Goal: Task Accomplishment & Management: Use online tool/utility

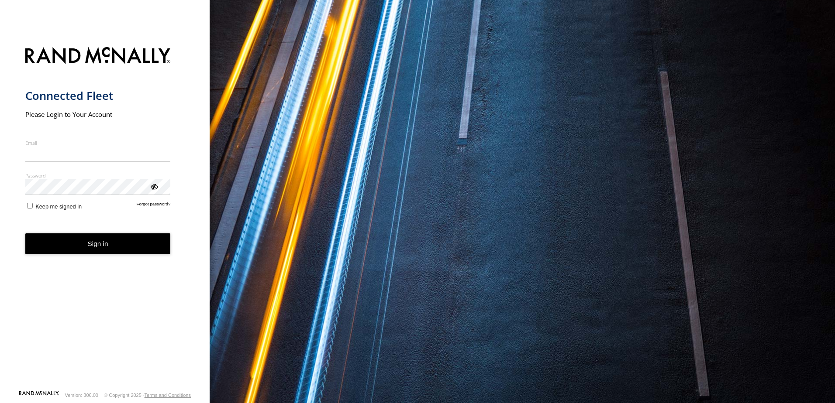
type input "**********"
click at [134, 249] on button "Sign in" at bounding box center [97, 244] width 145 height 21
click at [135, 249] on button "Sign in" at bounding box center [97, 244] width 145 height 21
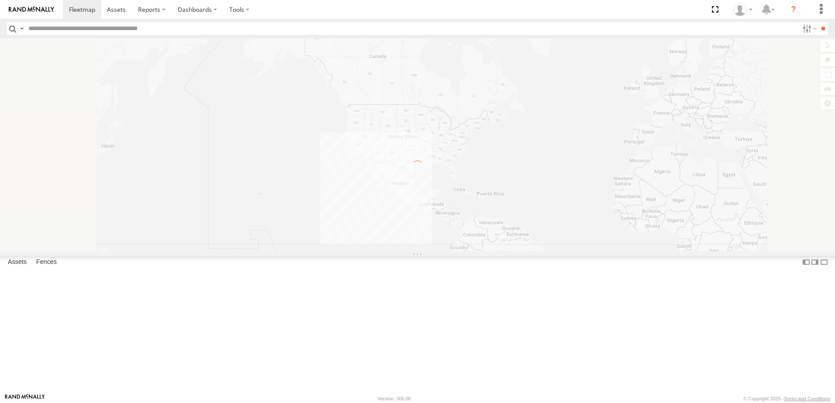
click at [23, 28] on label at bounding box center [21, 28] width 7 height 13
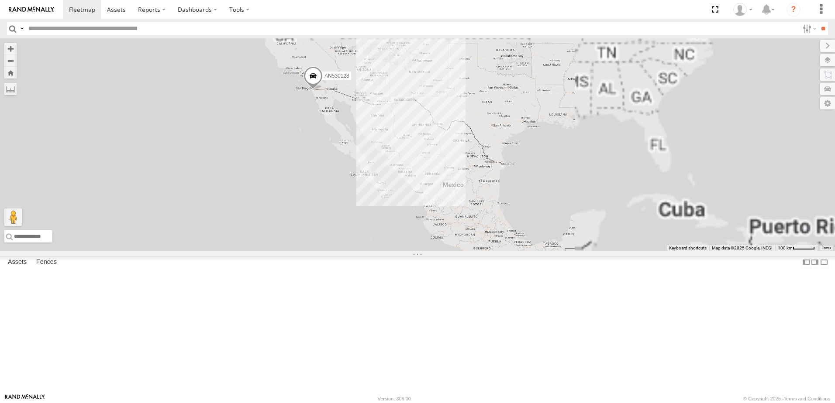
click at [0, 0] on span "Asset Label" at bounding box center [0, 0] width 0 height 0
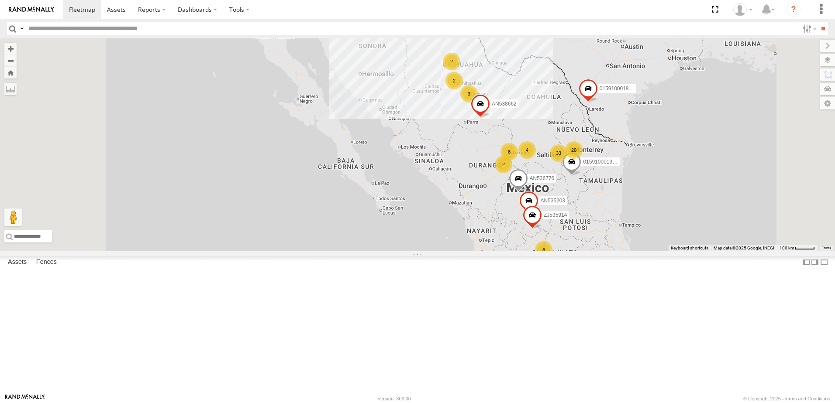
click at [83, 31] on input "text" at bounding box center [412, 28] width 774 height 13
click at [818, 22] on input "**" at bounding box center [823, 28] width 10 height 13
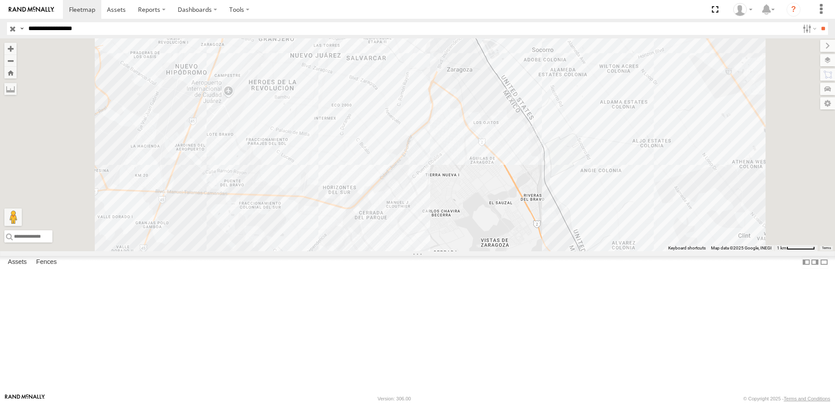
drag, startPoint x: 613, startPoint y: 128, endPoint x: 608, endPoint y: 134, distance: 8.0
click at [608, 134] on div "7323 8750 558 338" at bounding box center [417, 144] width 835 height 213
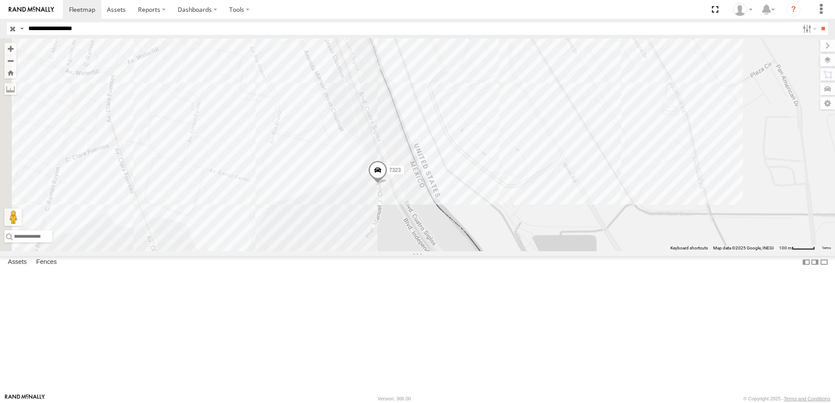
drag, startPoint x: 481, startPoint y: 261, endPoint x: 468, endPoint y: 285, distance: 26.2
click at [472, 251] on div "7323 8750 558 338" at bounding box center [417, 144] width 835 height 213
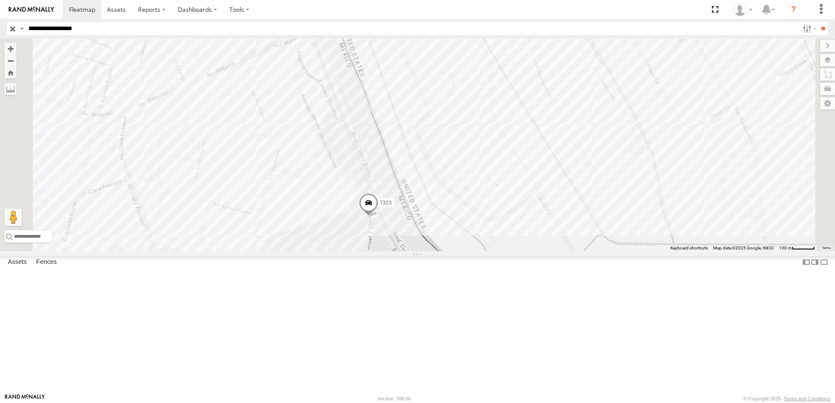
drag, startPoint x: 466, startPoint y: 314, endPoint x: 468, endPoint y: 320, distance: 6.4
click at [467, 251] on div "7323 8750 558 338" at bounding box center [417, 144] width 835 height 213
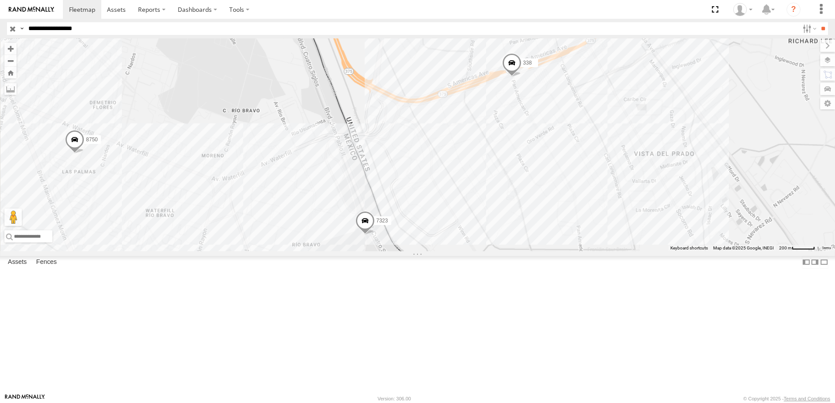
drag, startPoint x: 461, startPoint y: 298, endPoint x: 465, endPoint y: 257, distance: 41.2
click at [463, 251] on div "7323 8750 558 338" at bounding box center [417, 144] width 835 height 213
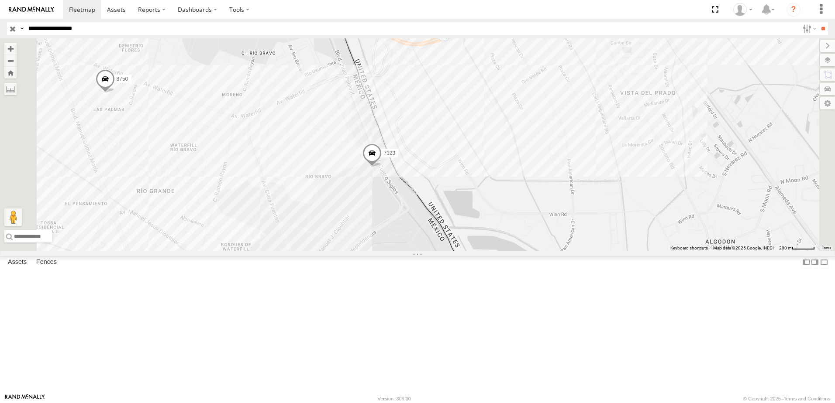
click at [100, 30] on input "**********" at bounding box center [412, 28] width 774 height 13
type input "**********"
click at [818, 22] on input "**" at bounding box center [823, 28] width 10 height 13
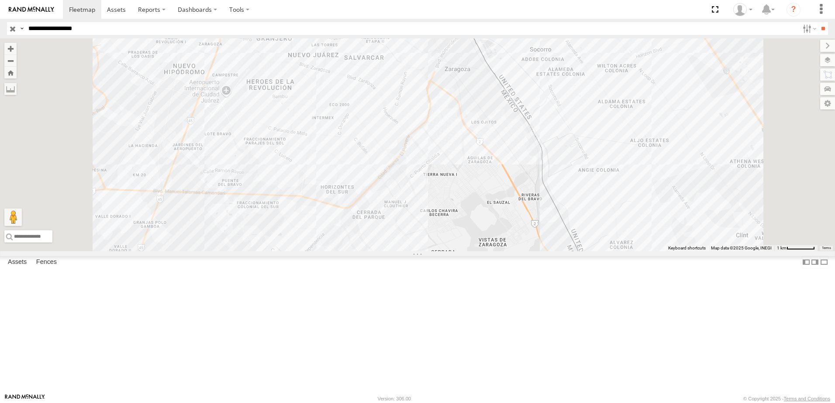
click at [537, 157] on div "338 2 558" at bounding box center [417, 144] width 835 height 213
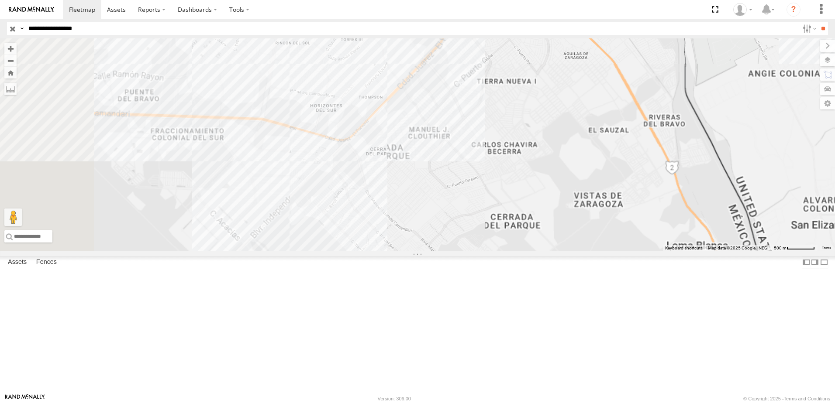
drag, startPoint x: 495, startPoint y: 340, endPoint x: 491, endPoint y: 277, distance: 63.0
click at [491, 251] on div "7323 8736 558 338" at bounding box center [417, 144] width 835 height 213
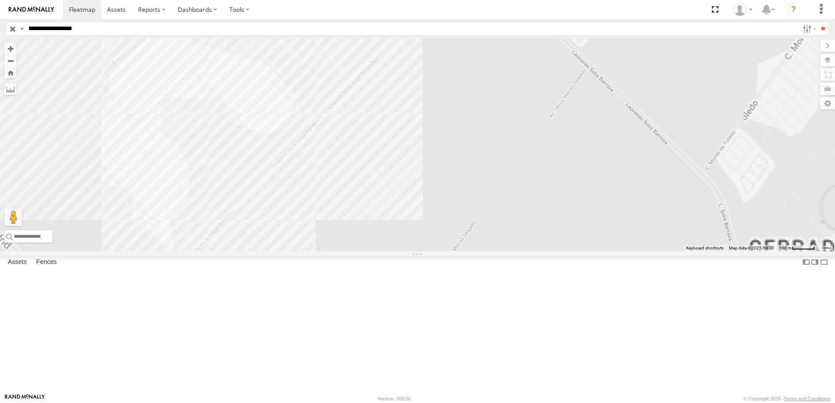
drag, startPoint x: 402, startPoint y: 153, endPoint x: 410, endPoint y: 184, distance: 32.0
click at [410, 181] on div "7323 8736 558 338" at bounding box center [417, 144] width 835 height 213
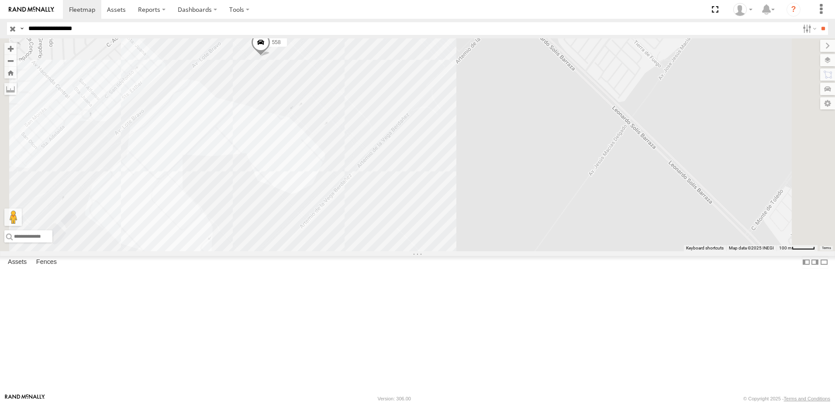
drag, startPoint x: 352, startPoint y: 153, endPoint x: 359, endPoint y: 151, distance: 6.9
click at [356, 155] on div "7323 8736 558 338" at bounding box center [417, 144] width 835 height 213
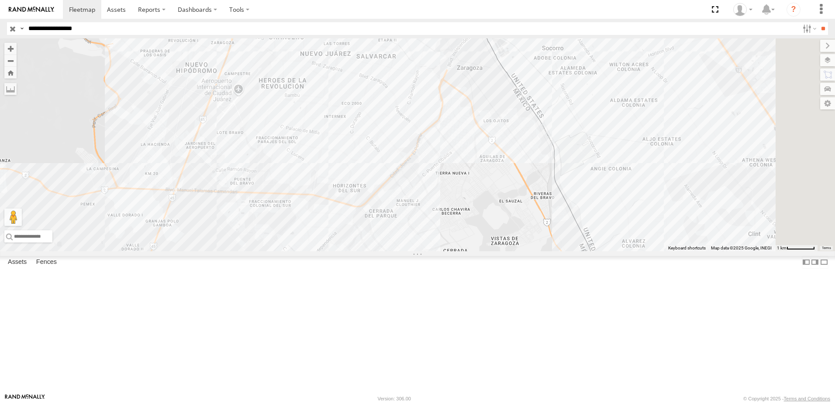
drag, startPoint x: 608, startPoint y: 131, endPoint x: 608, endPoint y: 152, distance: 21.8
click at [608, 152] on div "2 8736 558" at bounding box center [417, 144] width 835 height 213
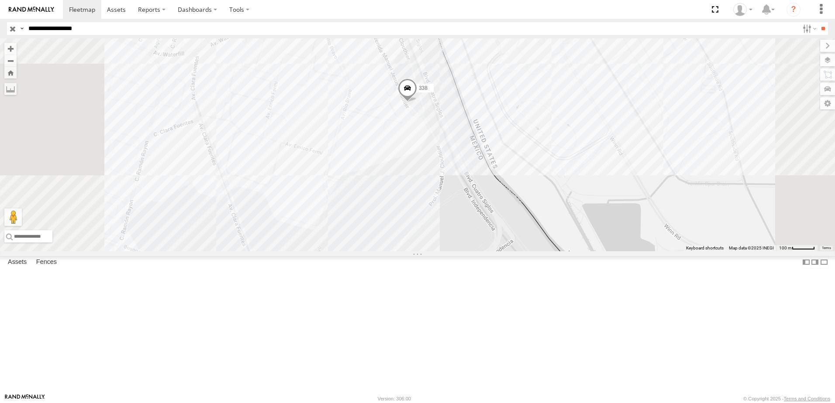
drag, startPoint x: 614, startPoint y: 139, endPoint x: 612, endPoint y: 157, distance: 18.0
click at [614, 152] on div "8736 558 7323 338" at bounding box center [417, 144] width 835 height 213
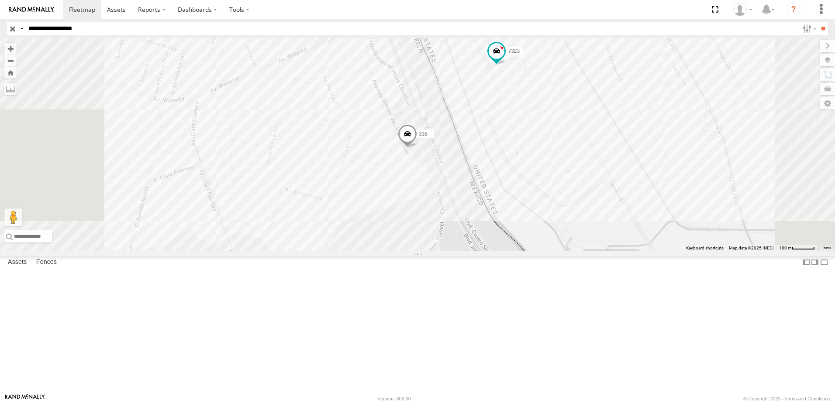
drag, startPoint x: 477, startPoint y: 280, endPoint x: 520, endPoint y: 287, distance: 43.7
click at [517, 251] on div "8736 558 7323 338" at bounding box center [417, 144] width 835 height 213
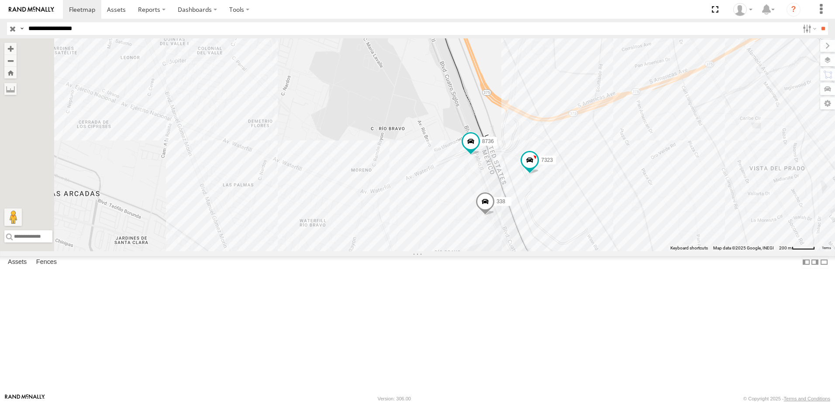
drag, startPoint x: 522, startPoint y: 237, endPoint x: 547, endPoint y: 160, distance: 80.9
click at [546, 163] on div "8736 558 7323 338" at bounding box center [417, 144] width 835 height 213
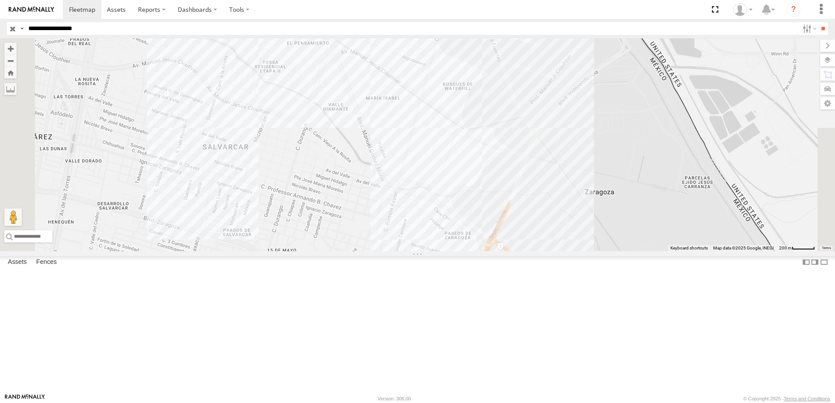
drag, startPoint x: 463, startPoint y: 217, endPoint x: 487, endPoint y: 181, distance: 43.1
click at [483, 183] on div "8736 558 7323 338" at bounding box center [417, 144] width 835 height 213
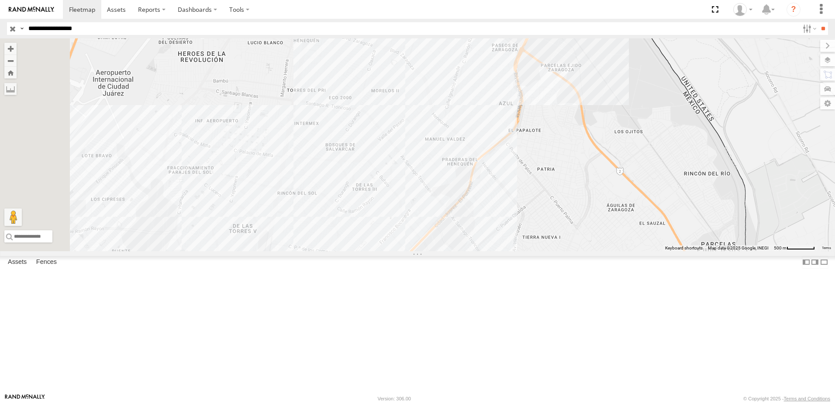
drag, startPoint x: 458, startPoint y: 181, endPoint x: 490, endPoint y: 157, distance: 39.9
click at [483, 163] on div "8736 558 7323 338" at bounding box center [417, 144] width 835 height 213
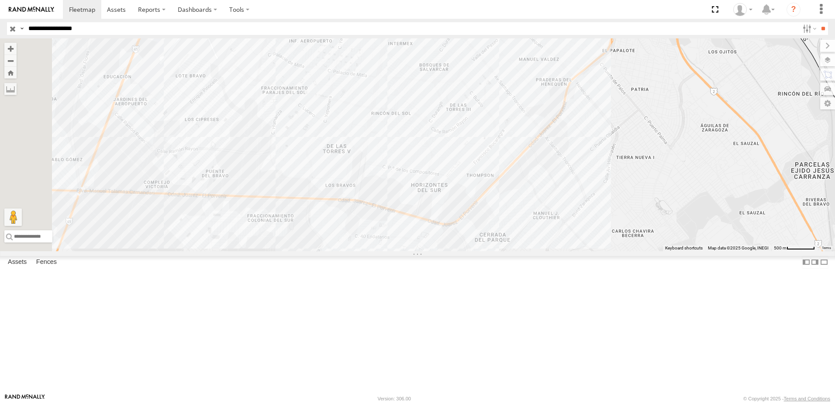
drag, startPoint x: 518, startPoint y: 248, endPoint x: 538, endPoint y: 175, distance: 76.6
click at [538, 176] on div "8736 558 7323 338" at bounding box center [417, 144] width 835 height 213
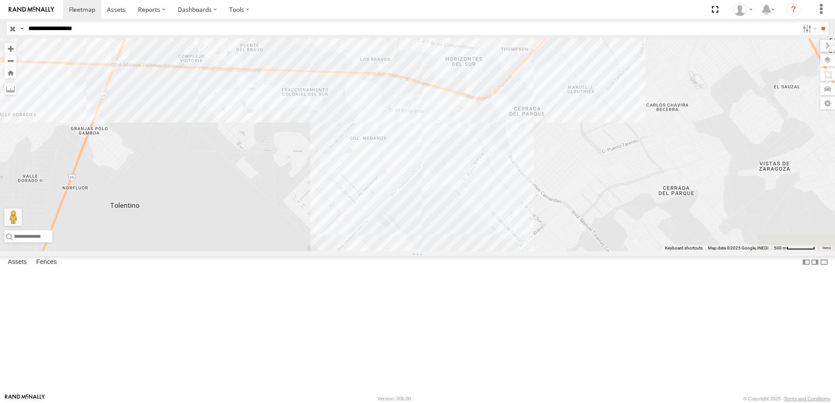
drag, startPoint x: 569, startPoint y: 163, endPoint x: 549, endPoint y: 233, distance: 72.7
click at [549, 233] on div "8736 558 7323 338" at bounding box center [417, 144] width 835 height 213
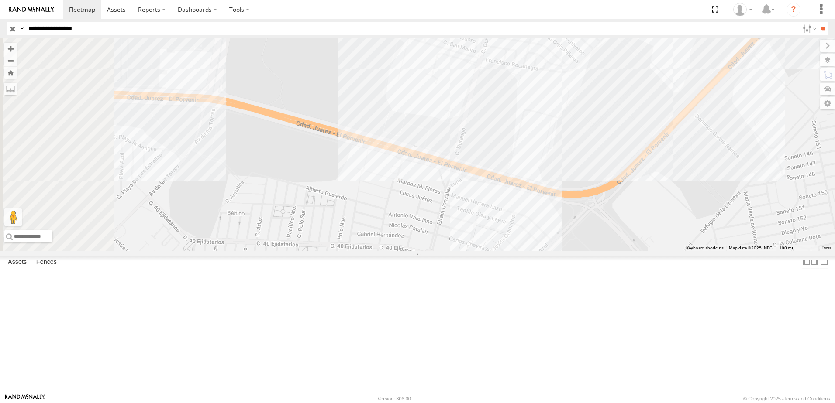
drag, startPoint x: 544, startPoint y: 256, endPoint x: 624, endPoint y: 256, distance: 79.4
click at [624, 251] on div "8736 558 7323 338" at bounding box center [417, 144] width 835 height 213
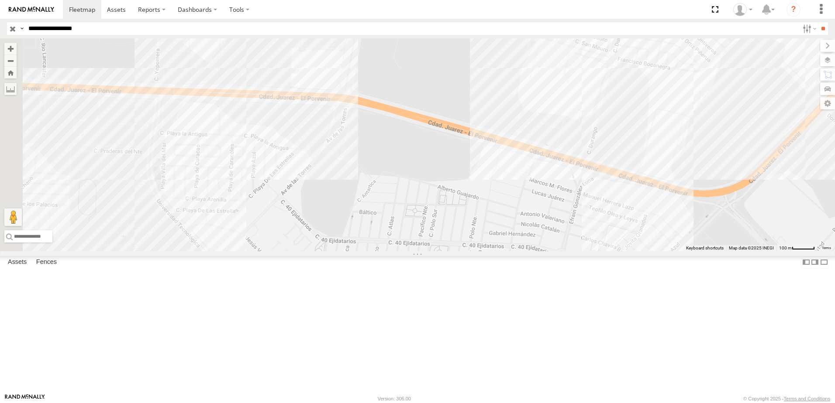
drag, startPoint x: 543, startPoint y: 199, endPoint x: 636, endPoint y: 210, distance: 94.0
click at [632, 210] on div "8736 558 7323 338" at bounding box center [417, 144] width 835 height 213
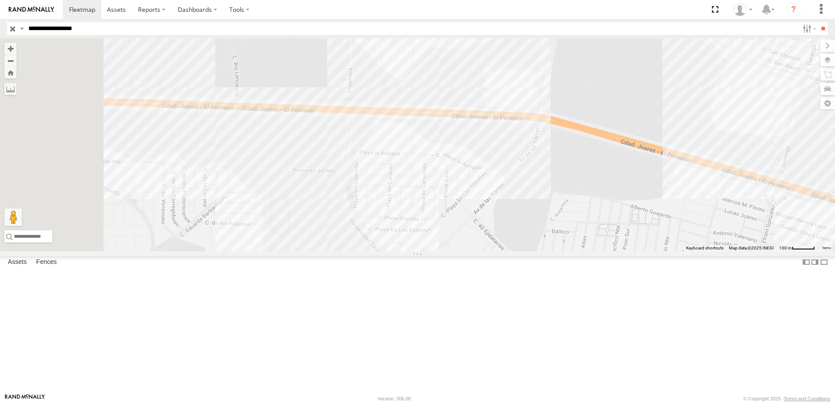
drag, startPoint x: 552, startPoint y: 186, endPoint x: 623, endPoint y: 193, distance: 71.5
click at [618, 193] on div "8736 558 7323 338" at bounding box center [417, 144] width 835 height 213
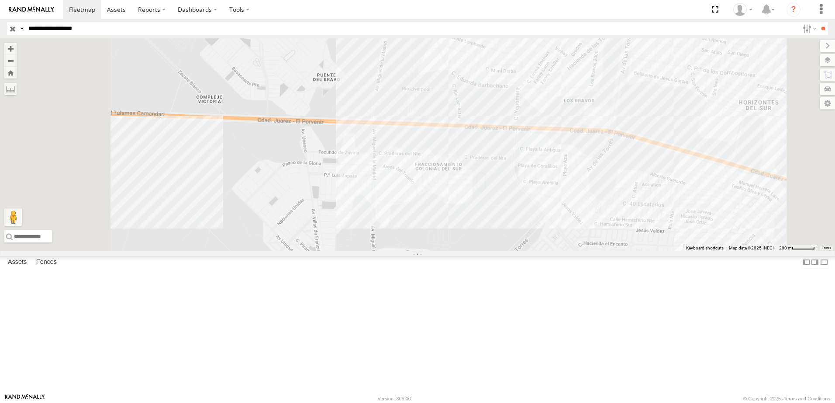
drag, startPoint x: 546, startPoint y: 190, endPoint x: 623, endPoint y: 195, distance: 77.4
click at [601, 195] on div "8736 558 7323 338" at bounding box center [417, 144] width 835 height 213
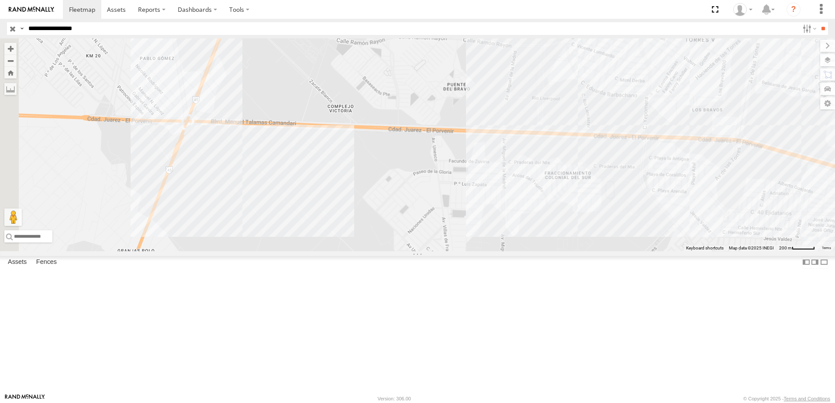
drag, startPoint x: 531, startPoint y: 200, endPoint x: 602, endPoint y: 205, distance: 70.4
click at [602, 205] on div "8736 558 7323 338" at bounding box center [417, 144] width 835 height 213
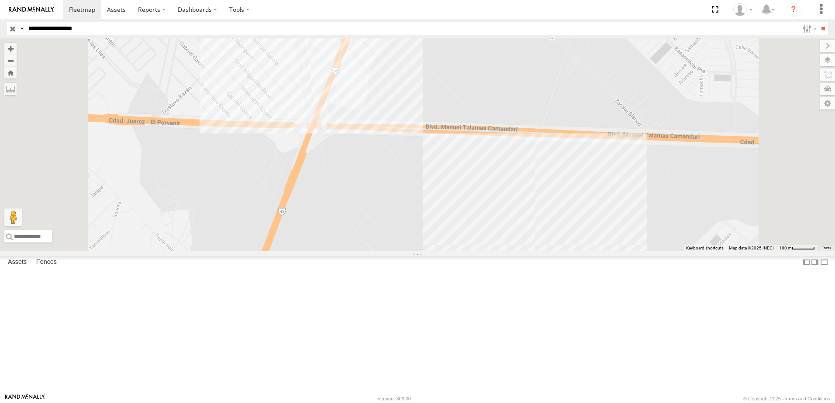
drag, startPoint x: 469, startPoint y: 188, endPoint x: 505, endPoint y: 185, distance: 35.9
click at [503, 185] on div "8736 558 7323 338" at bounding box center [417, 144] width 835 height 213
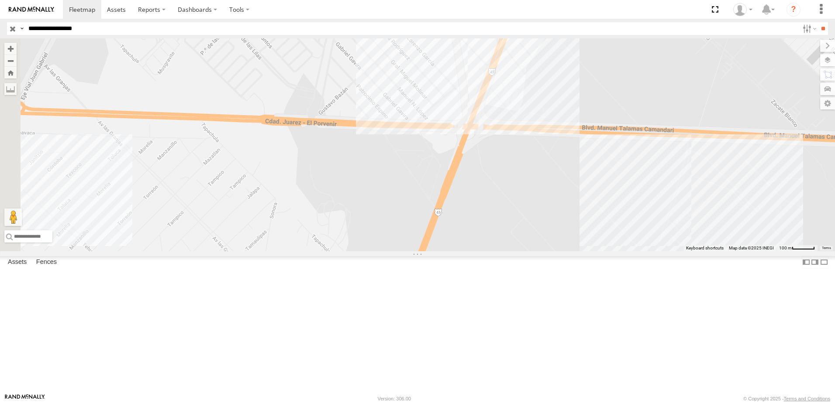
drag, startPoint x: 416, startPoint y: 188, endPoint x: 453, endPoint y: 191, distance: 36.8
click at [453, 191] on div "8736 558 7323 338" at bounding box center [417, 144] width 835 height 213
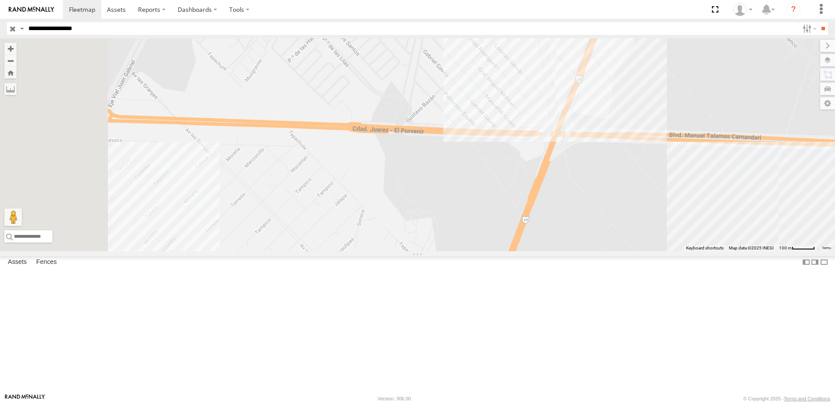
drag, startPoint x: 448, startPoint y: 189, endPoint x: 559, endPoint y: 195, distance: 111.5
click at [452, 189] on div "8736 558 7323 338" at bounding box center [417, 144] width 835 height 213
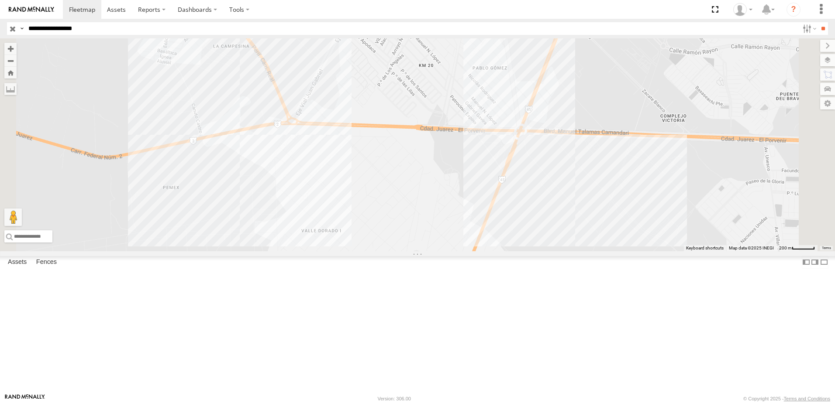
drag, startPoint x: 576, startPoint y: 197, endPoint x: 588, endPoint y: 198, distance: 11.9
click at [587, 198] on div "8736 558 7323 338" at bounding box center [417, 144] width 835 height 213
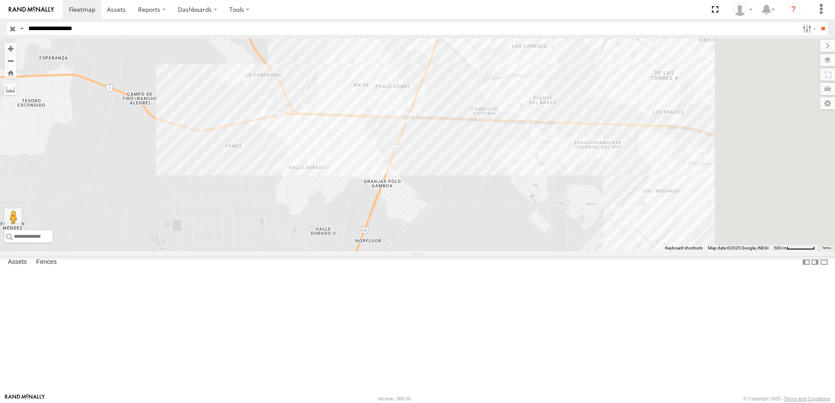
drag, startPoint x: 764, startPoint y: 231, endPoint x: 592, endPoint y: 207, distance: 173.3
click at [595, 207] on div "8736 558 7323 338" at bounding box center [417, 144] width 835 height 213
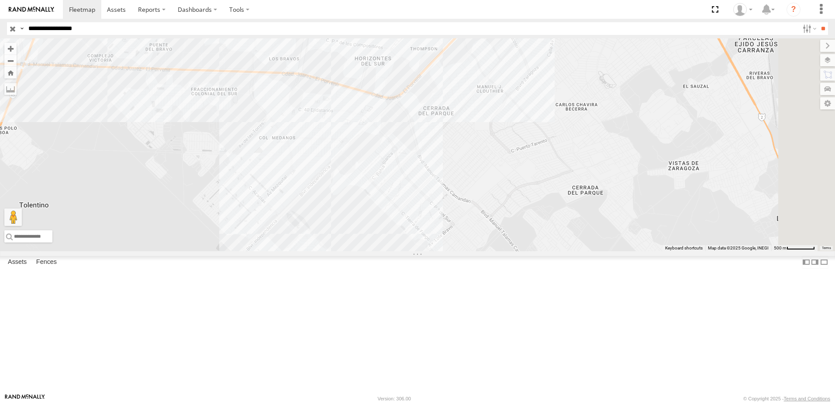
drag, startPoint x: 458, startPoint y: 166, endPoint x: 474, endPoint y: 169, distance: 16.0
click at [505, 177] on div "8736 558 7323 338" at bounding box center [417, 144] width 835 height 213
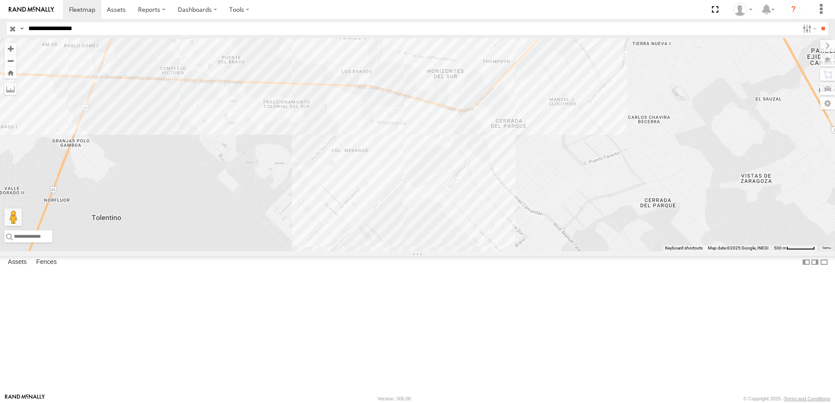
drag, startPoint x: 469, startPoint y: 168, endPoint x: 517, endPoint y: 172, distance: 48.2
click at [517, 172] on div "8736 558 7323 338" at bounding box center [417, 144] width 835 height 213
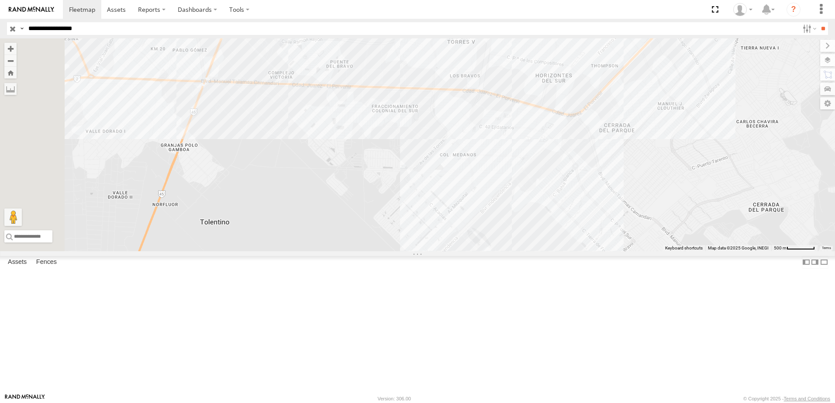
drag, startPoint x: 481, startPoint y: 165, endPoint x: 494, endPoint y: 163, distance: 12.8
click at [494, 163] on div "8736 558 7323 338" at bounding box center [417, 144] width 835 height 213
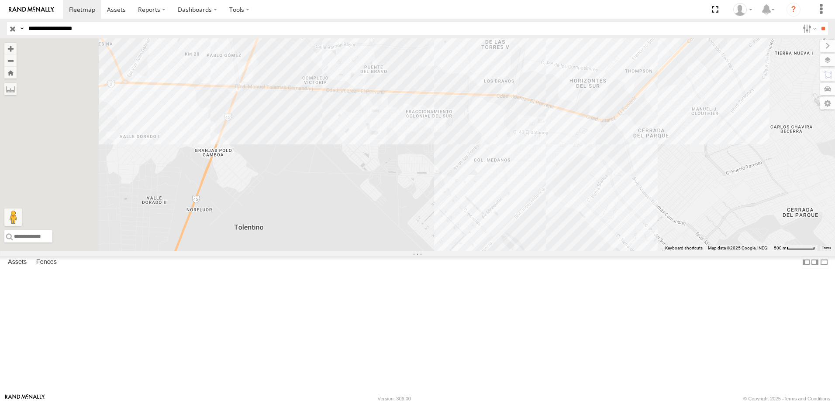
drag, startPoint x: 460, startPoint y: 155, endPoint x: 490, endPoint y: 163, distance: 30.7
click at [490, 163] on div "8736 558 7323 338" at bounding box center [417, 144] width 835 height 213
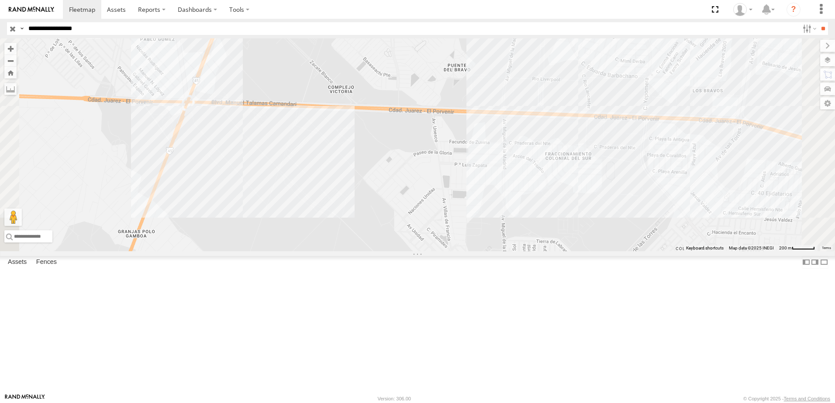
drag, startPoint x: 391, startPoint y: 180, endPoint x: 458, endPoint y: 190, distance: 67.5
click at [455, 189] on div "8736 558 7323 338" at bounding box center [417, 144] width 835 height 213
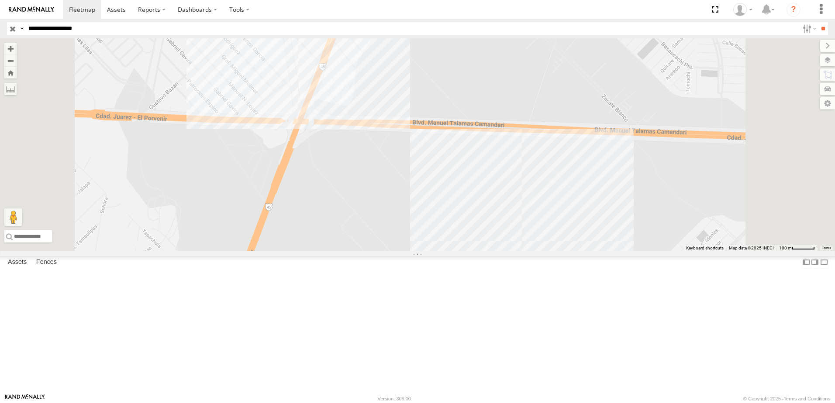
drag, startPoint x: 417, startPoint y: 198, endPoint x: 454, endPoint y: 200, distance: 36.7
click at [447, 199] on div "8736 558 7323 338" at bounding box center [417, 144] width 835 height 213
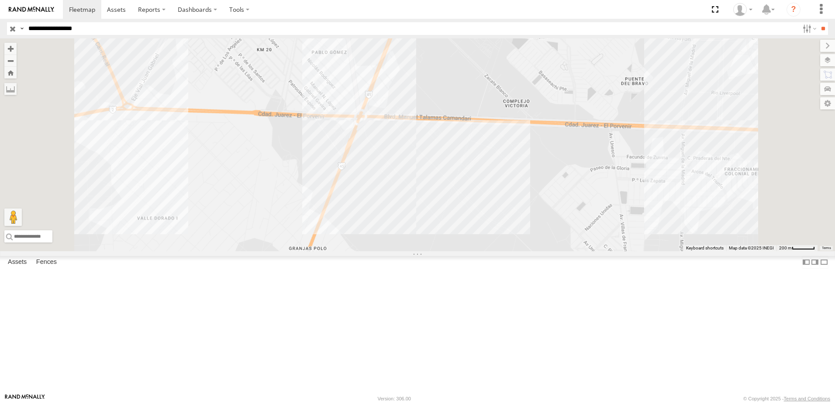
drag, startPoint x: 519, startPoint y: 182, endPoint x: 526, endPoint y: 182, distance: 6.5
click at [525, 182] on div "8736 558 7323 338" at bounding box center [417, 144] width 835 height 213
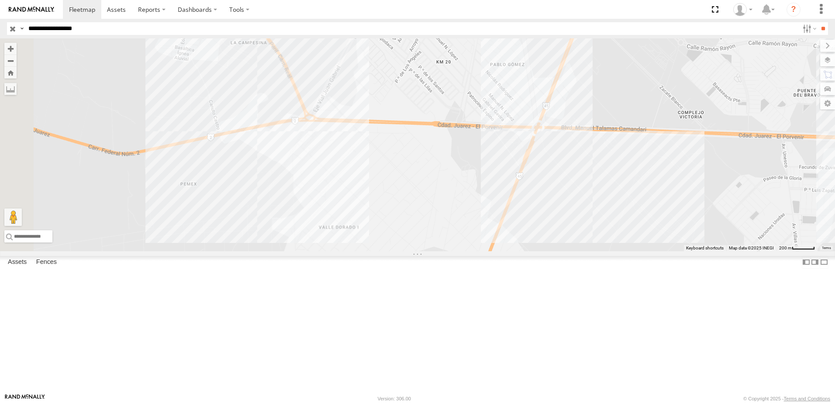
drag, startPoint x: 501, startPoint y: 185, endPoint x: 521, endPoint y: 186, distance: 20.1
click at [516, 186] on div "8736 558 7323 338" at bounding box center [417, 144] width 835 height 213
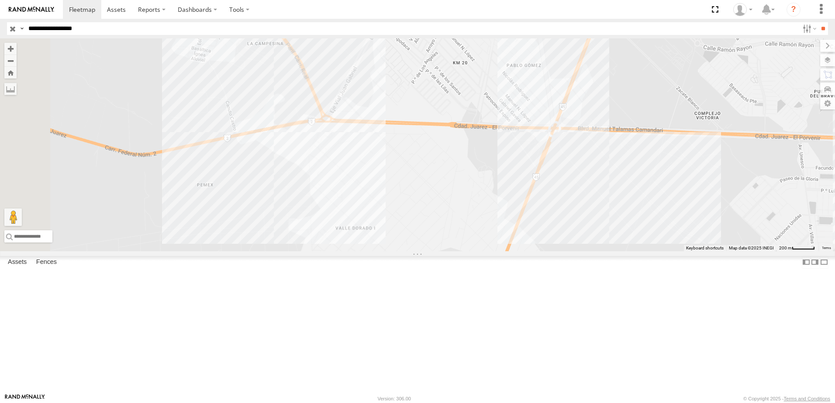
drag, startPoint x: 454, startPoint y: 189, endPoint x: 519, endPoint y: 188, distance: 64.2
click at [519, 188] on div "8736 558 7323 338" at bounding box center [417, 144] width 835 height 213
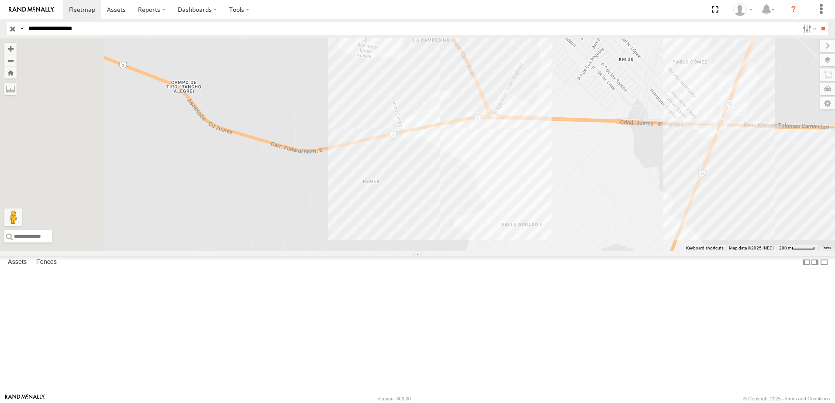
drag, startPoint x: 516, startPoint y: 196, endPoint x: 532, endPoint y: 198, distance: 16.8
click at [516, 196] on div "8736 558 7323 338" at bounding box center [417, 144] width 835 height 213
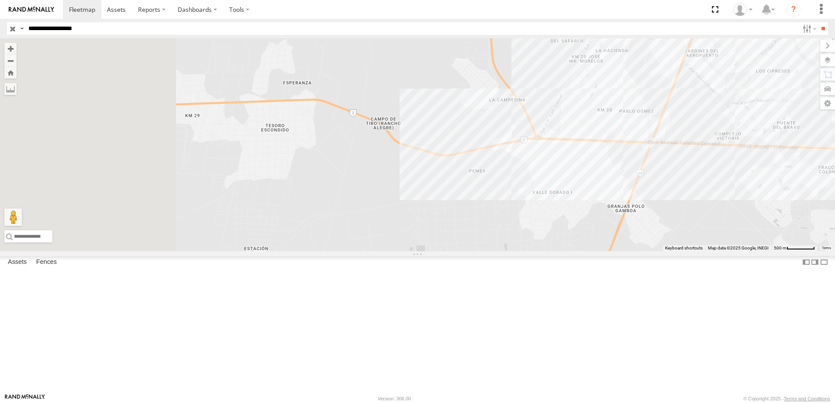
drag, startPoint x: 400, startPoint y: 186, endPoint x: 506, endPoint y: 200, distance: 107.5
click at [506, 200] on div "8736 558 7323 338" at bounding box center [417, 144] width 835 height 213
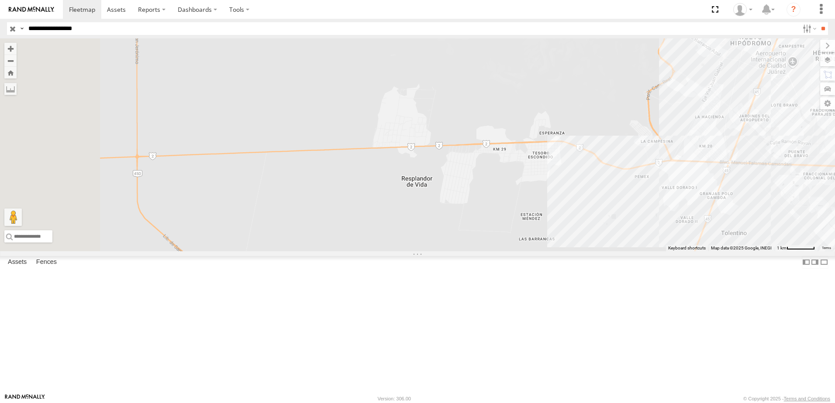
click at [558, 210] on div "8736 558 7323 338" at bounding box center [417, 144] width 835 height 213
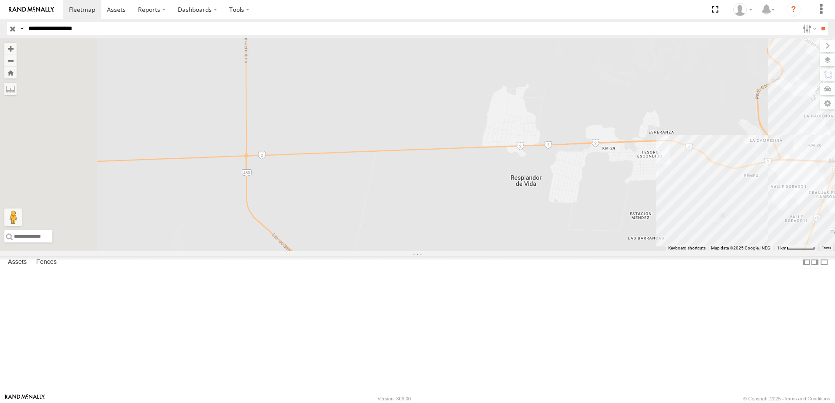
drag, startPoint x: 396, startPoint y: 216, endPoint x: 458, endPoint y: 209, distance: 62.3
click at [458, 209] on div "8736 558 7323 338" at bounding box center [417, 144] width 835 height 213
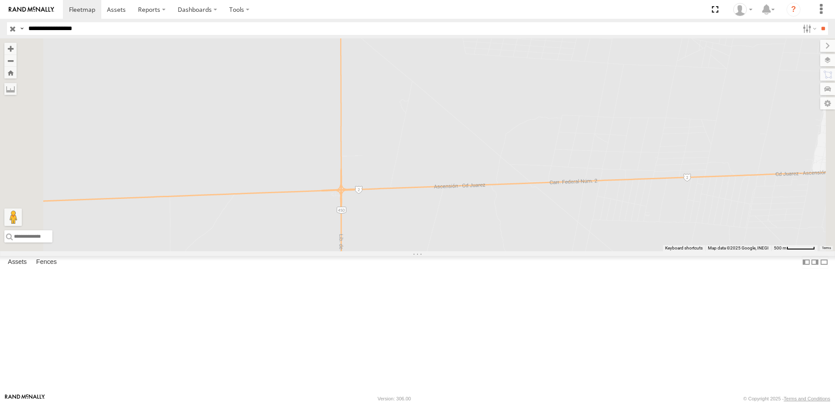
drag, startPoint x: 475, startPoint y: 166, endPoint x: 473, endPoint y: 247, distance: 80.8
click at [474, 244] on div "8736 558 7323 338" at bounding box center [417, 144] width 835 height 213
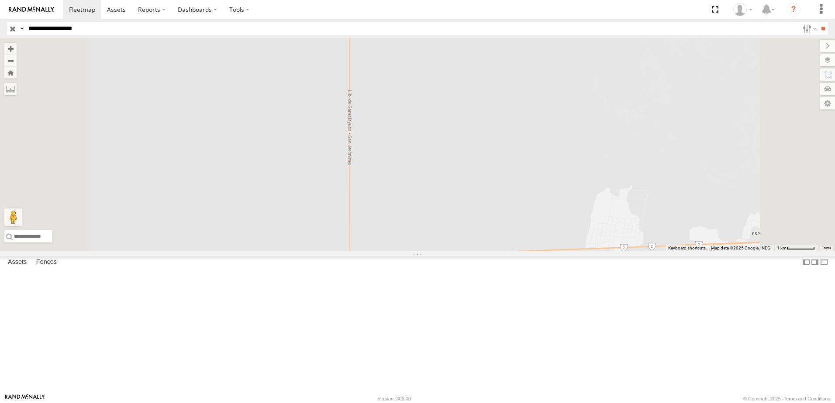
drag, startPoint x: 475, startPoint y: 166, endPoint x: 475, endPoint y: 234, distance: 67.7
click at [475, 233] on div "8736 558 7323 338" at bounding box center [417, 144] width 835 height 213
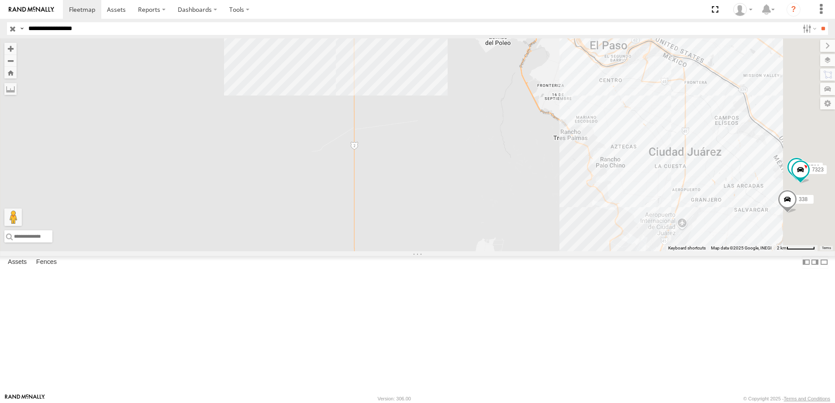
drag
click at [467, 180] on div "8736 558 7323 338" at bounding box center [417, 144] width 835 height 213
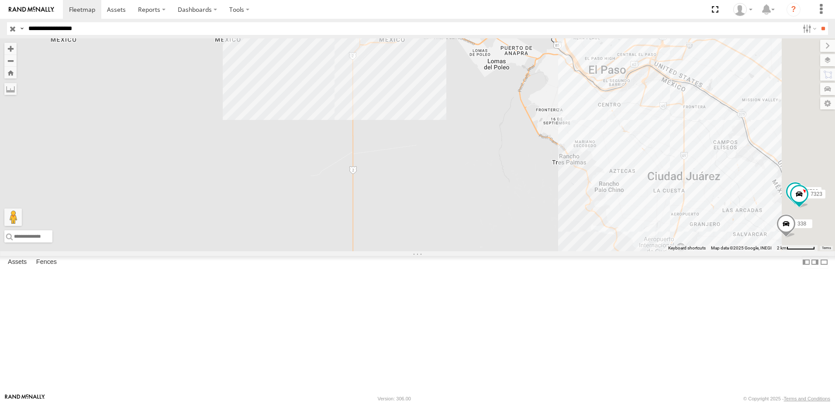
click at [480, 167] on div "8736 558 7323 338" at bounding box center [417, 144] width 835 height 213
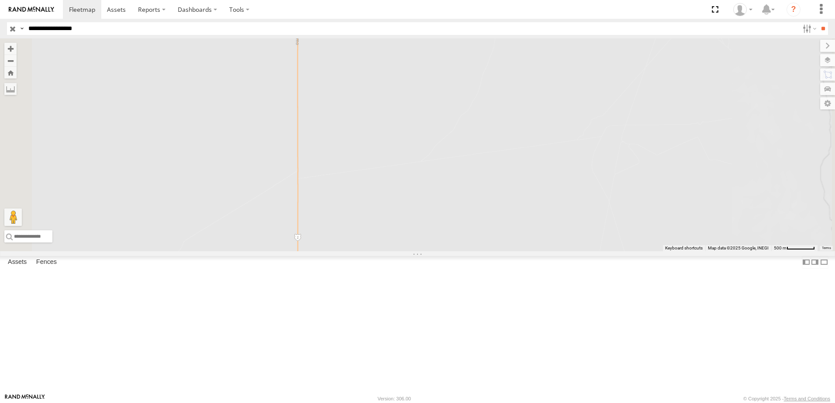
click at [455, 177] on div "8736 558 7323 338" at bounding box center [417, 144] width 835 height 213
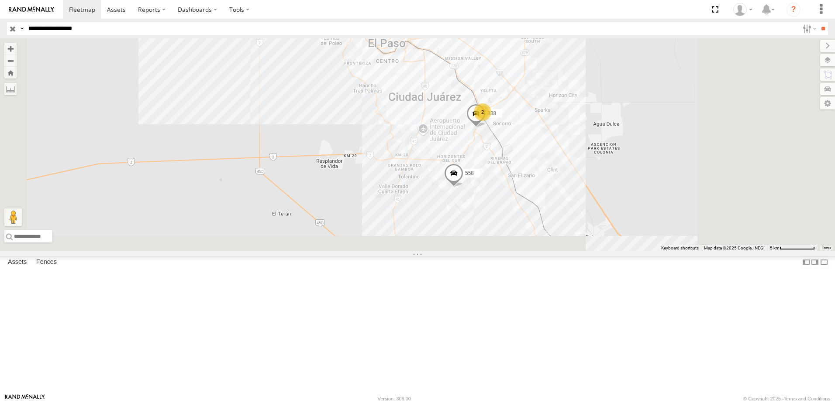
drag, startPoint x: 456, startPoint y: 301, endPoint x: 389, endPoint y: 191, distance: 129.3
click at [389, 191] on div "558 338 2" at bounding box center [417, 144] width 835 height 213
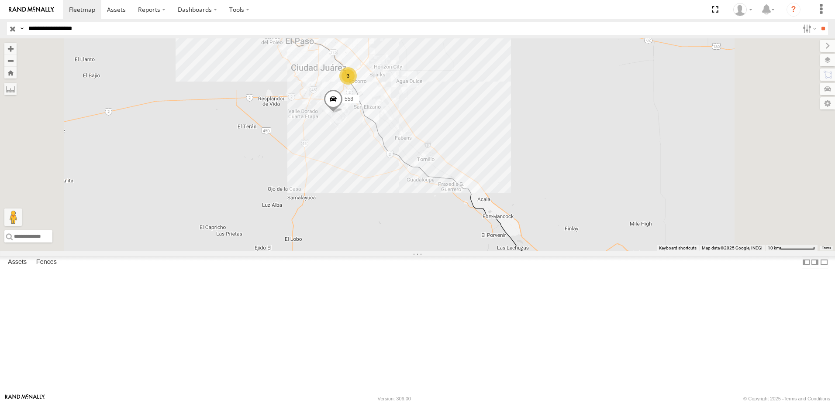
drag, startPoint x: 411, startPoint y: 219, endPoint x: 403, endPoint y: 229, distance: 12.5
click at [403, 229] on div "558 3" at bounding box center [417, 144] width 835 height 213
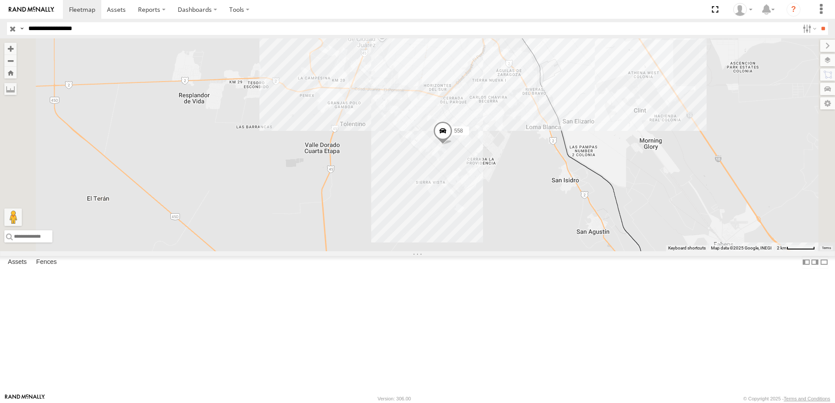
drag, startPoint x: 429, startPoint y: 221, endPoint x: 448, endPoint y: 265, distance: 48.3
click at [448, 251] on div "558 338" at bounding box center [417, 144] width 835 height 213
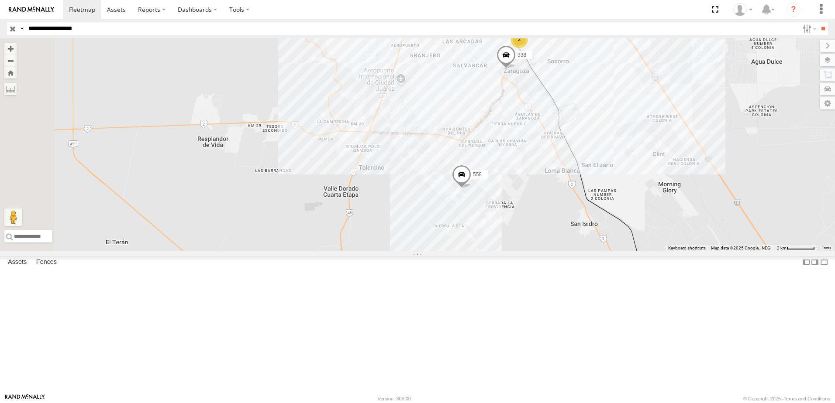
drag, startPoint x: 441, startPoint y: 257, endPoint x: 509, endPoint y: 282, distance: 73.1
click at [504, 251] on div "558 338 2" at bounding box center [417, 144] width 835 height 213
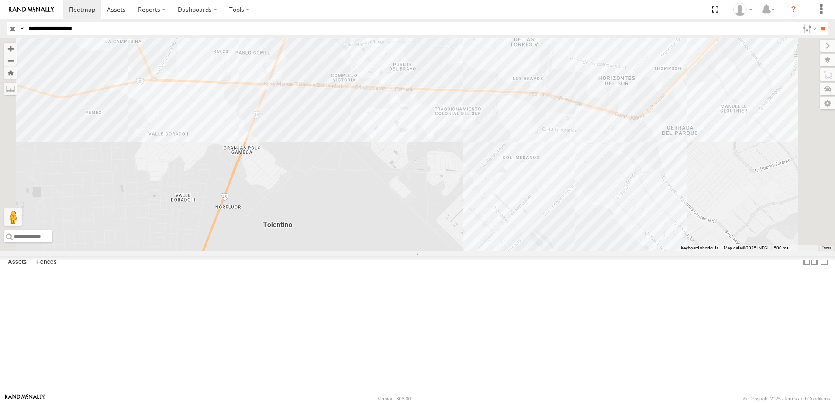
drag, startPoint x: 398, startPoint y: 159, endPoint x: 430, endPoint y: 171, distance: 34.5
click at [430, 171] on div "558 338" at bounding box center [417, 144] width 835 height 213
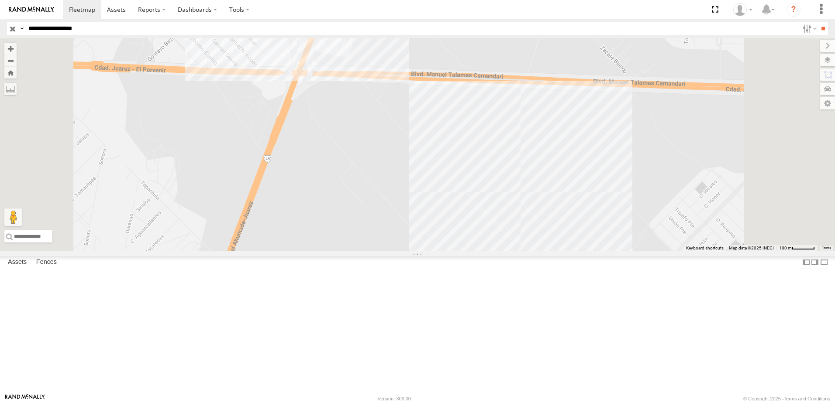
drag, startPoint x: 396, startPoint y: 150, endPoint x: 427, endPoint y: 162, distance: 33.6
click at [426, 162] on div "558 338" at bounding box center [417, 144] width 835 height 213
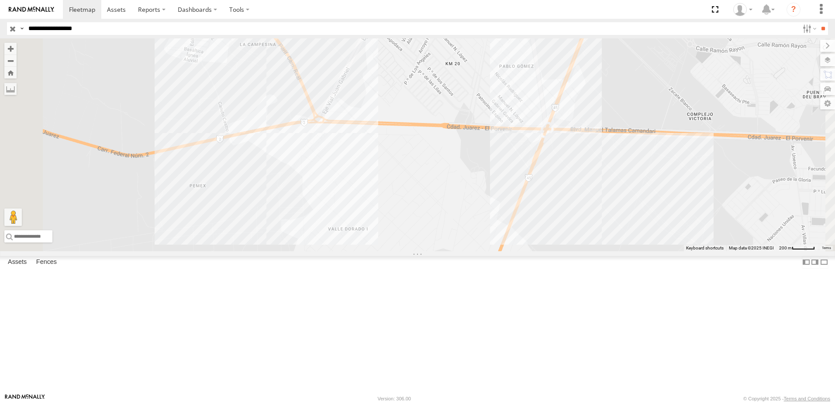
drag, startPoint x: 343, startPoint y: 203, endPoint x: 420, endPoint y: 206, distance: 76.9
click at [420, 206] on div "558 338" at bounding box center [417, 144] width 835 height 213
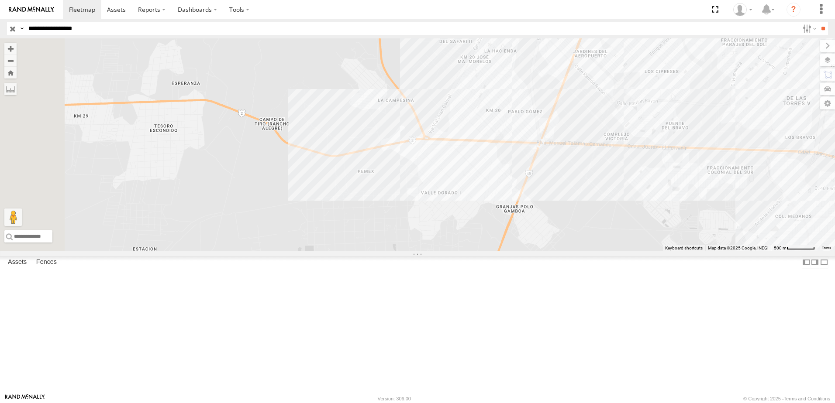
drag, startPoint x: 308, startPoint y: 196, endPoint x: 413, endPoint y: 211, distance: 106.2
click at [413, 211] on div "558 338" at bounding box center [417, 144] width 835 height 213
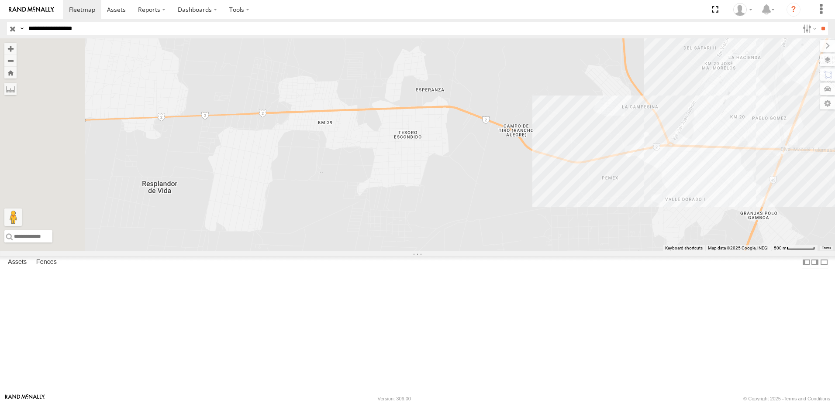
drag, startPoint x: 331, startPoint y: 201, endPoint x: 532, endPoint y: 203, distance: 201.3
click at [532, 203] on div "558 338" at bounding box center [417, 144] width 835 height 213
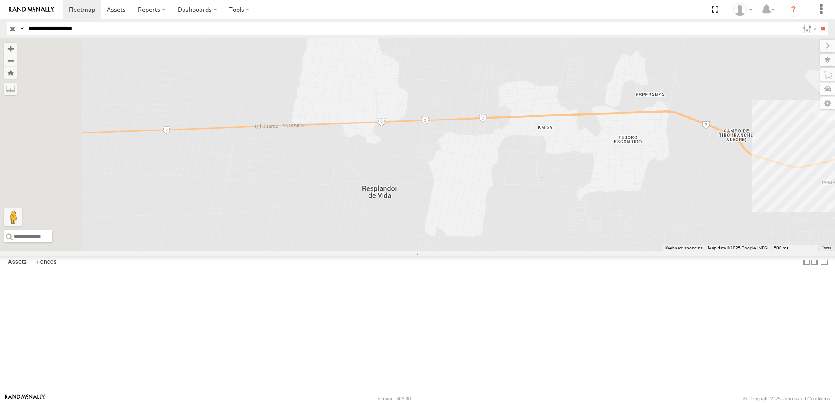
drag, startPoint x: 451, startPoint y: 204, endPoint x: 561, endPoint y: 204, distance: 110.0
click at [561, 204] on div "558 338" at bounding box center [417, 144] width 835 height 213
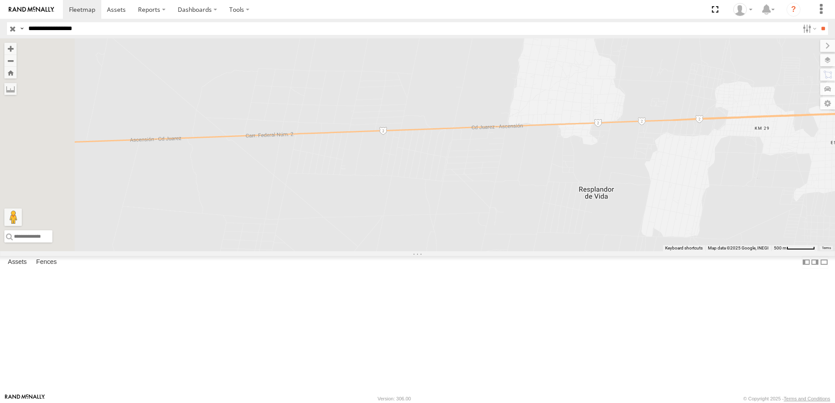
drag, startPoint x: 420, startPoint y: 210, endPoint x: 571, endPoint y: 211, distance: 150.2
click at [571, 211] on div "558 338" at bounding box center [417, 144] width 835 height 213
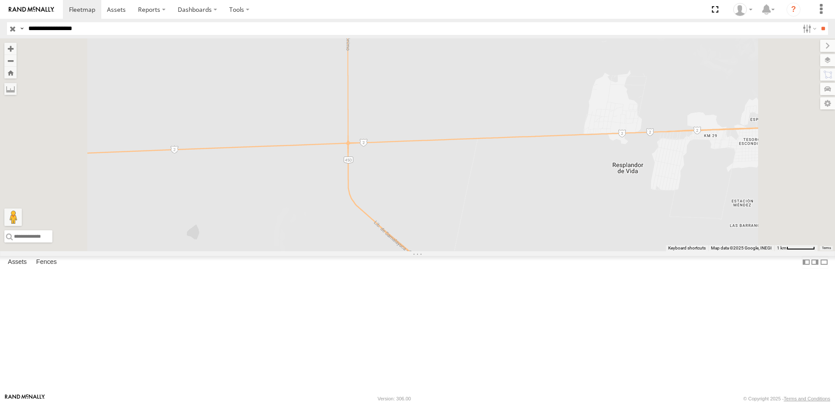
drag, startPoint x: 495, startPoint y: 221, endPoint x: 440, endPoint y: 206, distance: 56.8
click at [440, 209] on div "558 338" at bounding box center [417, 144] width 835 height 213
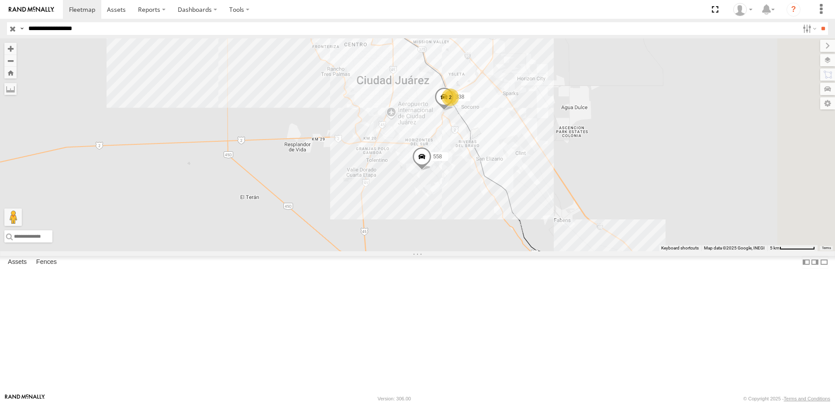
drag, startPoint x: 544, startPoint y: 224, endPoint x: 457, endPoint y: 236, distance: 88.5
click at [457, 236] on div "558 338 2" at bounding box center [417, 144] width 835 height 213
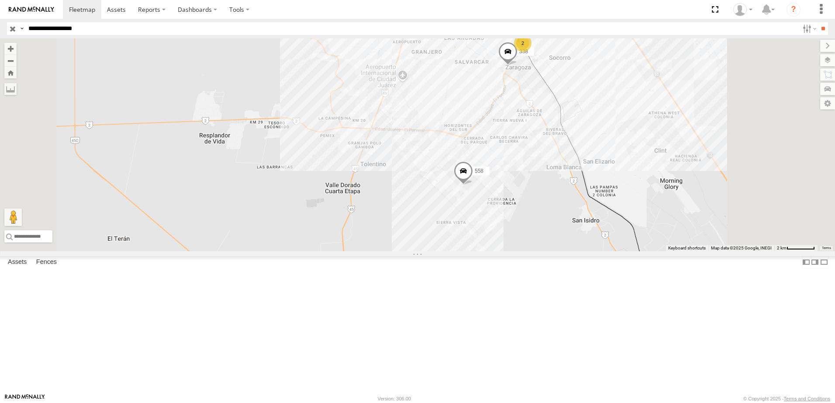
drag, startPoint x: 336, startPoint y: 191, endPoint x: 379, endPoint y: 191, distance: 42.8
click at [379, 191] on div "558 338 2" at bounding box center [417, 144] width 835 height 213
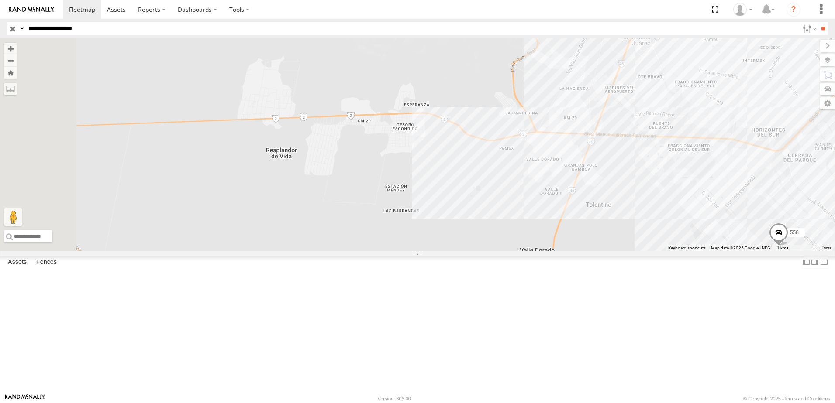
drag, startPoint x: 347, startPoint y: 198, endPoint x: 381, endPoint y: 198, distance: 33.6
click at [381, 198] on div "558 338" at bounding box center [417, 144] width 835 height 213
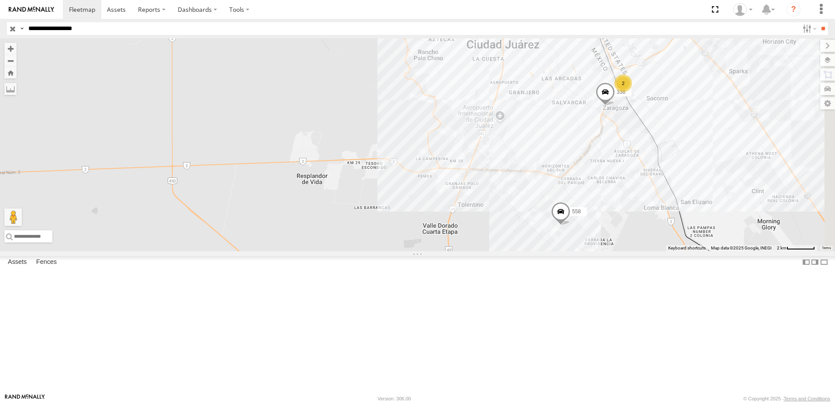
drag, startPoint x: 609, startPoint y: 220, endPoint x: 530, endPoint y: 251, distance: 84.6
click at [530, 251] on div "558 338 2" at bounding box center [417, 144] width 835 height 213
click at [747, 216] on div "558 338 2" at bounding box center [417, 144] width 835 height 213
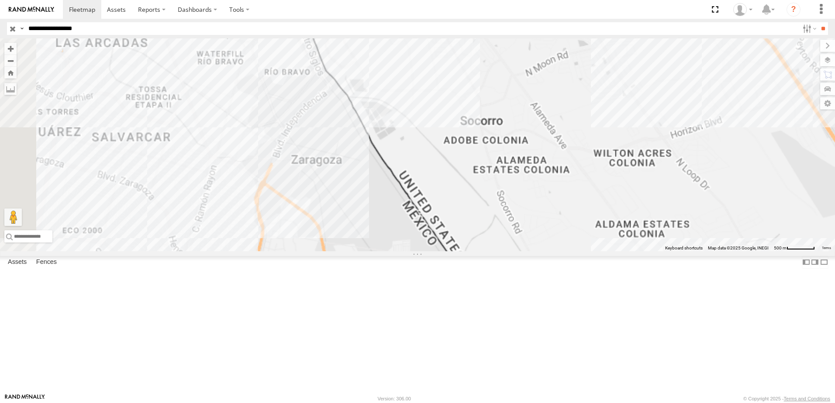
drag, startPoint x: 487, startPoint y: 225, endPoint x: 468, endPoint y: 244, distance: 25.9
click at [492, 251] on div "558 338" at bounding box center [417, 144] width 835 height 213
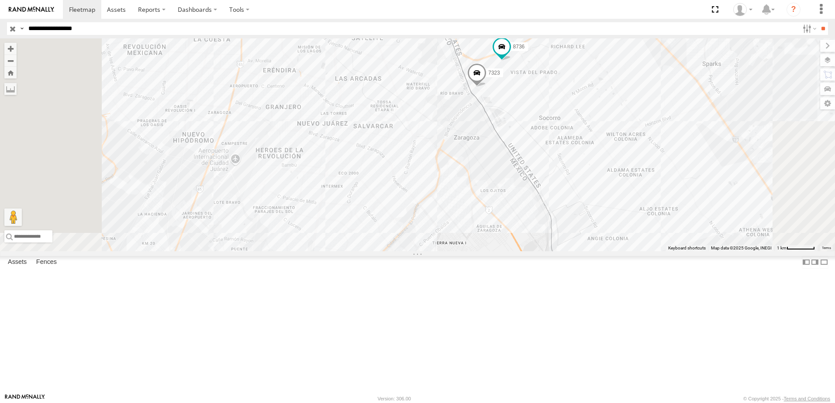
drag, startPoint x: 532, startPoint y: 315, endPoint x: 522, endPoint y: 239, distance: 76.6
click at [522, 239] on div "7323 8736 558 338" at bounding box center [417, 144] width 835 height 213
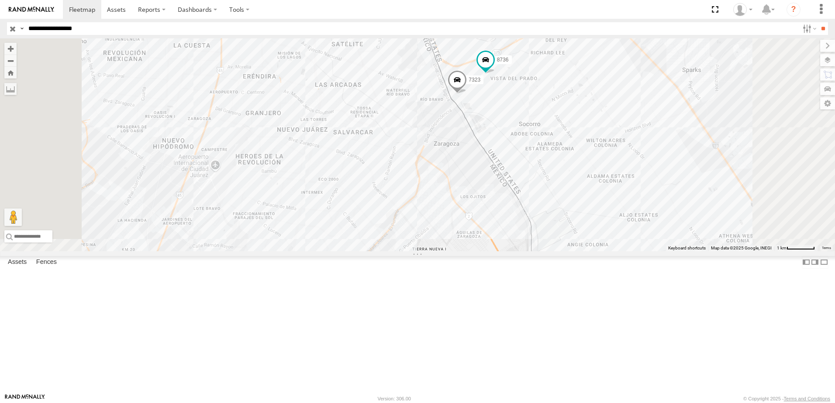
drag, startPoint x: 559, startPoint y: 242, endPoint x: 555, endPoint y: 238, distance: 5.6
click at [558, 243] on div "558 7323 8736 338" at bounding box center [417, 144] width 835 height 213
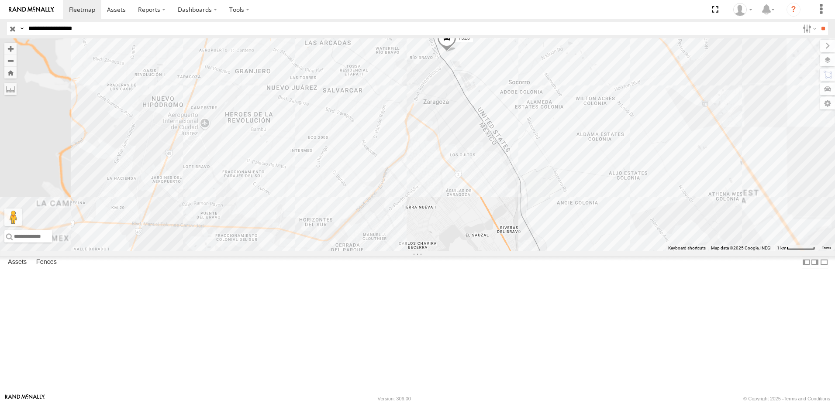
drag, startPoint x: 540, startPoint y: 297, endPoint x: 533, endPoint y: 191, distance: 106.7
click at [533, 191] on div "558 7323 8736 338" at bounding box center [417, 144] width 835 height 213
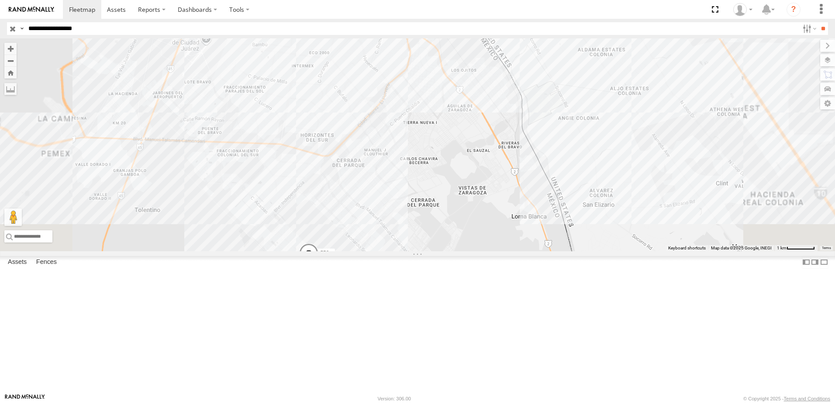
drag, startPoint x: 548, startPoint y: 169, endPoint x: 533, endPoint y: 260, distance: 92.1
click at [533, 251] on div "558 7323 8736 338" at bounding box center [417, 144] width 835 height 213
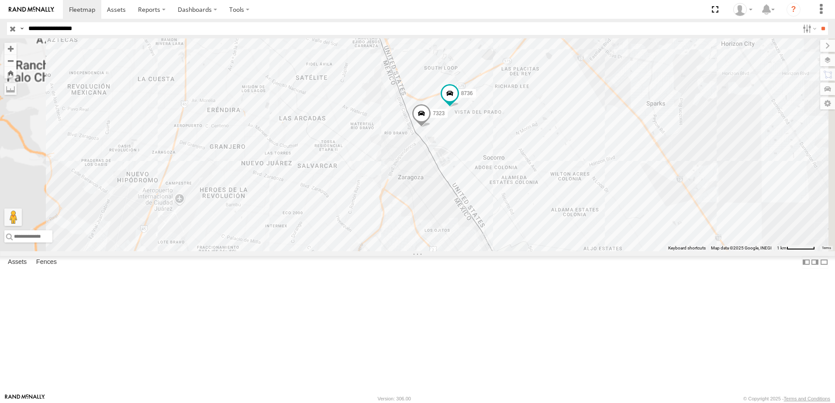
drag, startPoint x: 525, startPoint y: 252, endPoint x: 517, endPoint y: 300, distance: 49.1
click at [517, 251] on div "558 7323 8736 338" at bounding box center [417, 144] width 835 height 213
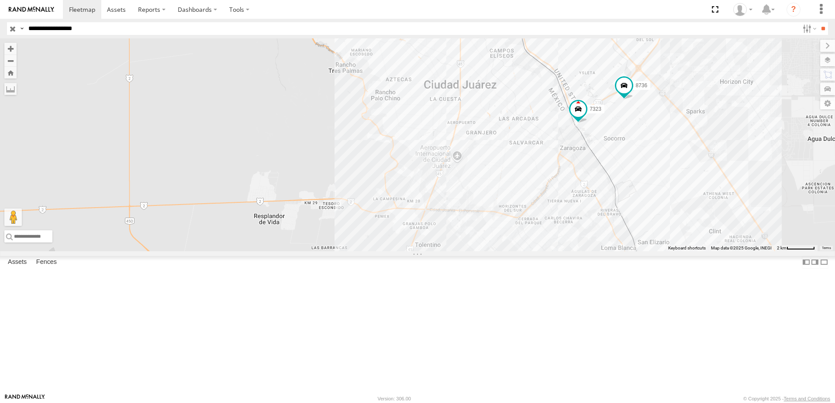
drag, startPoint x: 307, startPoint y: 252, endPoint x: 444, endPoint y: 263, distance: 137.5
click at [444, 251] on div "7323 8736 558 338" at bounding box center [417, 144] width 835 height 213
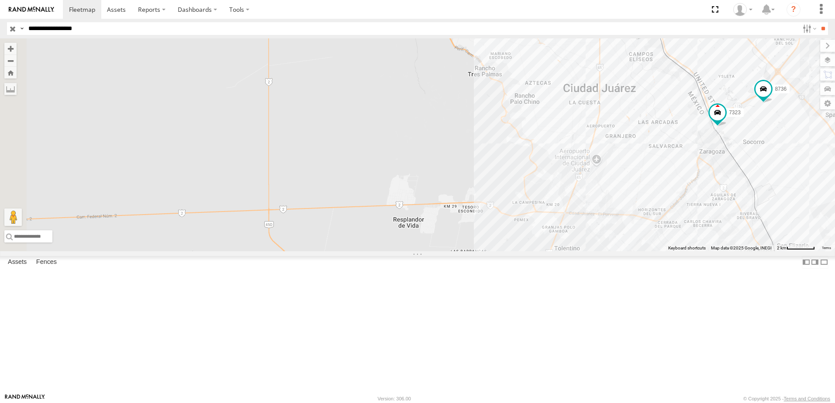
drag, startPoint x: 305, startPoint y: 262, endPoint x: 436, endPoint y: 266, distance: 131.0
click at [436, 251] on div "7323 8736 558 338" at bounding box center [417, 144] width 835 height 213
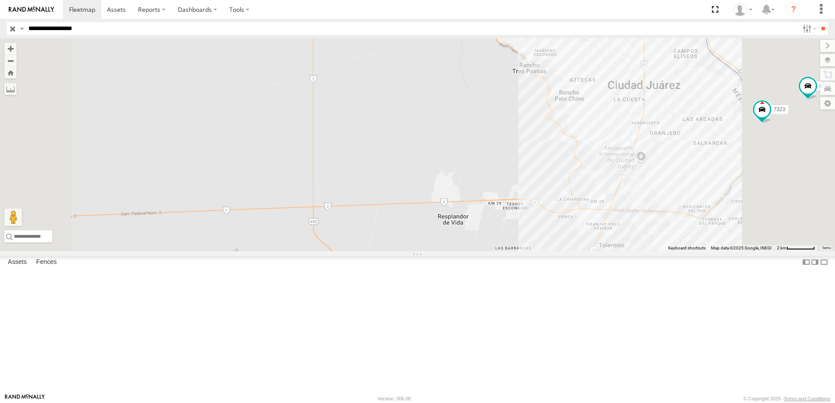
drag, startPoint x: 441, startPoint y: 285, endPoint x: 459, endPoint y: 281, distance: 18.8
click at [456, 251] on div "7323 8736 558 338" at bounding box center [417, 144] width 835 height 213
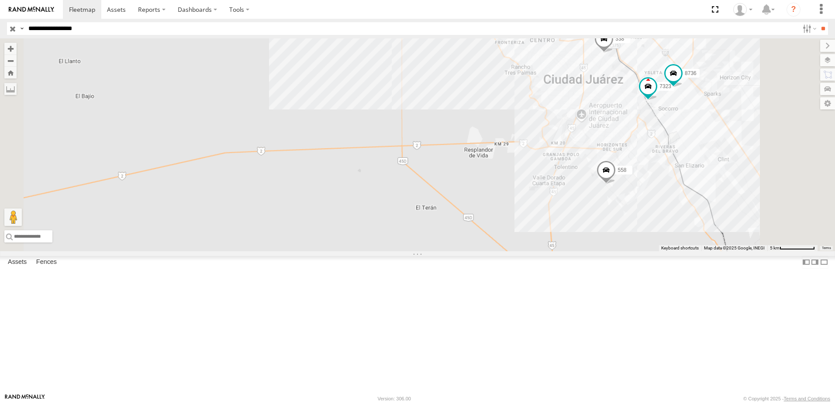
drag, startPoint x: 576, startPoint y: 195, endPoint x: 573, endPoint y: 200, distance: 6.1
click at [573, 200] on div "7323 8736 558 338" at bounding box center [417, 144] width 835 height 213
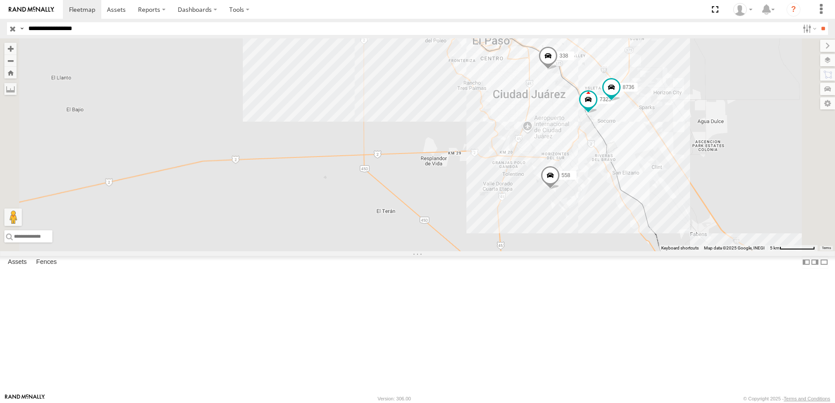
drag, startPoint x: 573, startPoint y: 200, endPoint x: 495, endPoint y: 183, distance: 79.6
click at [495, 183] on div "7323 8736 558 338" at bounding box center [417, 144] width 835 height 213
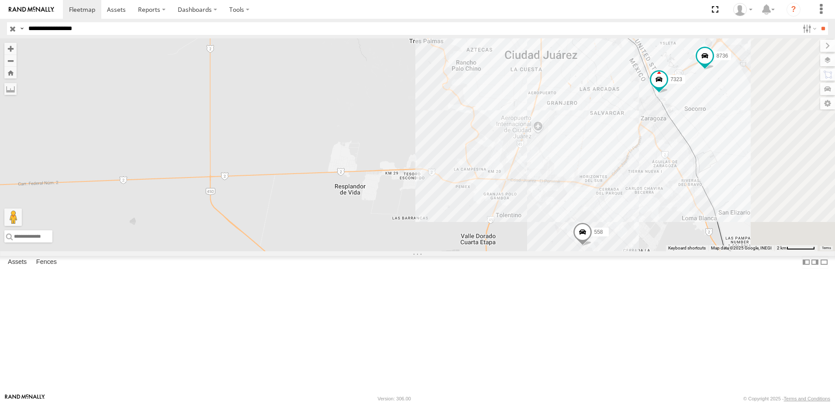
drag, startPoint x: 486, startPoint y: 208, endPoint x: 454, endPoint y: 216, distance: 33.2
click at [454, 216] on div "7323 8736 558 338" at bounding box center [417, 144] width 835 height 213
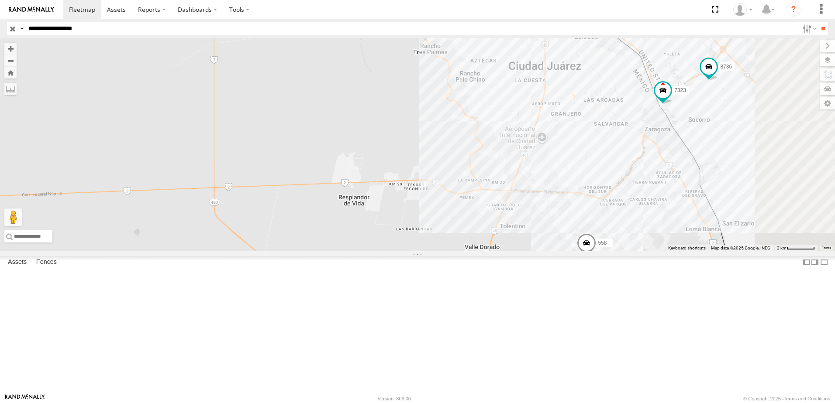
drag, startPoint x: 399, startPoint y: 212, endPoint x: 424, endPoint y: 239, distance: 37.1
click at [424, 239] on div "7323 8736 558 338" at bounding box center [417, 144] width 835 height 213
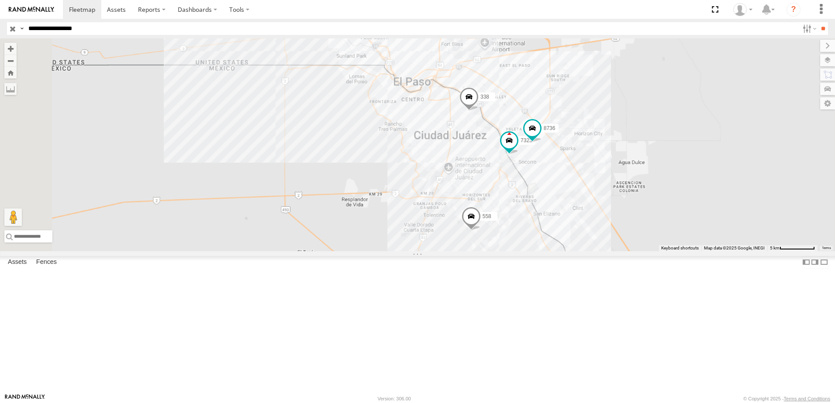
drag, startPoint x: 429, startPoint y: 242, endPoint x: 432, endPoint y: 245, distance: 4.6
click at [432, 245] on div "7323 8736 558 338" at bounding box center [417, 144] width 835 height 213
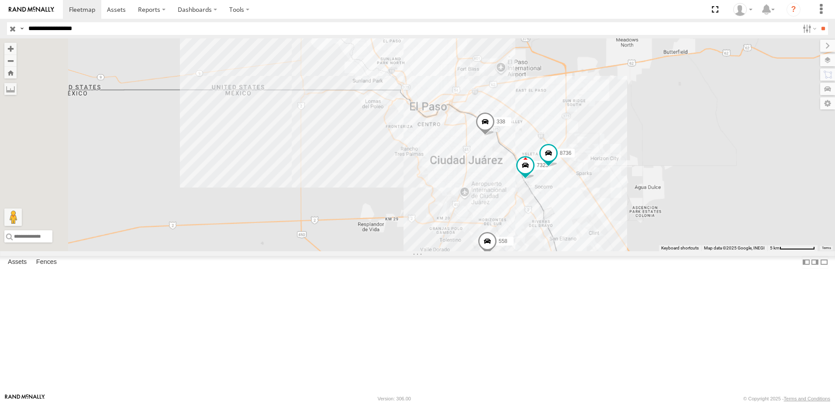
click at [474, 227] on div "7323 8736 558 338" at bounding box center [417, 144] width 835 height 213
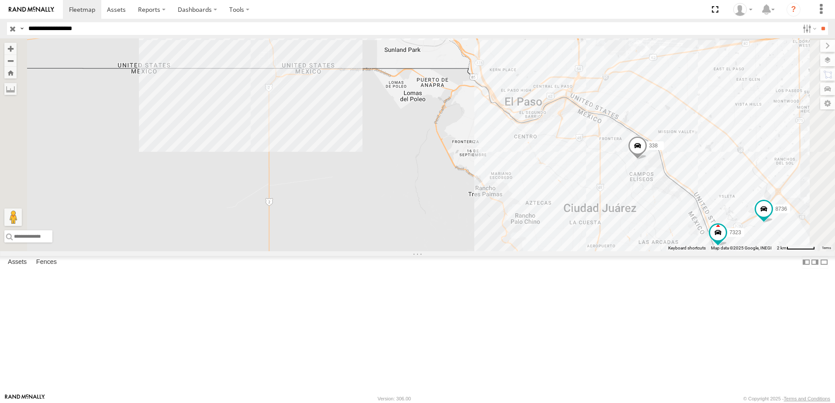
drag, startPoint x: 478, startPoint y: 242, endPoint x: 475, endPoint y: 235, distance: 8.0
click at [475, 235] on div "7323 8736 558 338" at bounding box center [417, 144] width 835 height 213
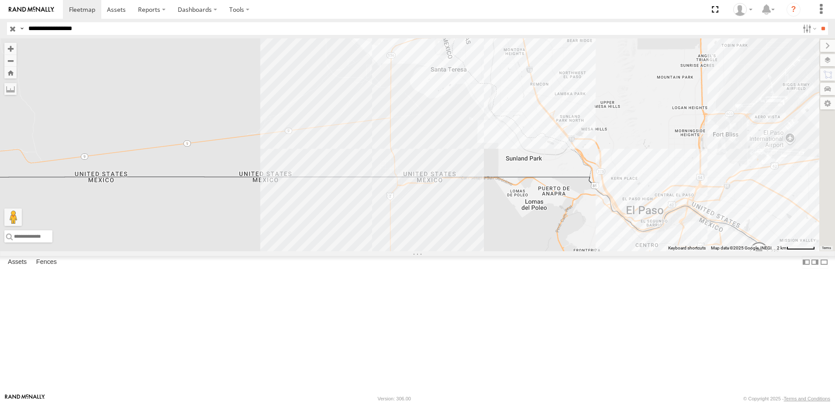
drag, startPoint x: 592, startPoint y: 206, endPoint x: 432, endPoint y: 197, distance: 159.6
click at [451, 210] on div "7323 8736 558 338" at bounding box center [417, 144] width 835 height 213
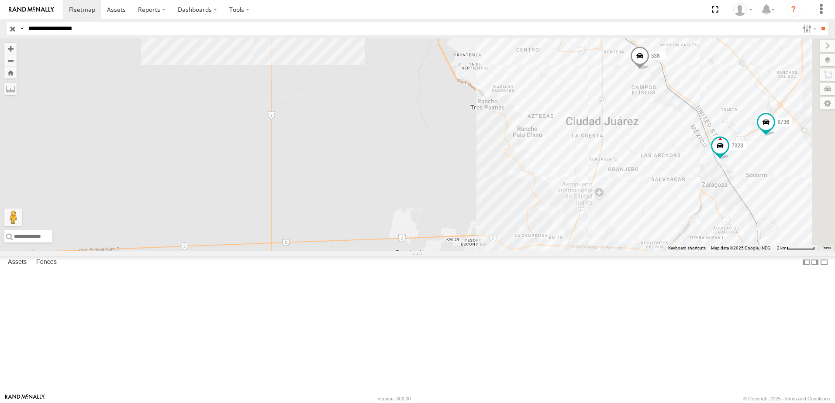
drag, startPoint x: 515, startPoint y: 209, endPoint x: 437, endPoint y: 38, distance: 188.2
click at [435, 21] on body at bounding box center [417, 201] width 835 height 403
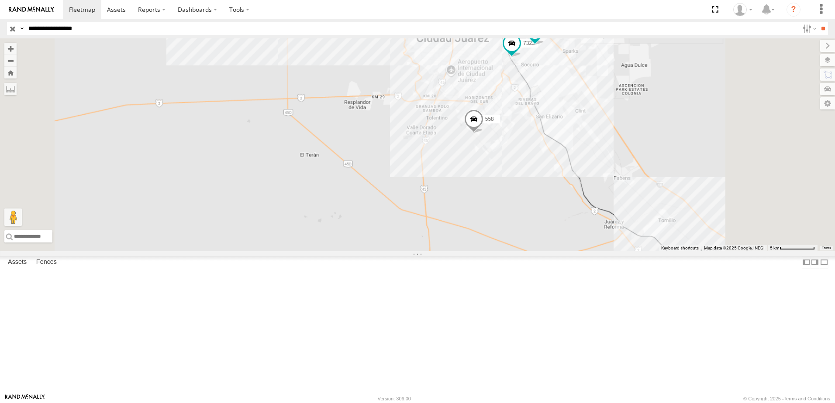
drag, startPoint x: 474, startPoint y: 185, endPoint x: 438, endPoint y: 123, distance: 71.2
click at [441, 124] on div "7323 8736 558 338" at bounding box center [417, 144] width 835 height 213
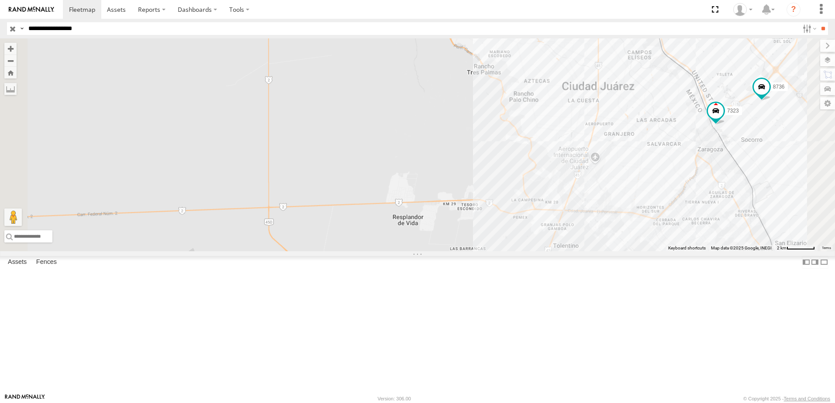
drag, startPoint x: 438, startPoint y: 138, endPoint x: 469, endPoint y: 232, distance: 98.4
click at [469, 232] on div "7323 8736 558 338" at bounding box center [417, 144] width 835 height 213
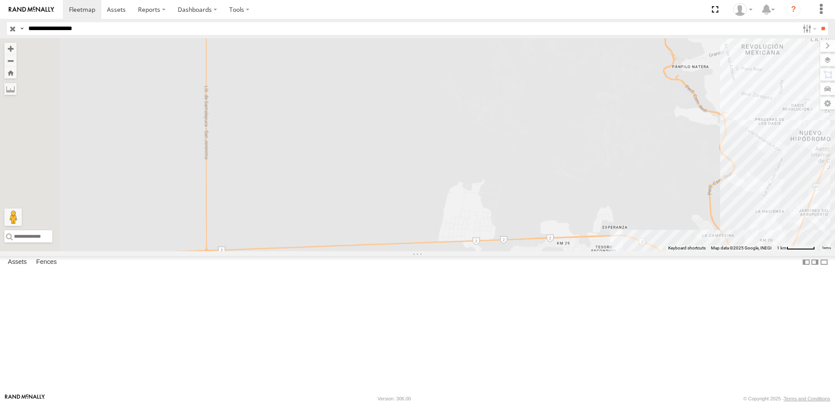
drag, startPoint x: 524, startPoint y: 241, endPoint x: 506, endPoint y: 226, distance: 22.9
click at [506, 227] on div "7323 8736 558 338" at bounding box center [417, 144] width 835 height 213
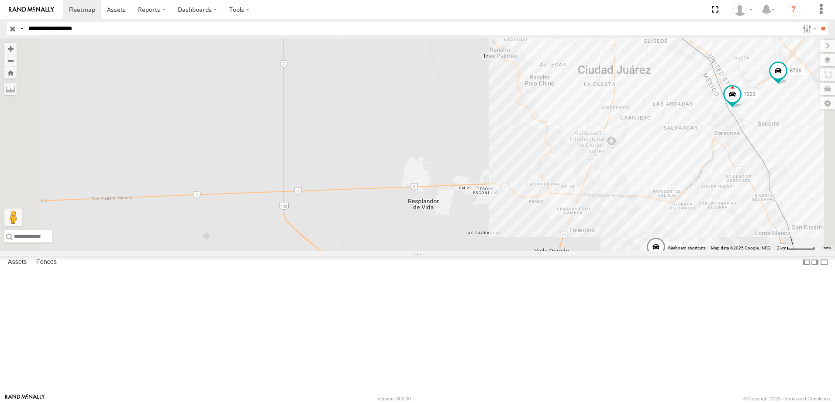
drag, startPoint x: 659, startPoint y: 182, endPoint x: 479, endPoint y: 173, distance: 180.1
click at [659, 182] on div "7323 8736 558 338" at bounding box center [417, 144] width 835 height 213
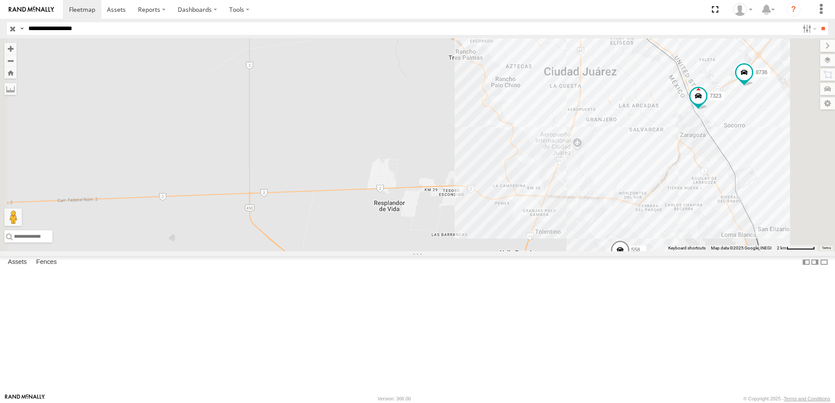
drag, startPoint x: 519, startPoint y: 245, endPoint x: 495, endPoint y: 251, distance: 24.5
click at [495, 251] on div "7323 8736 558 338" at bounding box center [417, 144] width 835 height 213
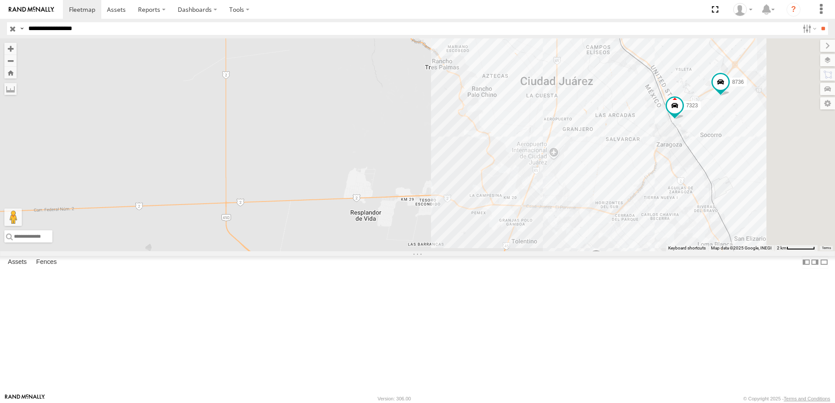
drag, startPoint x: 359, startPoint y: 261, endPoint x: 390, endPoint y: 270, distance: 32.7
click at [390, 251] on div "7323 8736 558 338" at bounding box center [417, 144] width 835 height 213
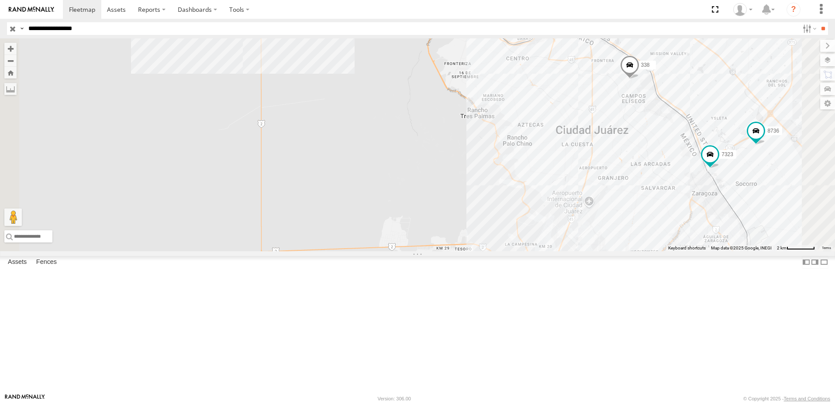
drag, startPoint x: 409, startPoint y: 223, endPoint x: 417, endPoint y: 257, distance: 34.6
click at [417, 251] on div "7323 8736 558 338" at bounding box center [417, 144] width 835 height 213
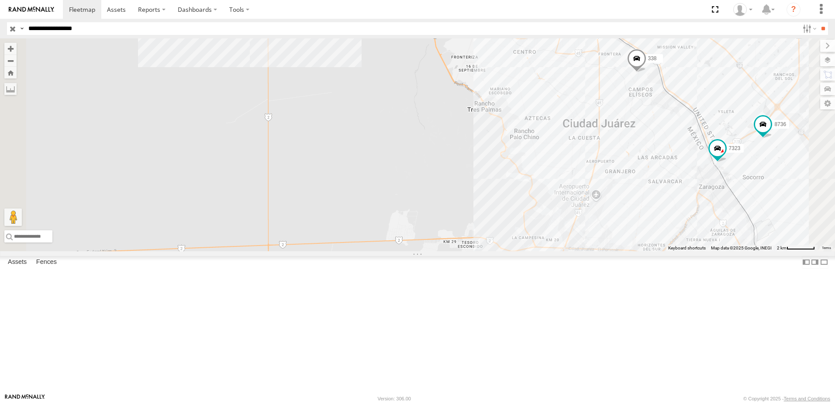
drag, startPoint x: 413, startPoint y: 299, endPoint x: 440, endPoint y: 304, distance: 26.6
click at [440, 251] on div "7323 8736 558 338" at bounding box center [417, 144] width 835 height 213
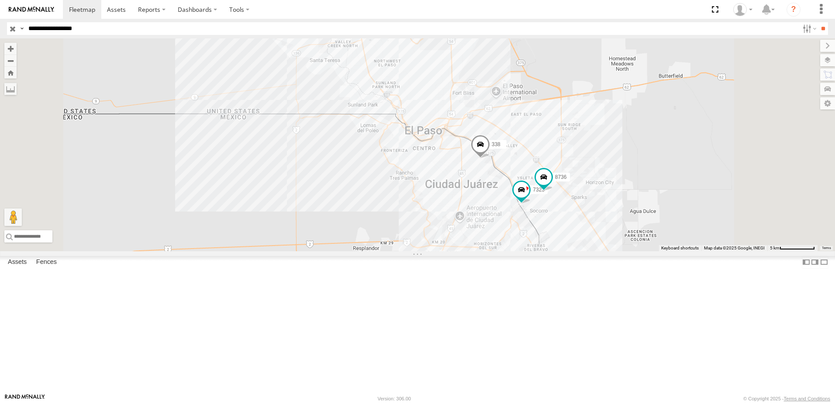
drag, startPoint x: 515, startPoint y: 303, endPoint x: 455, endPoint y: 292, distance: 61.1
click at [461, 251] on div "7323 8736 558 338" at bounding box center [417, 144] width 835 height 213
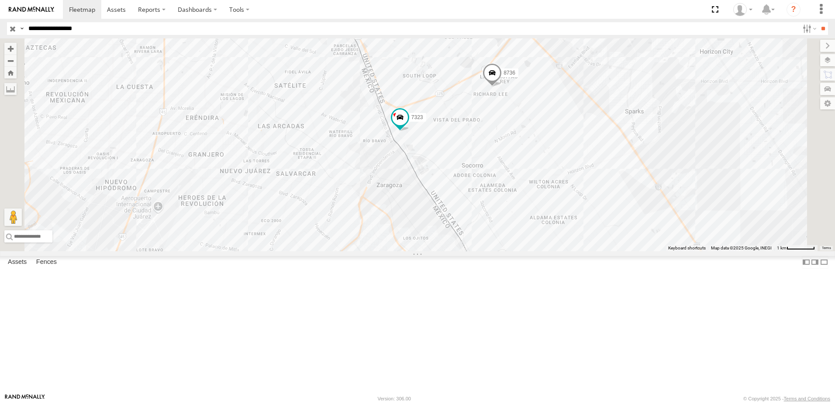
drag, startPoint x: 495, startPoint y: 153, endPoint x: 509, endPoint y: 199, distance: 47.9
click at [508, 199] on div "7323 8736 558 338" at bounding box center [417, 144] width 835 height 213
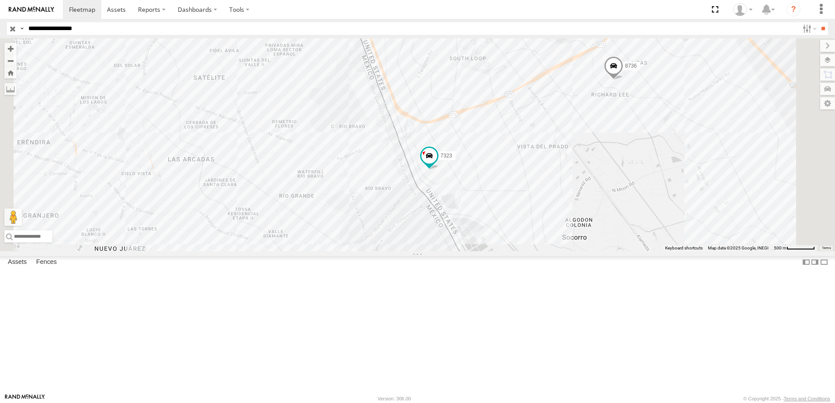
drag, startPoint x: 521, startPoint y: 217, endPoint x: 524, endPoint y: 233, distance: 16.4
click at [524, 233] on div "7323 8736 558 338" at bounding box center [417, 144] width 835 height 213
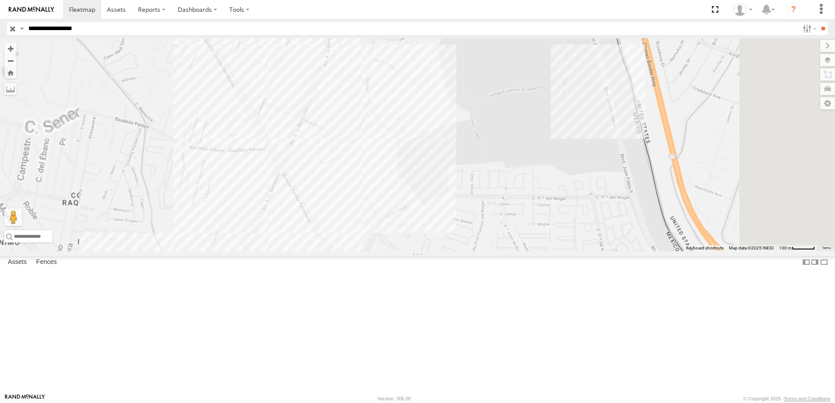
drag, startPoint x: 416, startPoint y: 110, endPoint x: 415, endPoint y: 136, distance: 26.7
click at [416, 136] on div "7323 8736 558 338" at bounding box center [417, 144] width 835 height 213
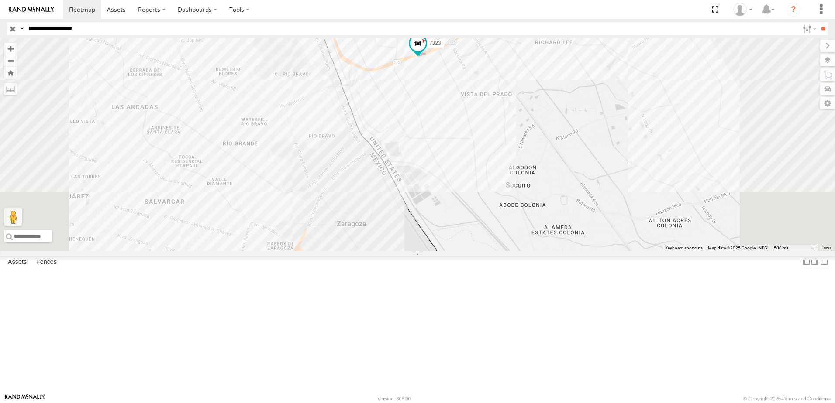
drag, startPoint x: 572, startPoint y: 139, endPoint x: 567, endPoint y: 155, distance: 17.1
click at [567, 155] on div "7323 8736 338 558" at bounding box center [417, 144] width 835 height 213
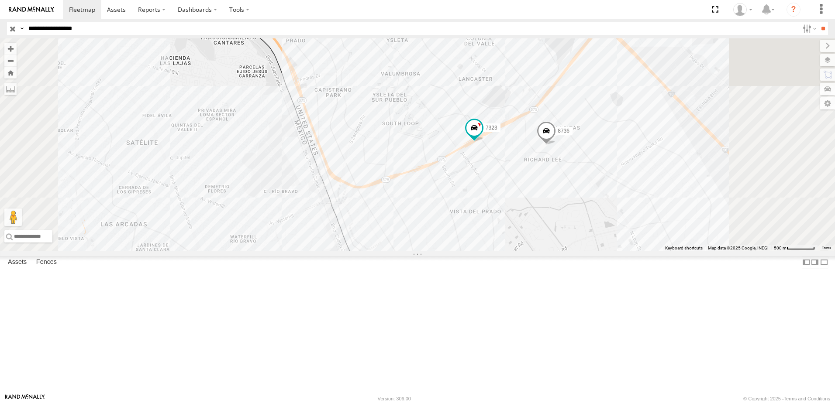
drag, startPoint x: 640, startPoint y: 245, endPoint x: 593, endPoint y: 273, distance: 54.6
click at [593, 251] on div "7323 8736" at bounding box center [417, 144] width 835 height 213
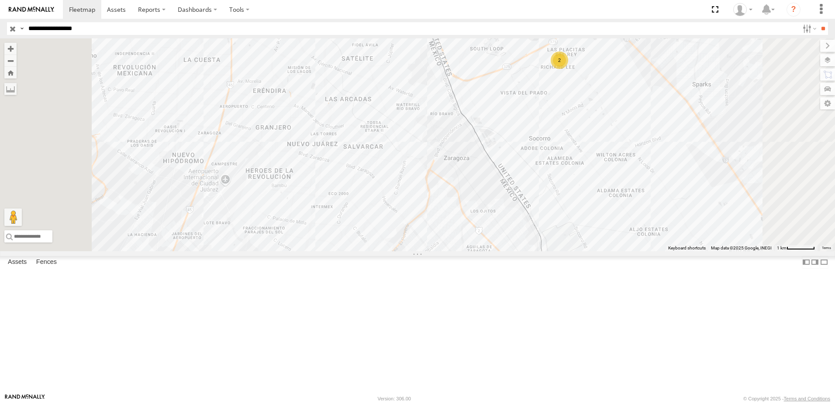
drag, startPoint x: 548, startPoint y: 92, endPoint x: 537, endPoint y: 134, distance: 43.5
click at [537, 133] on div "558 338 2" at bounding box center [417, 144] width 835 height 213
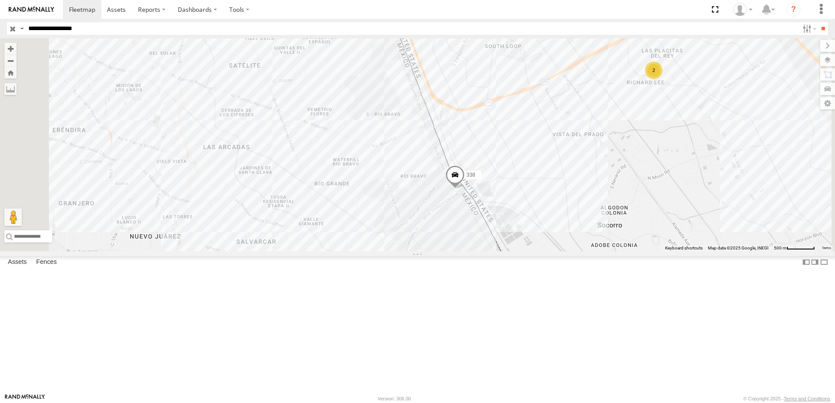
drag, startPoint x: 465, startPoint y: 279, endPoint x: 544, endPoint y: 195, distance: 115.5
click at [544, 195] on div "558 338 2" at bounding box center [417, 144] width 835 height 213
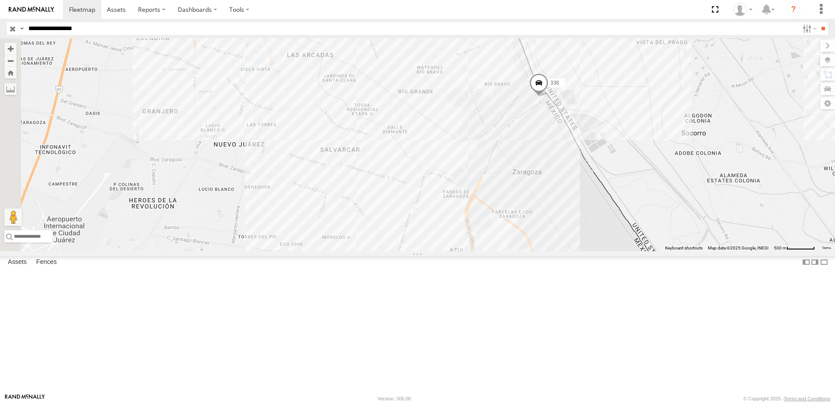
drag, startPoint x: 694, startPoint y: 210, endPoint x: 688, endPoint y: 227, distance: 18.2
click at [688, 227] on div "558 338 2" at bounding box center [417, 144] width 835 height 213
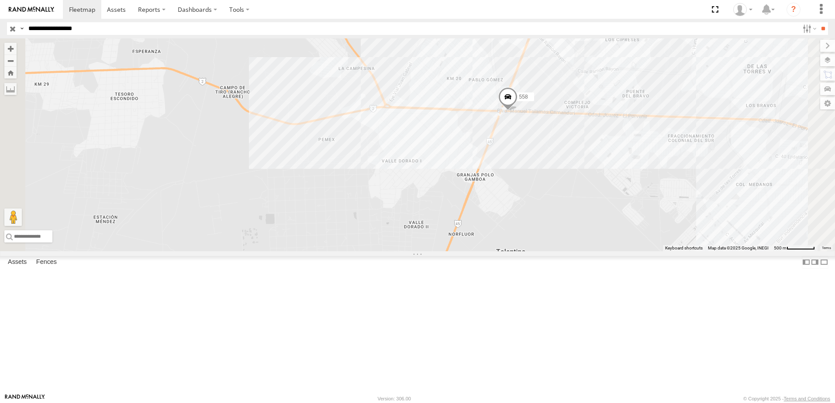
drag, startPoint x: 424, startPoint y: 266, endPoint x: 536, endPoint y: 285, distance: 113.3
click at [526, 251] on div "558 338" at bounding box center [417, 144] width 835 height 213
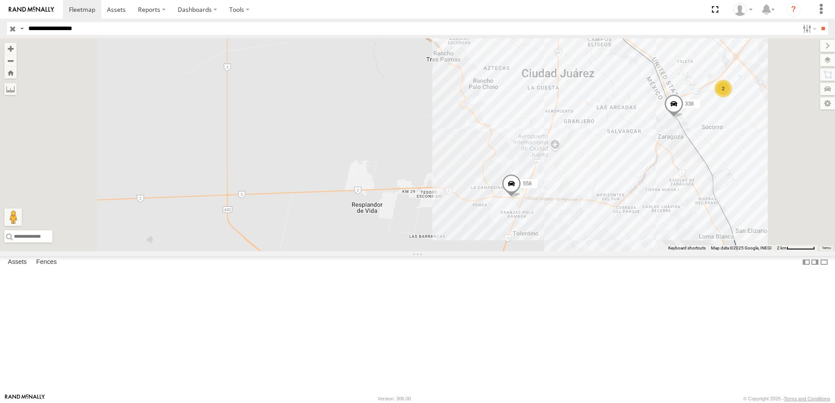
drag, startPoint x: 423, startPoint y: 309, endPoint x: 449, endPoint y: 309, distance: 26.6
click at [449, 251] on div "558 338 2" at bounding box center [417, 144] width 835 height 213
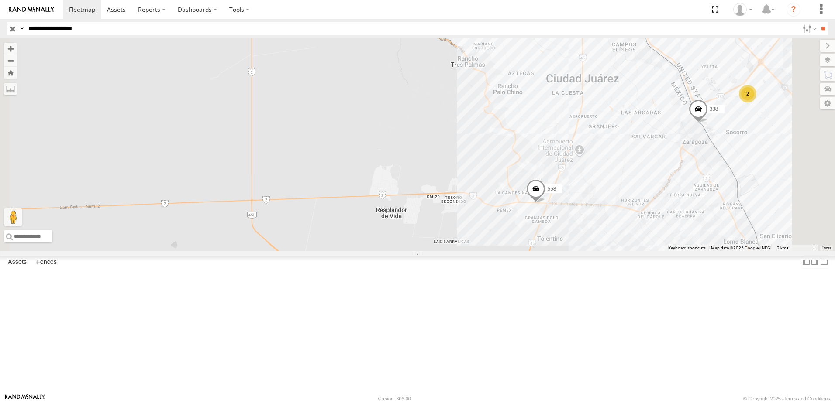
drag, startPoint x: 681, startPoint y: 281, endPoint x: 569, endPoint y: 277, distance: 112.7
click at [583, 251] on div "558 338 2" at bounding box center [417, 144] width 835 height 213
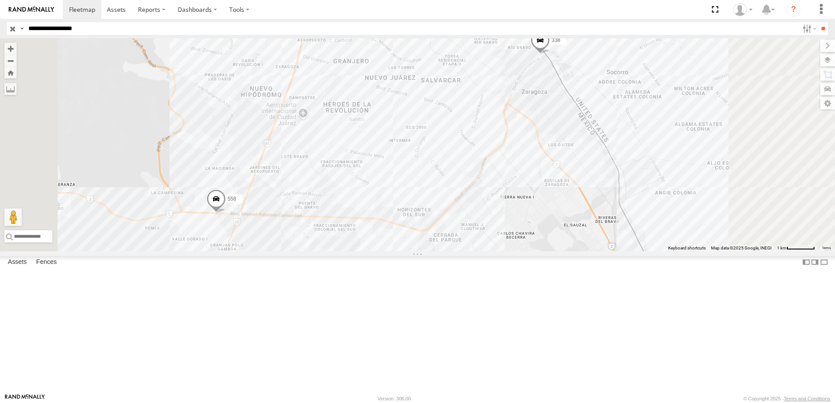
drag, startPoint x: 649, startPoint y: 220, endPoint x: 604, endPoint y: 258, distance: 59.4
click at [604, 251] on div "558 338 2" at bounding box center [417, 144] width 835 height 213
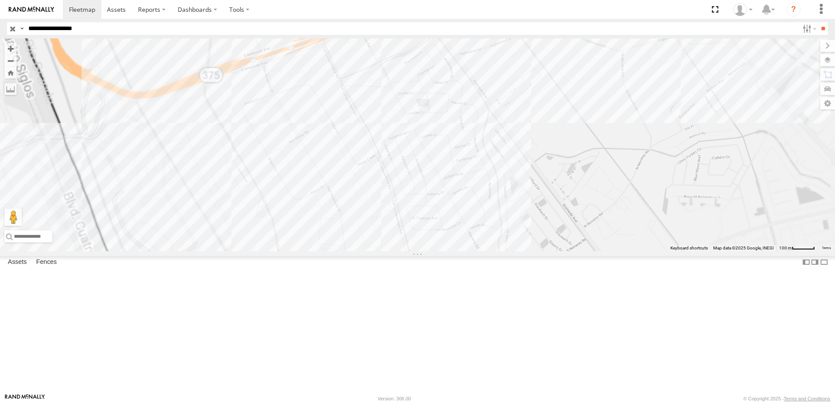
drag, startPoint x: 728, startPoint y: 106, endPoint x: 690, endPoint y: 209, distance: 110.0
click at [690, 209] on div "558 338" at bounding box center [417, 144] width 835 height 213
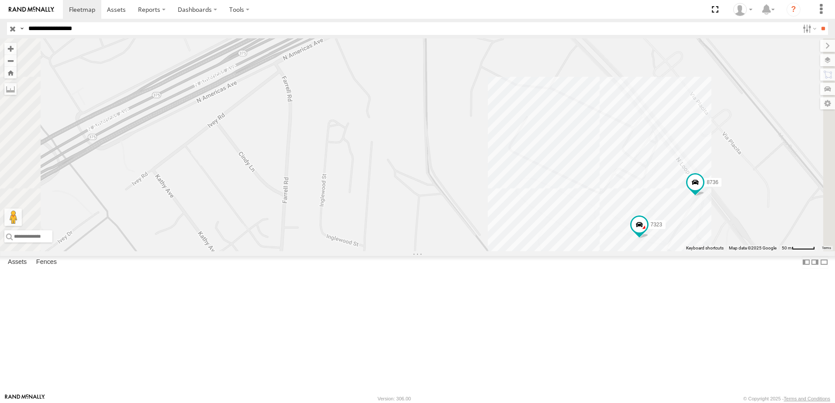
drag, startPoint x: 713, startPoint y: 268, endPoint x: 698, endPoint y: 204, distance: 65.0
click at [698, 205] on div "558 338 7323 8736" at bounding box center [417, 144] width 835 height 213
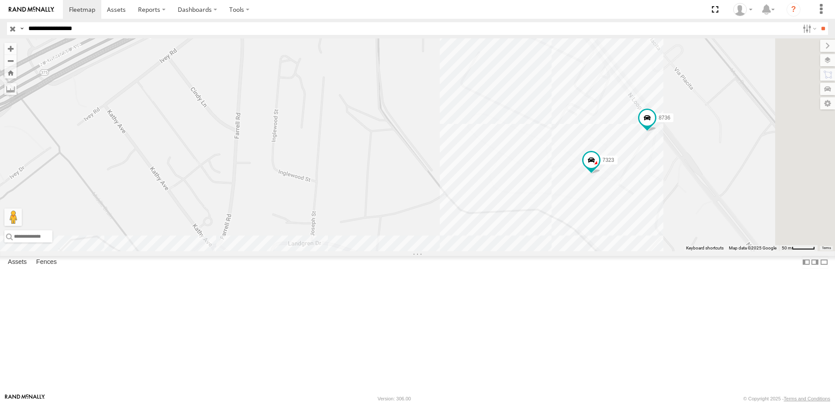
drag, startPoint x: 778, startPoint y: 238, endPoint x: 754, endPoint y: 254, distance: 28.7
click at [754, 251] on div "558 338 7323 8736" at bounding box center [417, 144] width 835 height 213
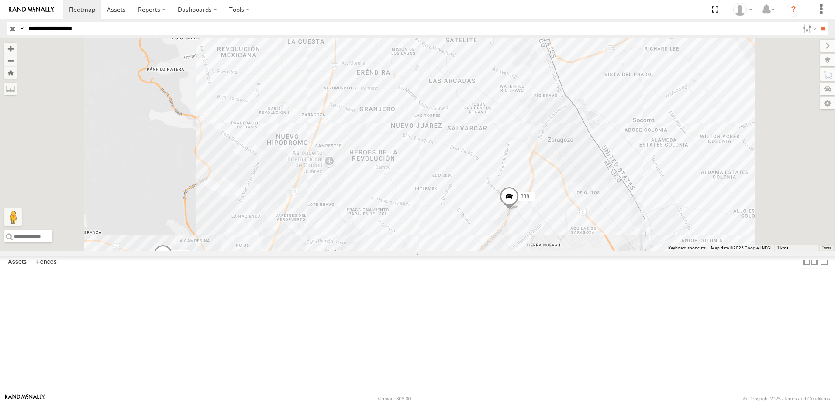
drag, startPoint x: 755, startPoint y: 145, endPoint x: 720, endPoint y: 167, distance: 41.4
click at [721, 167] on div "7323 8736 558 338" at bounding box center [417, 144] width 835 height 213
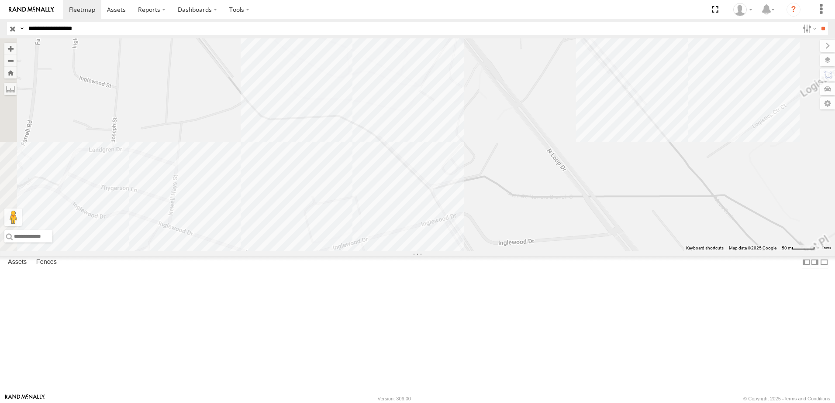
drag, startPoint x: 619, startPoint y: 193, endPoint x: 605, endPoint y: 194, distance: 13.6
click at [624, 199] on div "7323 8736 558 338" at bounding box center [417, 144] width 835 height 213
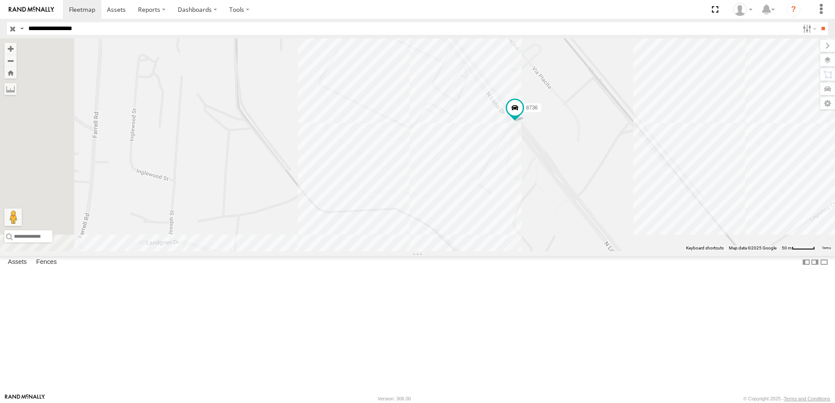
click at [127, 28] on input "**********" at bounding box center [412, 28] width 774 height 13
click at [818, 22] on input "**" at bounding box center [823, 28] width 10 height 13
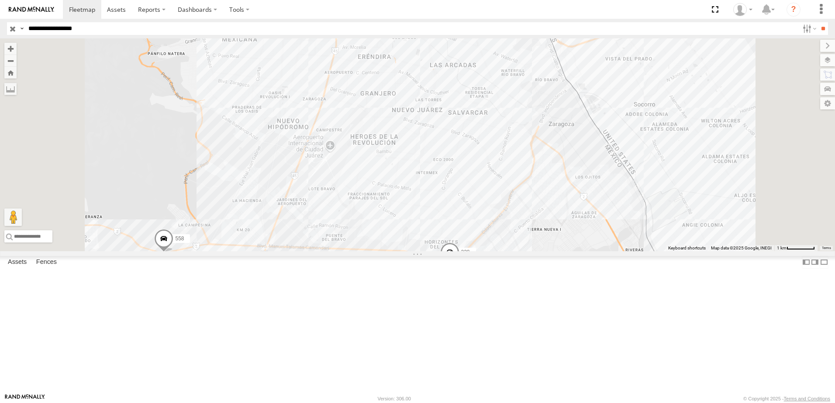
drag, startPoint x: 722, startPoint y: 91, endPoint x: 676, endPoint y: 143, distance: 69.6
click at [693, 143] on div "8736 7323 558 338" at bounding box center [417, 144] width 835 height 213
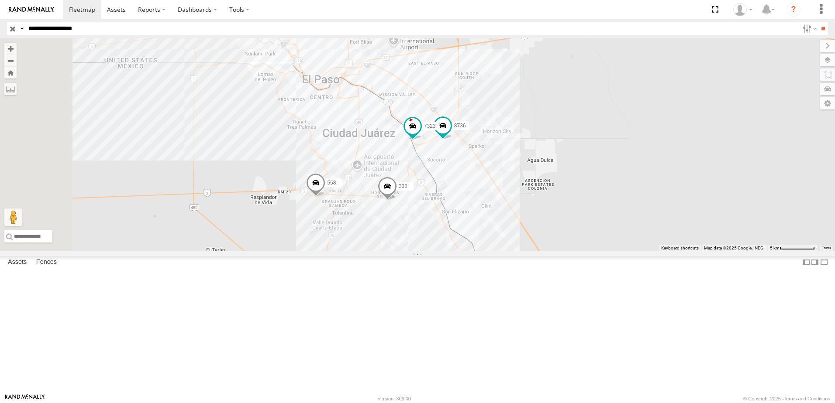
drag, startPoint x: 361, startPoint y: 277, endPoint x: 392, endPoint y: 297, distance: 36.9
click at [392, 251] on div "8736 7323 558 338" at bounding box center [417, 144] width 835 height 213
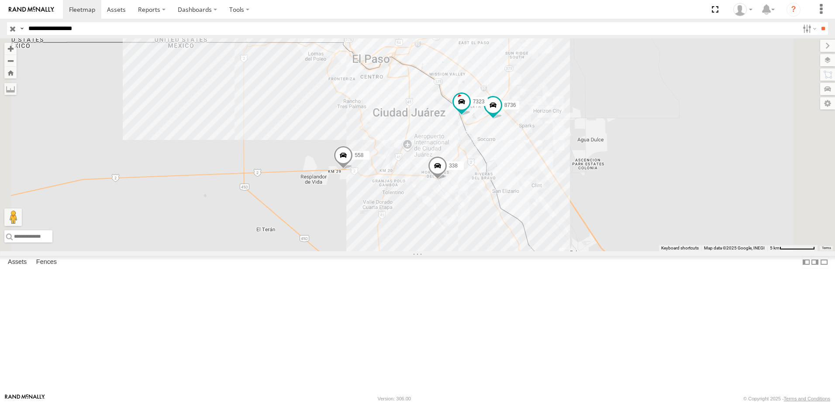
drag, startPoint x: 438, startPoint y: 272, endPoint x: 448, endPoint y: 279, distance: 12.6
click at [448, 251] on div "8736 7323 558 338" at bounding box center [417, 144] width 835 height 213
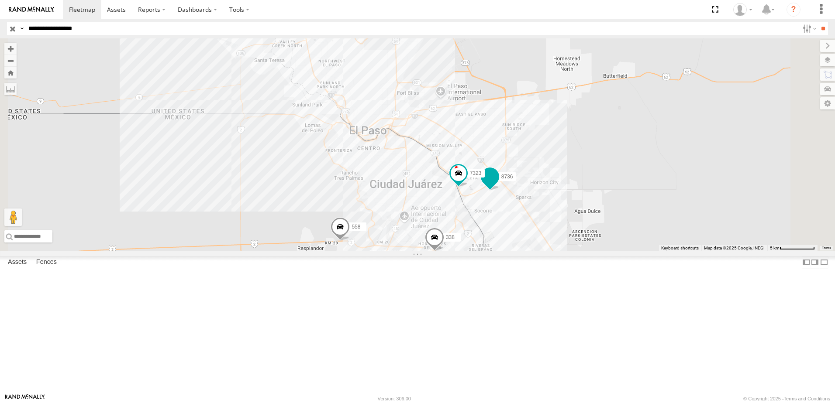
drag, startPoint x: 589, startPoint y: 248, endPoint x: 589, endPoint y: 253, distance: 4.4
click at [589, 251] on div "8736 7323 558 338" at bounding box center [417, 144] width 835 height 213
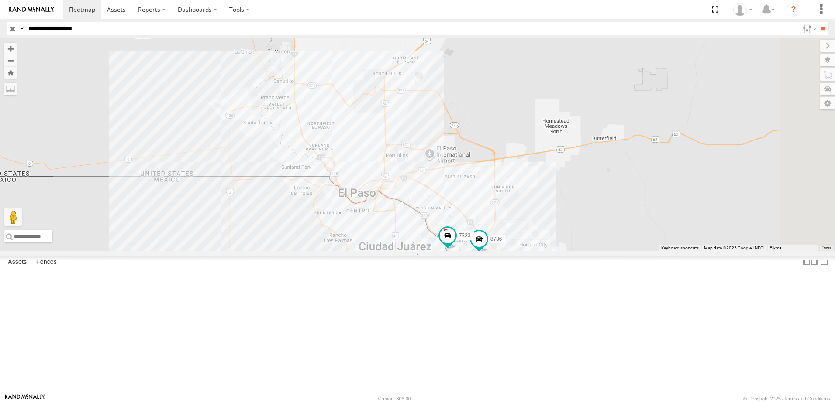
drag, startPoint x: 509, startPoint y: 216, endPoint x: 506, endPoint y: 229, distance: 13.7
click at [506, 229] on div "8736 7323 558 338" at bounding box center [417, 144] width 835 height 213
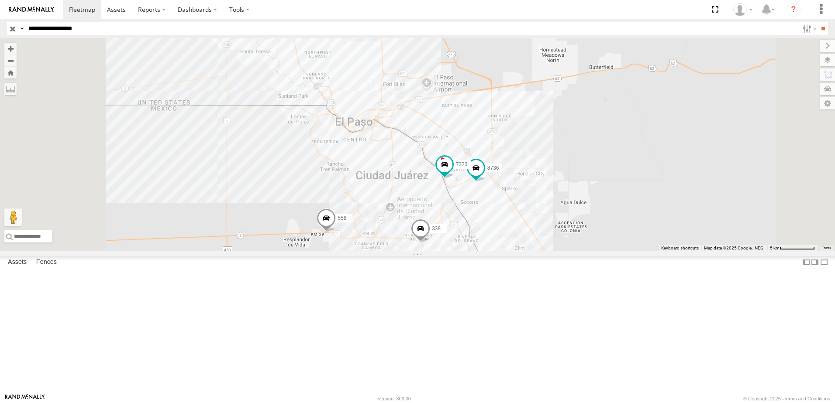
drag, startPoint x: 492, startPoint y: 278, endPoint x: 492, endPoint y: 179, distance: 98.2
click at [492, 184] on div "8736 7323 558 338" at bounding box center [417, 144] width 835 height 213
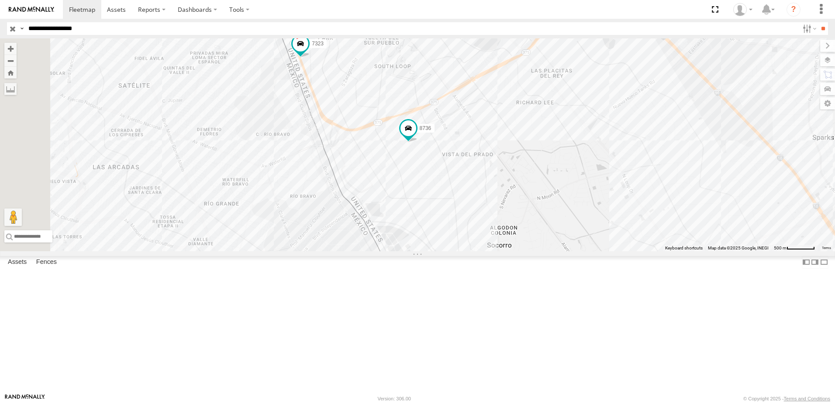
drag, startPoint x: 436, startPoint y: 223, endPoint x: 550, endPoint y: 239, distance: 114.7
click at [550, 239] on div "8736 7323 558 338" at bounding box center [417, 144] width 835 height 213
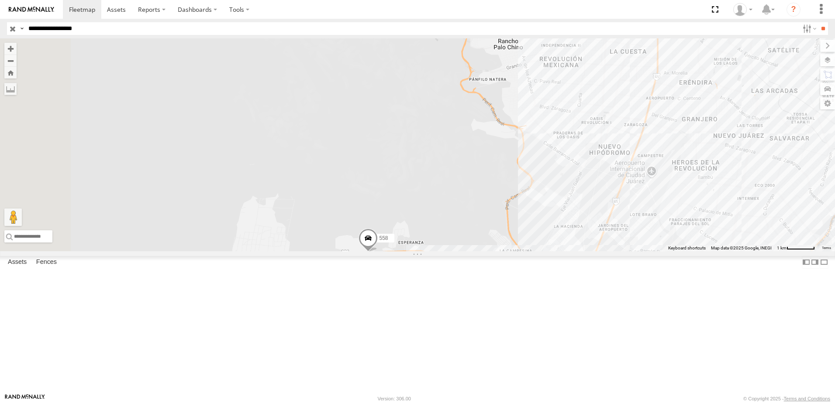
drag, startPoint x: 345, startPoint y: 275, endPoint x: 588, endPoint y: 280, distance: 243.2
click at [588, 251] on div "7323 8736 558 338" at bounding box center [417, 144] width 835 height 213
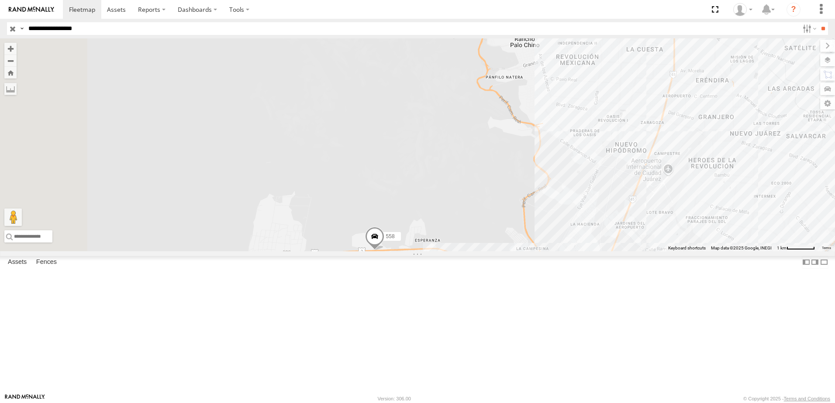
drag, startPoint x: 420, startPoint y: 237, endPoint x: 694, endPoint y: 126, distance: 295.3
click at [694, 126] on div "7323 8736 558 338" at bounding box center [417, 144] width 835 height 213
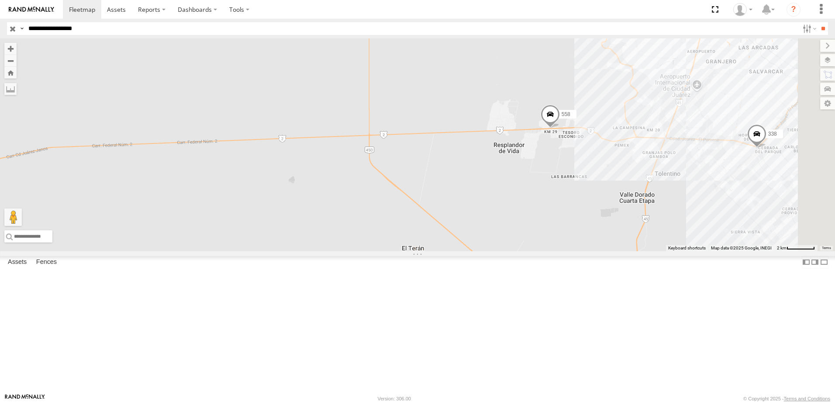
drag, startPoint x: 767, startPoint y: 185, endPoint x: 625, endPoint y: 269, distance: 165.0
click at [626, 251] on div "7323 8736 558 338" at bounding box center [417, 144] width 835 height 213
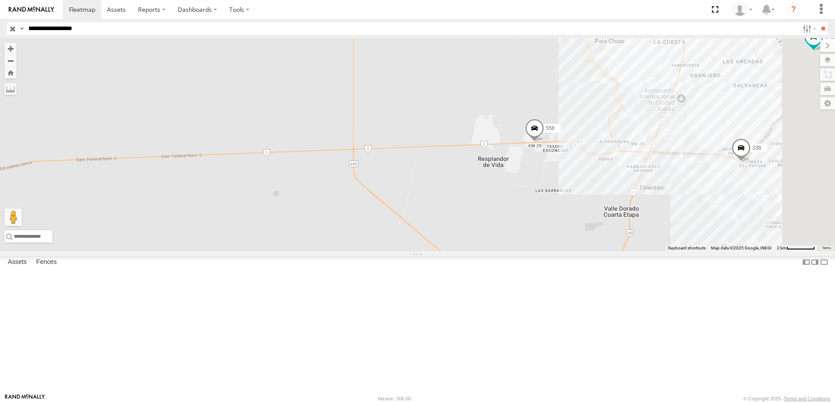
drag, startPoint x: 664, startPoint y: 174, endPoint x: 622, endPoint y: 223, distance: 64.4
click at [625, 213] on div "7323 8736 558 338" at bounding box center [417, 144] width 835 height 213
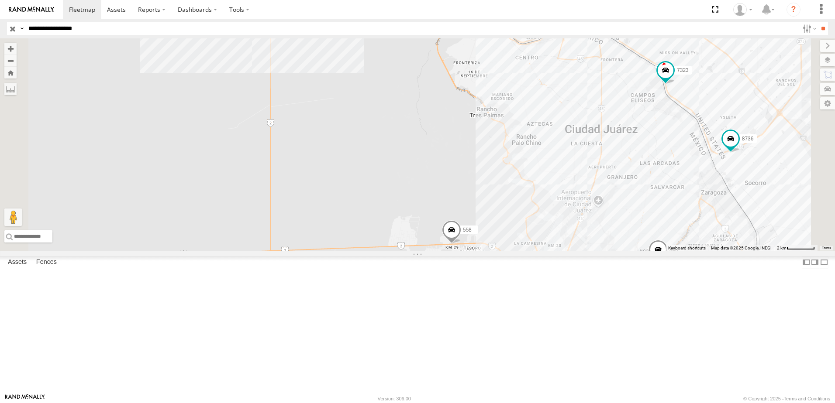
drag, startPoint x: 749, startPoint y: 167, endPoint x: 745, endPoint y: 193, distance: 26.5
click at [745, 193] on div "7323 8736 558 338" at bounding box center [417, 144] width 835 height 213
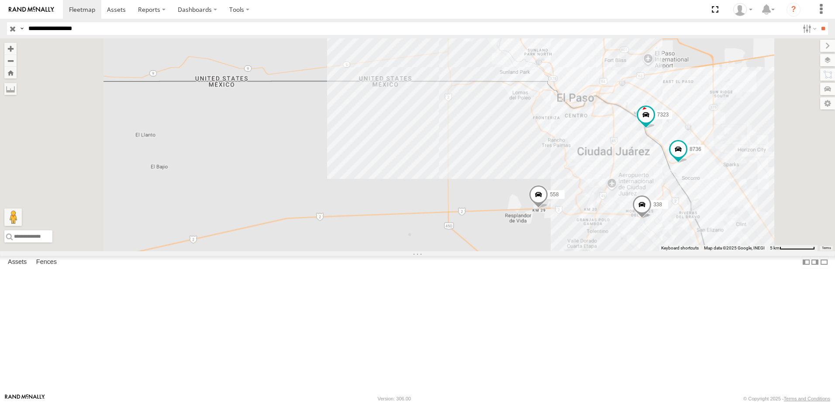
drag, startPoint x: 737, startPoint y: 207, endPoint x: 732, endPoint y: 232, distance: 25.4
click at [732, 232] on div "7323 8736 558 338" at bounding box center [417, 144] width 835 height 213
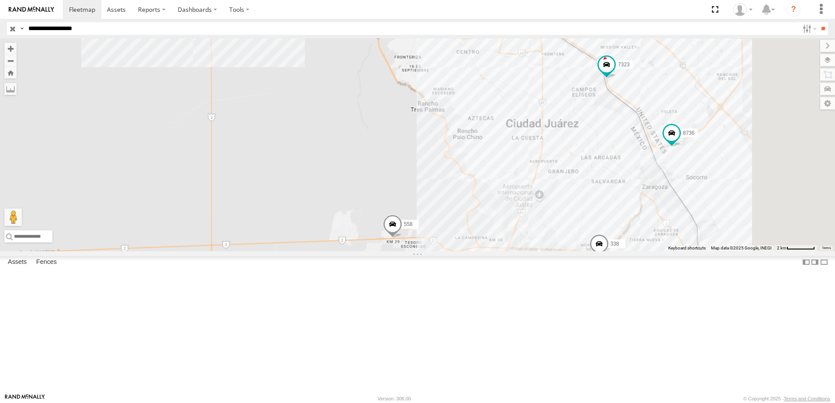
drag, startPoint x: 618, startPoint y: 232, endPoint x: 553, endPoint y: 212, distance: 68.2
click at [553, 212] on div "7323 8736 558 338" at bounding box center [417, 144] width 835 height 213
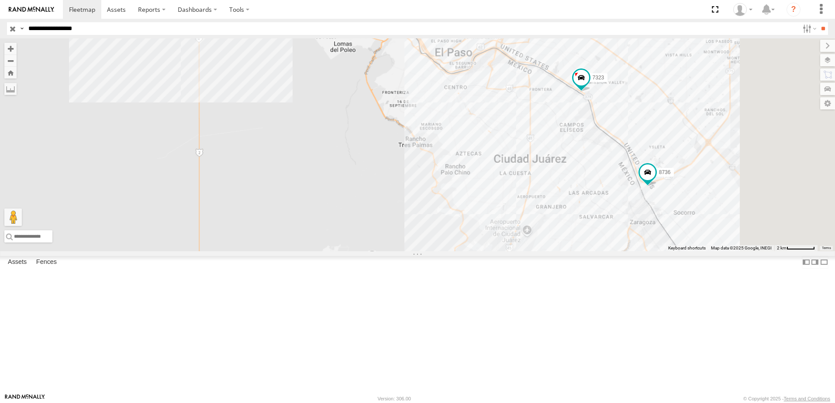
drag, startPoint x: 647, startPoint y: 155, endPoint x: 633, endPoint y: 193, distance: 40.2
click at [633, 193] on div "7323 8736 558 338" at bounding box center [417, 144] width 835 height 213
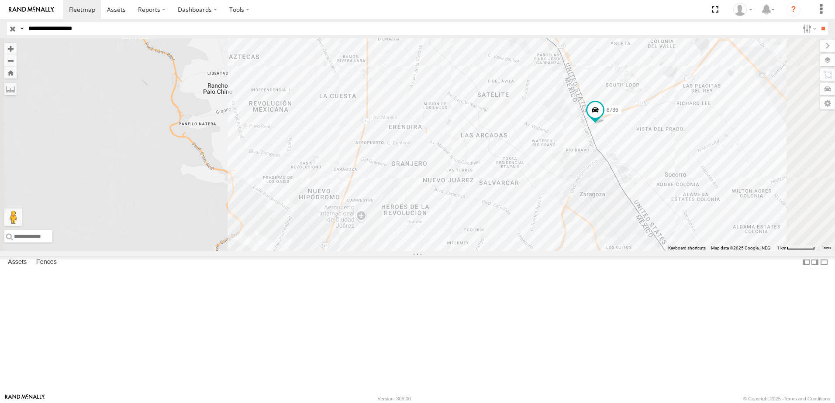
drag, startPoint x: 661, startPoint y: 215, endPoint x: 624, endPoint y: 210, distance: 37.4
click at [624, 210] on div "7323 8736 558 338" at bounding box center [417, 144] width 835 height 213
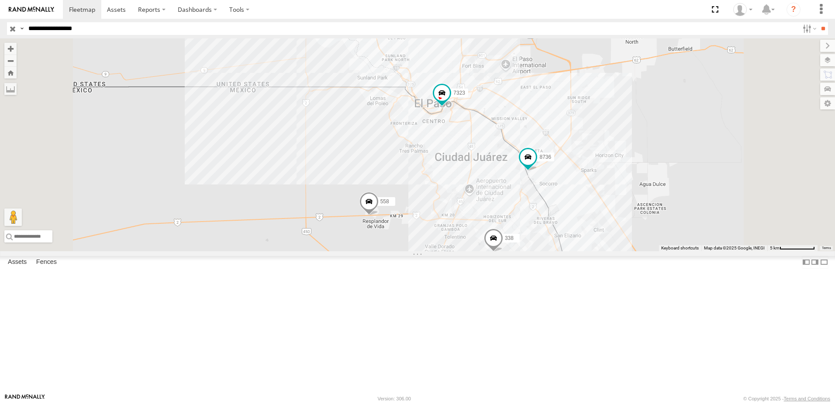
drag, startPoint x: 524, startPoint y: 243, endPoint x: 524, endPoint y: 251, distance: 7.4
click at [524, 251] on div "7323 8736 558 338" at bounding box center [417, 144] width 835 height 213
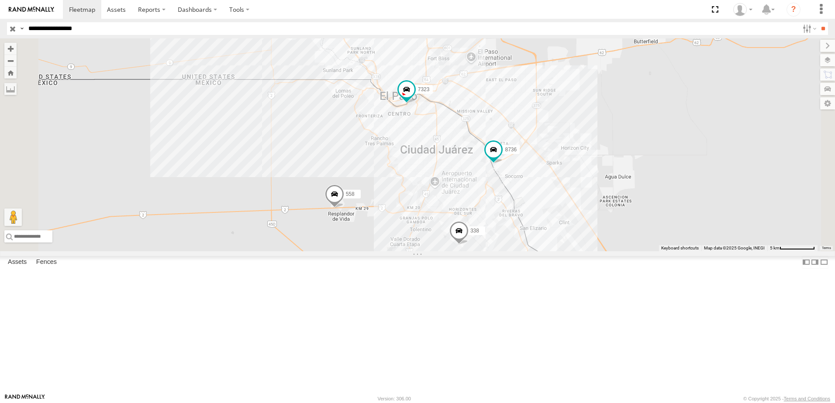
drag, startPoint x: 505, startPoint y: 224, endPoint x: 435, endPoint y: 206, distance: 72.3
click at [441, 207] on div "7323 8736 558 338" at bounding box center [417, 144] width 835 height 213
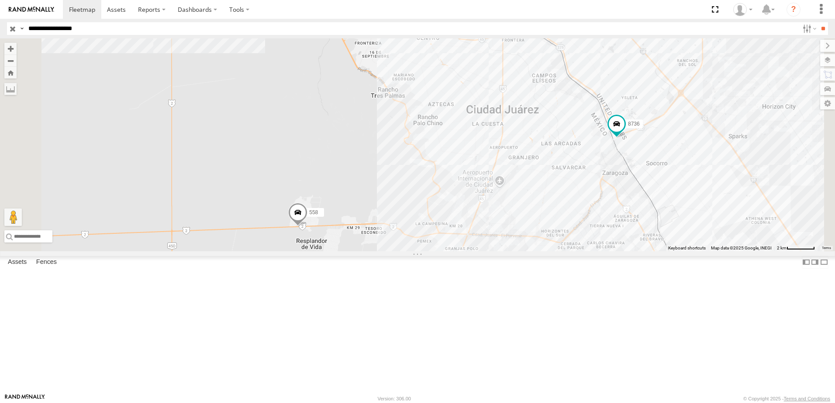
drag, startPoint x: 403, startPoint y: 210, endPoint x: 410, endPoint y: 170, distance: 40.3
click at [410, 170] on div "7323 8736 558 338" at bounding box center [417, 144] width 835 height 213
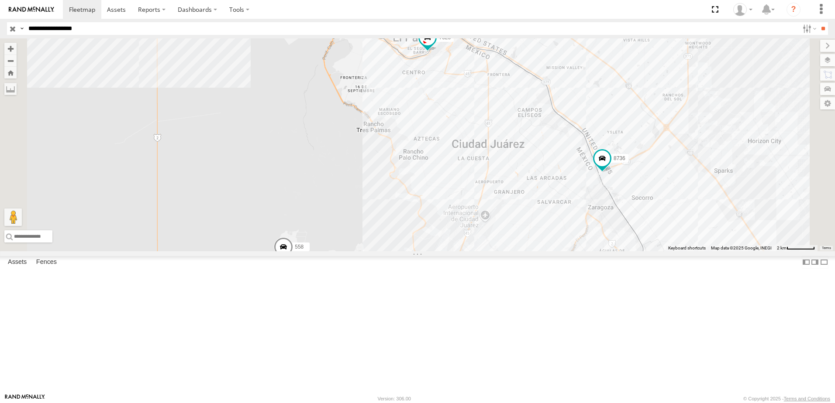
drag, startPoint x: 486, startPoint y: 234, endPoint x: 481, endPoint y: 245, distance: 11.9
click at [481, 245] on div "7323 8736 558 338" at bounding box center [417, 144] width 835 height 213
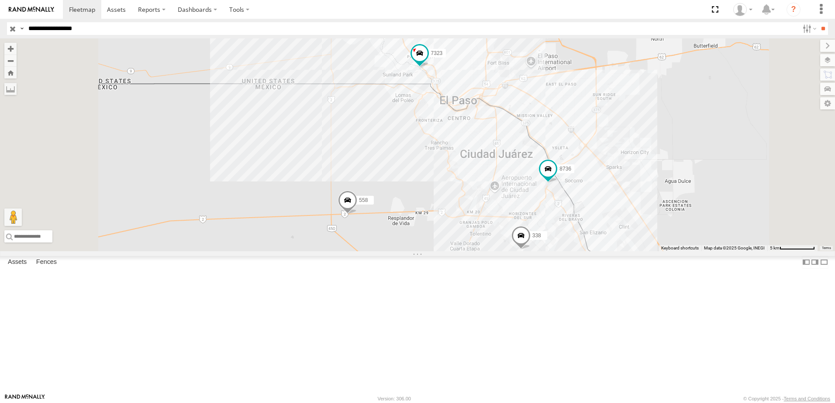
drag, startPoint x: 469, startPoint y: 303, endPoint x: 483, endPoint y: 306, distance: 14.9
click at [483, 251] on div "8736 558 338 7323" at bounding box center [417, 144] width 835 height 213
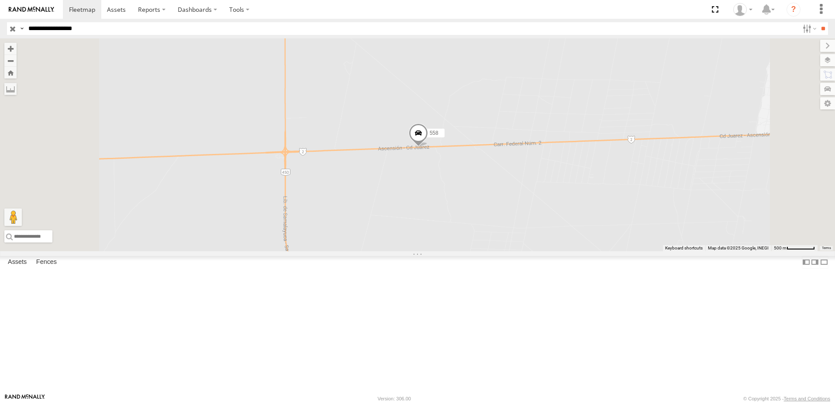
drag, startPoint x: 422, startPoint y: 278, endPoint x: 449, endPoint y: 288, distance: 29.0
click at [449, 251] on div "8736 558 338 7323" at bounding box center [417, 144] width 835 height 213
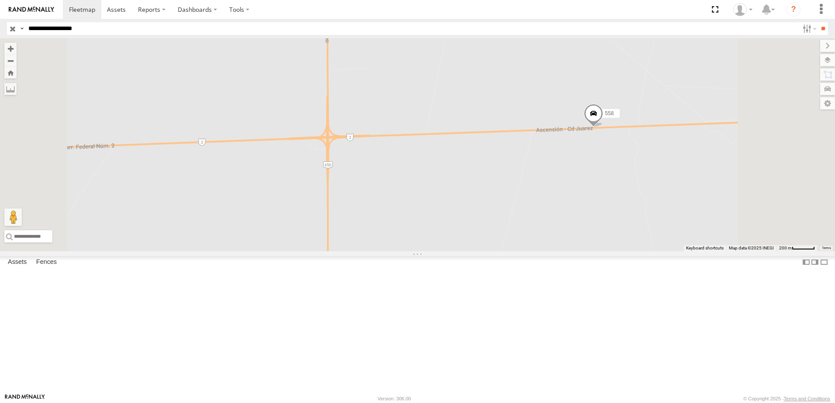
drag, startPoint x: 548, startPoint y: 237, endPoint x: 552, endPoint y: 258, distance: 20.8
click at [552, 251] on div "8736 558 338 7323" at bounding box center [417, 144] width 835 height 213
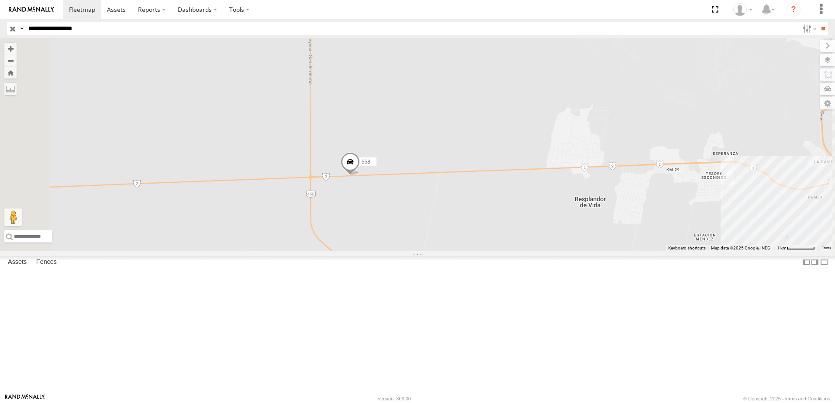
drag, startPoint x: 539, startPoint y: 206, endPoint x: 599, endPoint y: 220, distance: 61.8
click at [599, 220] on div "8736 558 338 7323" at bounding box center [417, 144] width 835 height 213
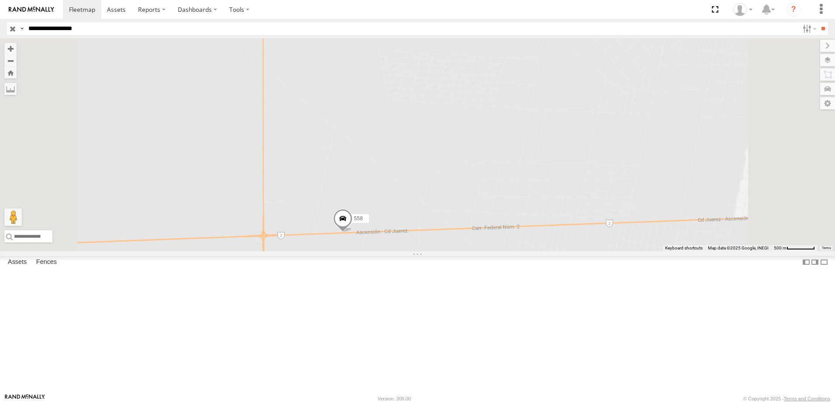
drag, startPoint x: 590, startPoint y: 229, endPoint x: 739, endPoint y: 248, distance: 150.0
click at [739, 248] on div "8736 558 338 7323" at bounding box center [417, 144] width 835 height 213
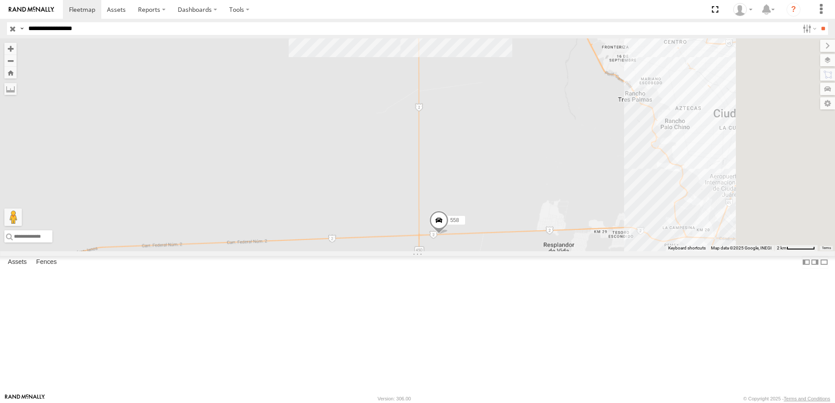
drag, startPoint x: 792, startPoint y: 252, endPoint x: 608, endPoint y: 286, distance: 186.8
click at [608, 251] on div "8736 558 338 7323" at bounding box center [417, 144] width 835 height 213
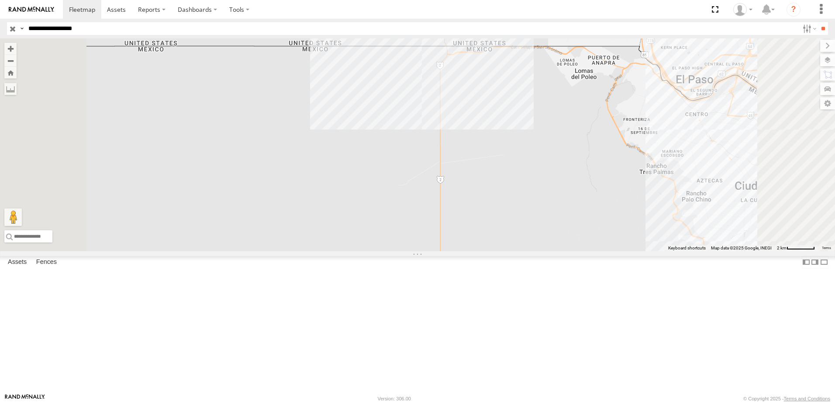
drag, startPoint x: 628, startPoint y: 246, endPoint x: 649, endPoint y: 319, distance: 76.4
click at [649, 251] on div "8736 558 338 7323" at bounding box center [417, 144] width 835 height 213
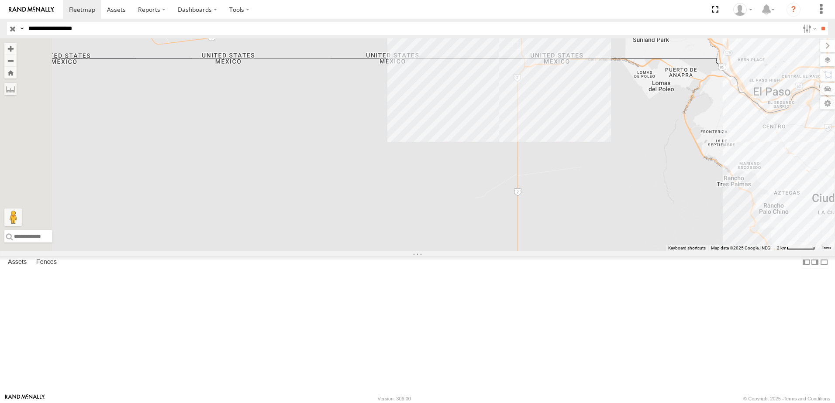
drag, startPoint x: 638, startPoint y: 317, endPoint x: 685, endPoint y: 327, distance: 47.7
click at [685, 251] on div "8736 558 338 7323" at bounding box center [417, 144] width 835 height 213
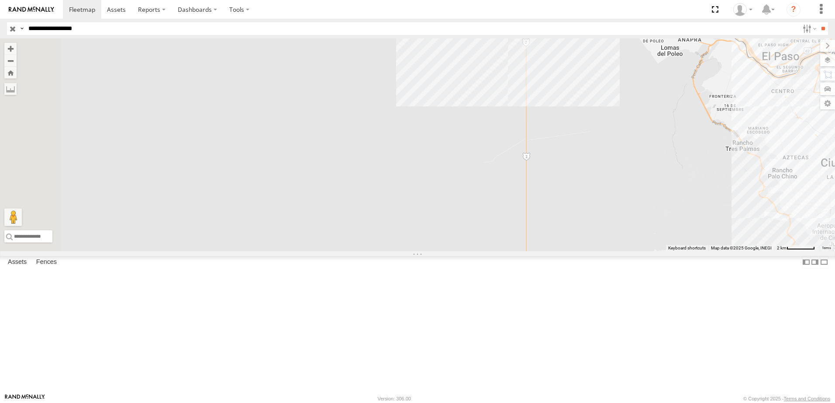
drag, startPoint x: 684, startPoint y: 327, endPoint x: 693, endPoint y: 283, distance: 44.5
click at [693, 251] on div "8736 558 338 7323" at bounding box center [417, 144] width 835 height 213
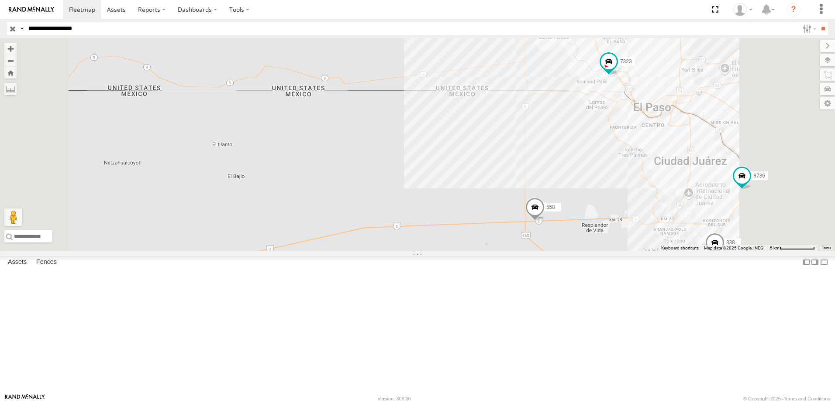
drag, startPoint x: 720, startPoint y: 272, endPoint x: 695, endPoint y: 248, distance: 34.3
click at [695, 248] on div "8736 558 338 7323" at bounding box center [417, 144] width 835 height 213
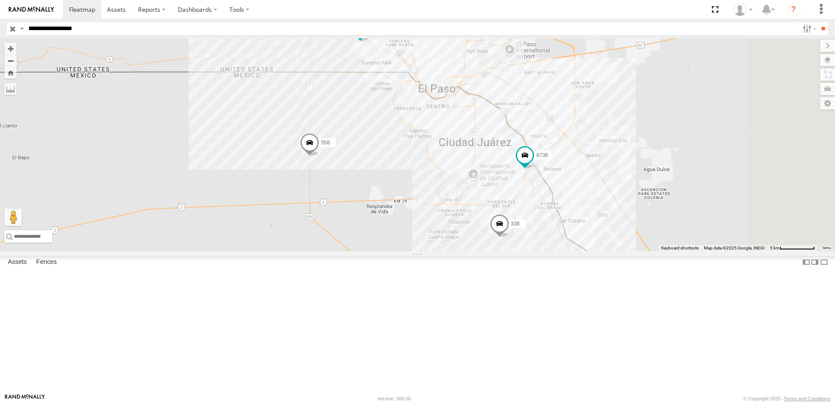
click at [460, 190] on div "7323 558 338 8736" at bounding box center [417, 144] width 835 height 213
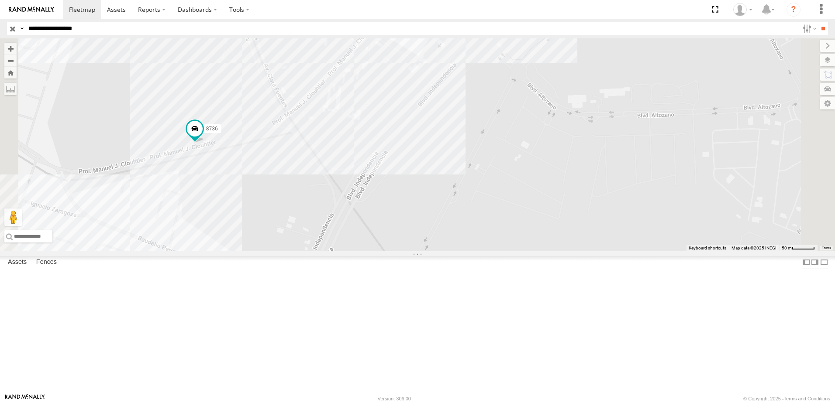
drag, startPoint x: 378, startPoint y: 306, endPoint x: 425, endPoint y: 310, distance: 47.3
click at [425, 251] on div "7323 558 338 8736" at bounding box center [417, 144] width 835 height 213
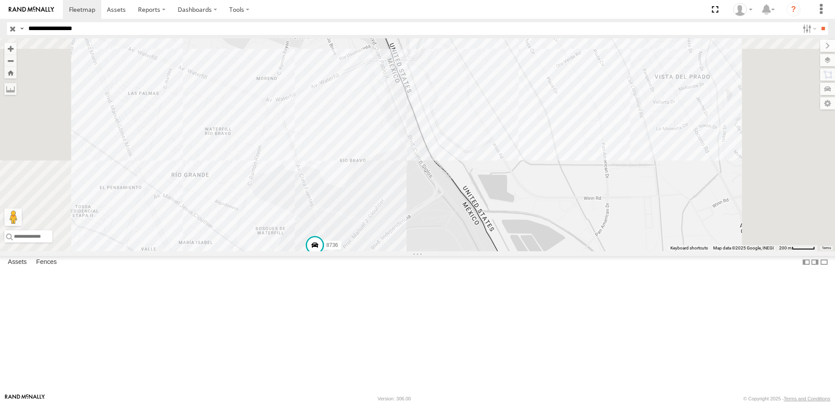
drag, startPoint x: 581, startPoint y: 303, endPoint x: 588, endPoint y: 250, distance: 53.7
click at [604, 251] on div "8736 7323 558 338" at bounding box center [417, 144] width 835 height 213
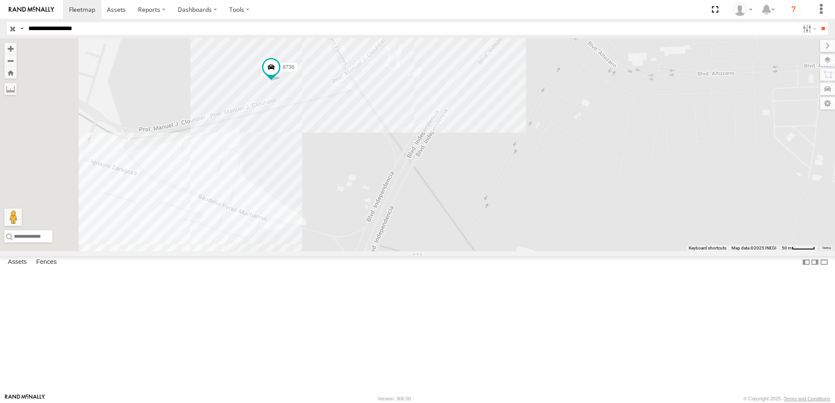
drag, startPoint x: 407, startPoint y: 257, endPoint x: 523, endPoint y: 265, distance: 116.0
click at [523, 251] on div "8736 7323 558 338" at bounding box center [417, 144] width 835 height 213
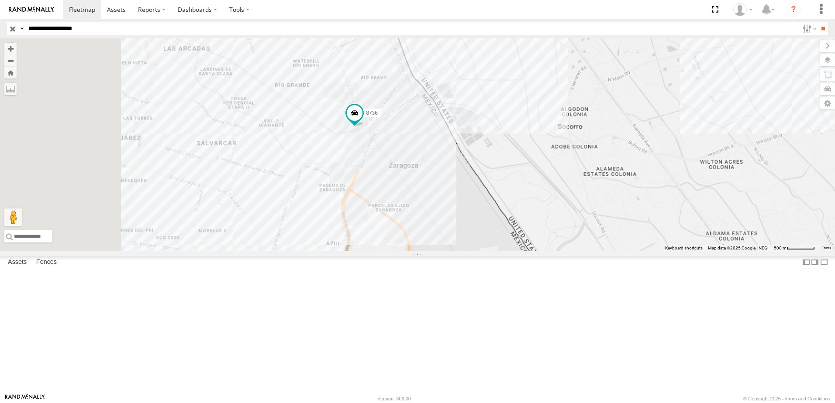
drag, startPoint x: 375, startPoint y: 256, endPoint x: 543, endPoint y: 163, distance: 191.1
click at [543, 163] on div "8736 7323 558 338" at bounding box center [417, 144] width 835 height 213
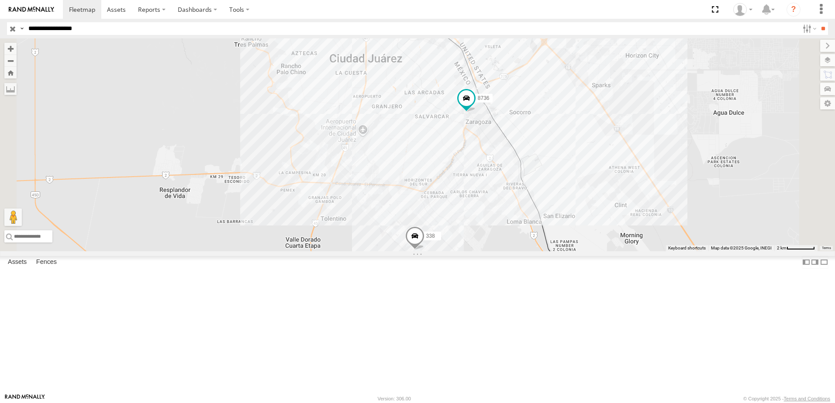
drag, startPoint x: 471, startPoint y: 246, endPoint x: 471, endPoint y: 271, distance: 24.9
click at [471, 251] on div "8736 7323 558 338" at bounding box center [417, 144] width 835 height 213
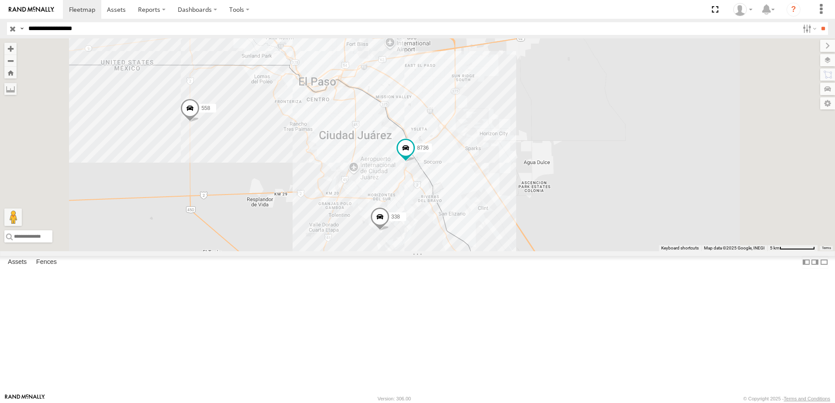
drag, startPoint x: 391, startPoint y: 243, endPoint x: 393, endPoint y: 248, distance: 5.9
click at [392, 248] on div "8736 7323 558 338" at bounding box center [417, 144] width 835 height 213
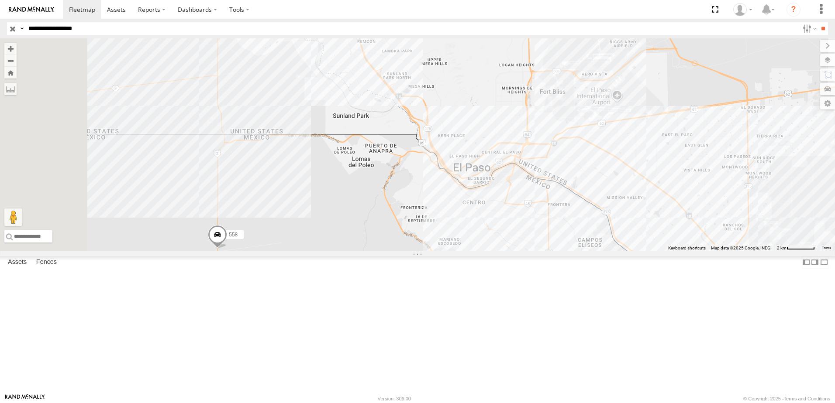
drag, startPoint x: 367, startPoint y: 193, endPoint x: 414, endPoint y: 211, distance: 50.6
click at [414, 211] on div "8736 7323 558 338" at bounding box center [417, 144] width 835 height 213
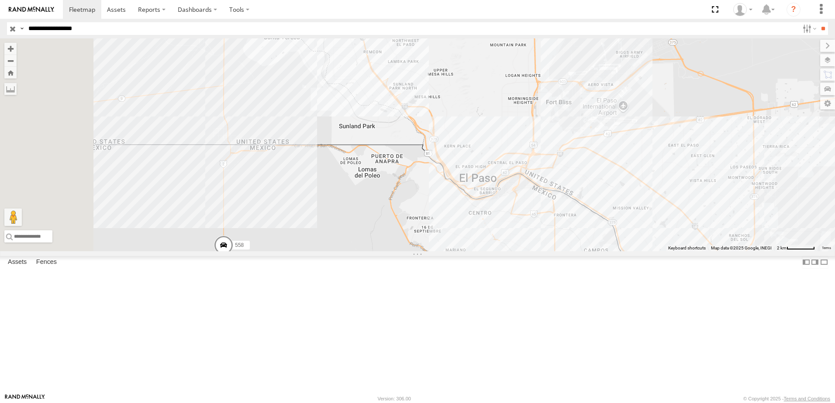
drag, startPoint x: 424, startPoint y: 163, endPoint x: 523, endPoint y: 219, distance: 113.2
click at [523, 219] on div "8736 7323 558 338" at bounding box center [417, 144] width 835 height 213
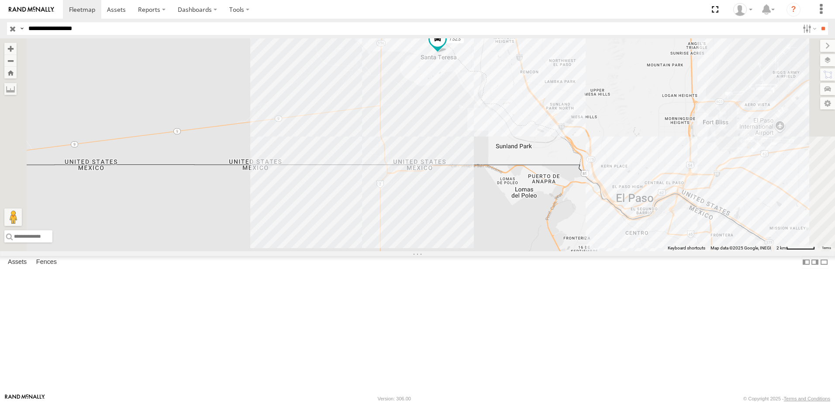
drag, startPoint x: 515, startPoint y: 344, endPoint x: 530, endPoint y: 307, distance: 40.1
click at [530, 251] on div "8736 7323 558 338" at bounding box center [417, 144] width 835 height 213
click at [337, 189] on div "8736 7323 558 338" at bounding box center [417, 144] width 835 height 213
drag, startPoint x: 616, startPoint y: 199, endPoint x: 536, endPoint y: 248, distance: 94.4
click at [539, 248] on div "8736 7323 558 338" at bounding box center [417, 144] width 835 height 213
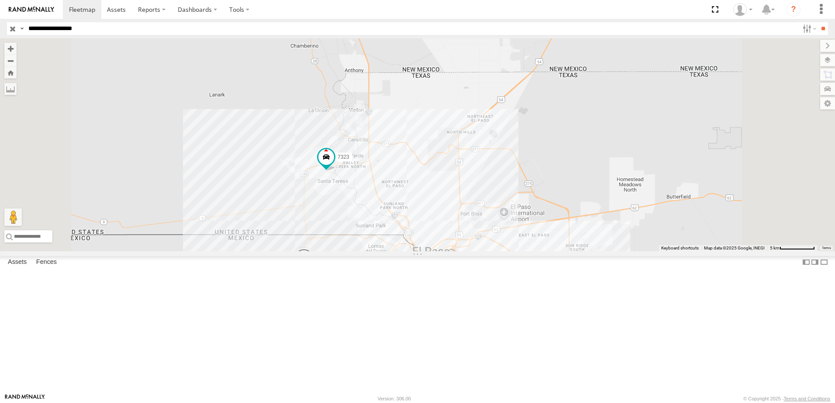
drag, startPoint x: 608, startPoint y: 319, endPoint x: 530, endPoint y: 258, distance: 98.5
click at [547, 251] on div "8736 7323 558 338" at bounding box center [417, 144] width 835 height 213
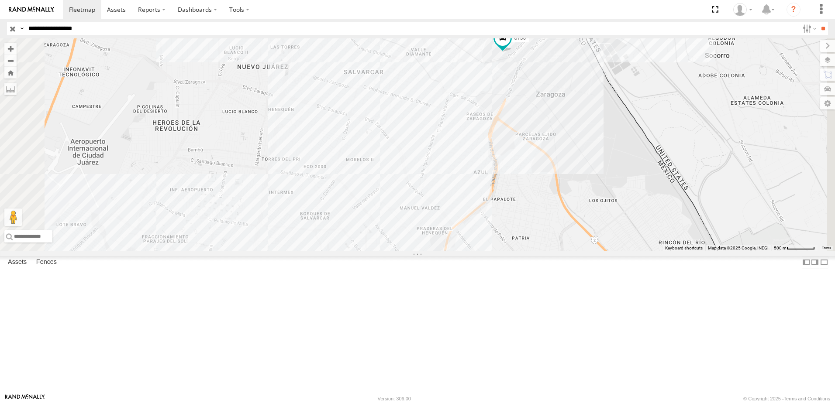
drag, startPoint x: 619, startPoint y: 162, endPoint x: 573, endPoint y: 247, distance: 96.7
click at [574, 247] on div "8736 7323 558 338" at bounding box center [417, 144] width 835 height 213
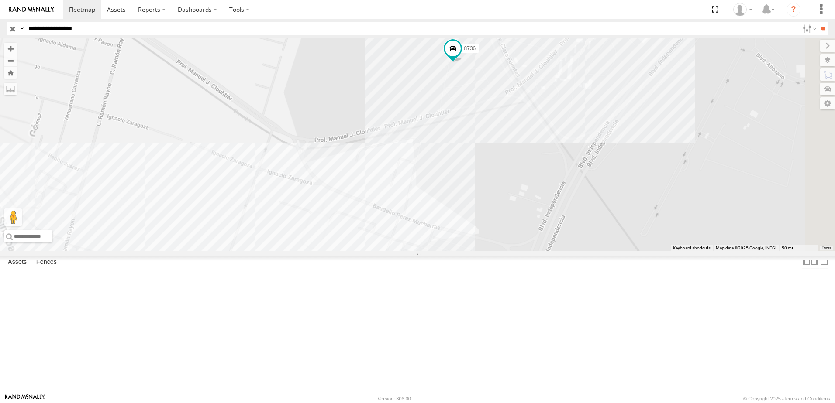
click at [583, 251] on div "8736 7323 558 338" at bounding box center [417, 144] width 835 height 213
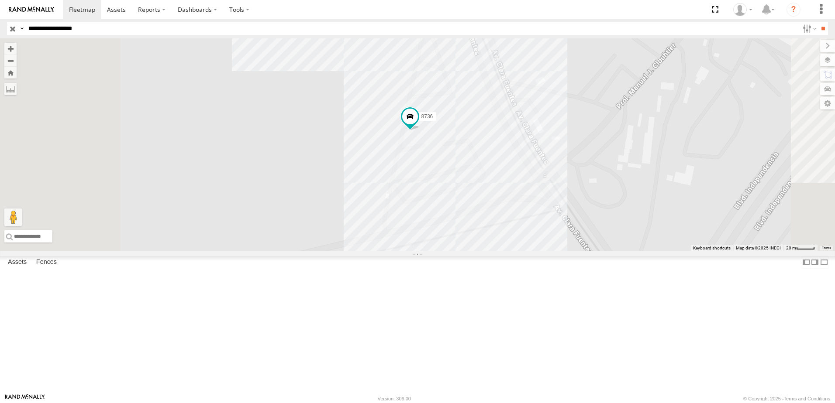
drag, startPoint x: 537, startPoint y: 352, endPoint x: 578, endPoint y: 241, distance: 118.8
click at [578, 241] on div "8736 7323 558 338" at bounding box center [417, 144] width 835 height 213
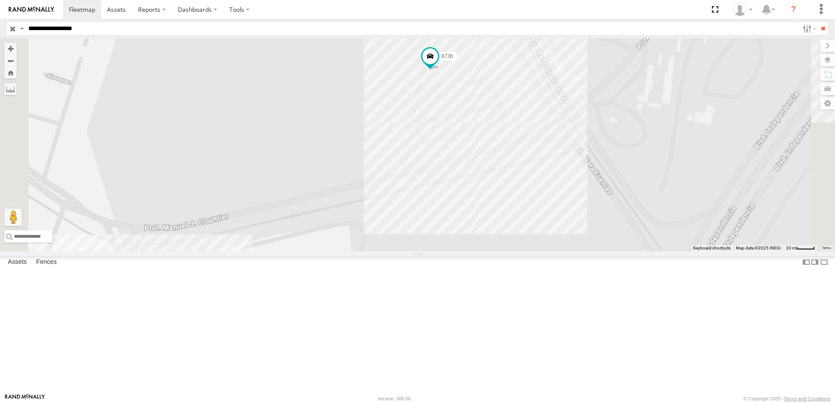
drag, startPoint x: 591, startPoint y: 315, endPoint x: 581, endPoint y: 335, distance: 22.1
click at [581, 251] on div "8736 7323 558 338" at bounding box center [417, 144] width 835 height 213
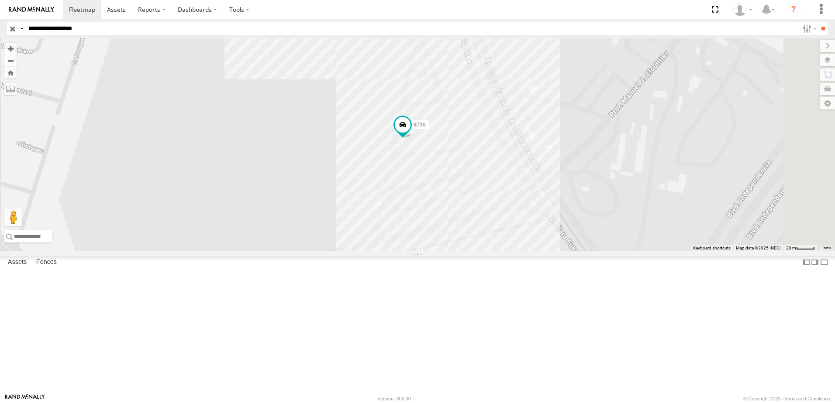
drag, startPoint x: 619, startPoint y: 330, endPoint x: 572, endPoint y: 337, distance: 47.2
click at [611, 251] on div "8736 7323 558 338" at bounding box center [417, 144] width 835 height 213
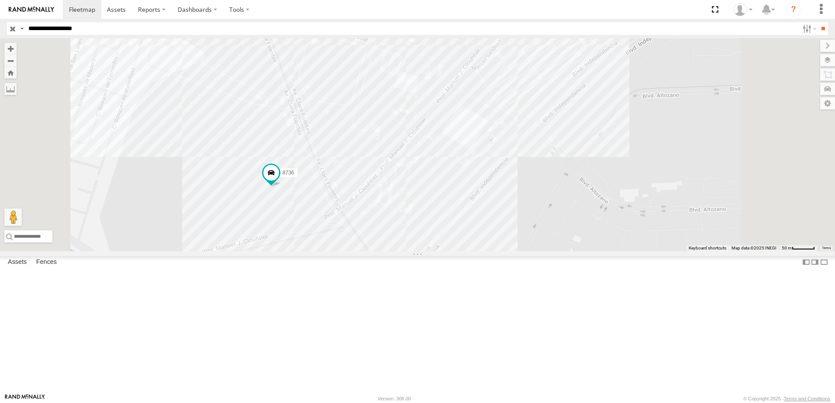
drag, startPoint x: 463, startPoint y: 246, endPoint x: 514, endPoint y: 254, distance: 51.7
click at [513, 251] on div "8736 7323 558 338" at bounding box center [417, 144] width 835 height 213
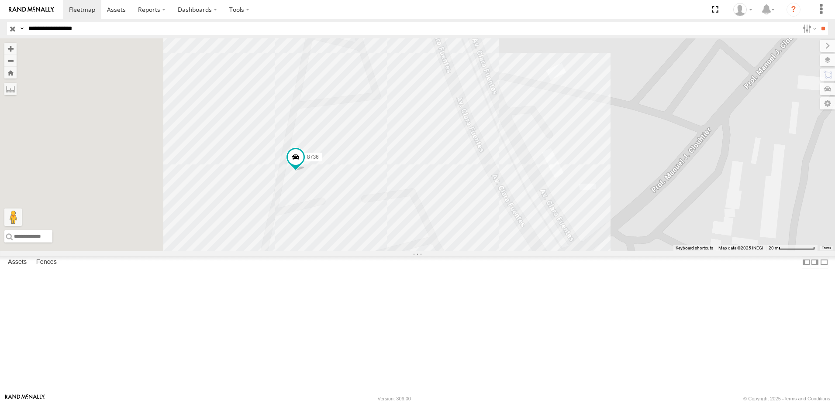
drag, startPoint x: 463, startPoint y: 261, endPoint x: 644, endPoint y: 226, distance: 184.0
click at [644, 227] on div "8736 7323 558 338" at bounding box center [417, 144] width 835 height 213
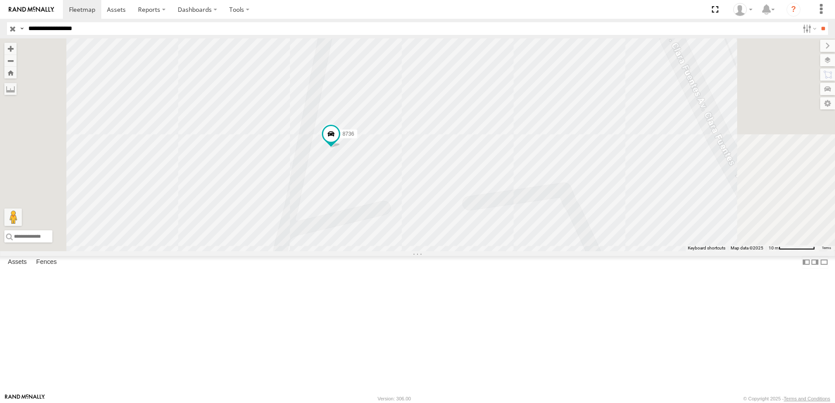
drag, startPoint x: 473, startPoint y: 221, endPoint x: 481, endPoint y: 239, distance: 19.7
click at [478, 236] on div "8736 7323 558 338" at bounding box center [417, 144] width 835 height 213
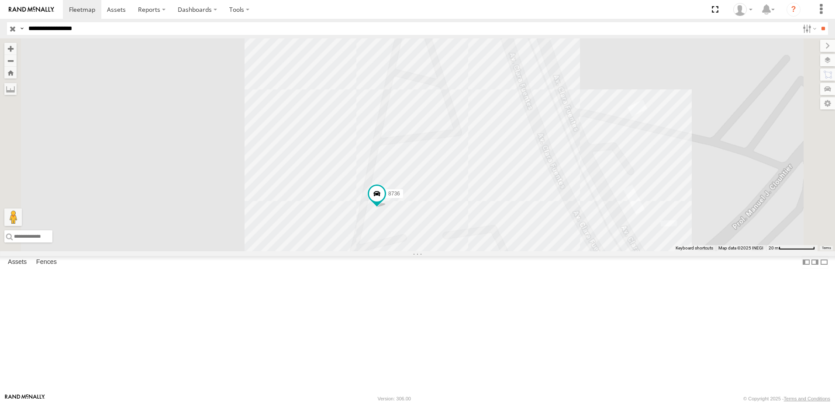
drag, startPoint x: 540, startPoint y: 333, endPoint x: 551, endPoint y: 266, distance: 67.7
click at [550, 251] on div "8736 7323 558 338" at bounding box center [417, 144] width 835 height 213
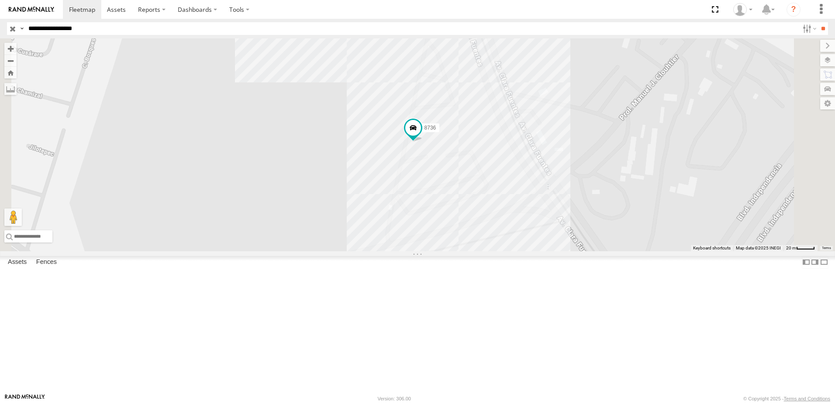
drag, startPoint x: 557, startPoint y: 214, endPoint x: 546, endPoint y: 253, distance: 40.2
click at [548, 251] on div "8736 7323 558 338" at bounding box center [417, 144] width 835 height 213
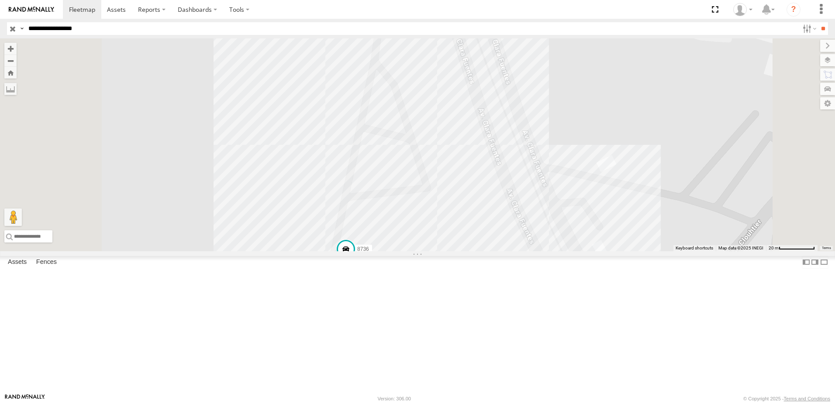
drag, startPoint x: 504, startPoint y: 320, endPoint x: 544, endPoint y: 222, distance: 106.1
click at [543, 224] on div "8736 7323 558 338" at bounding box center [417, 144] width 835 height 213
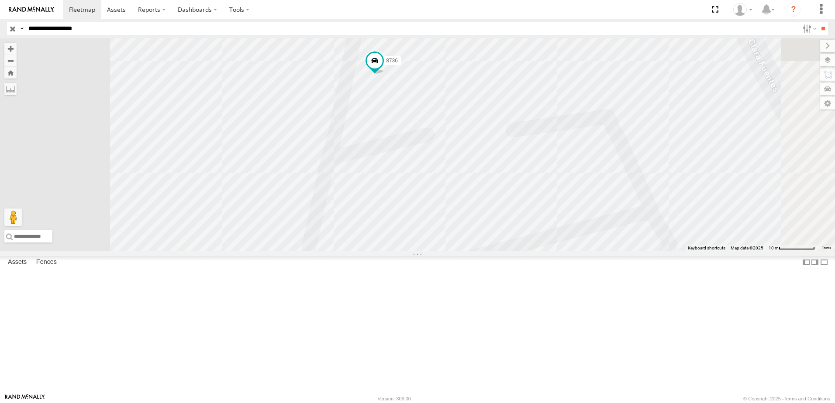
drag, startPoint x: 536, startPoint y: 198, endPoint x: 484, endPoint y: 194, distance: 52.6
click at [524, 235] on div "8736 7323 558 338" at bounding box center [417, 144] width 835 height 213
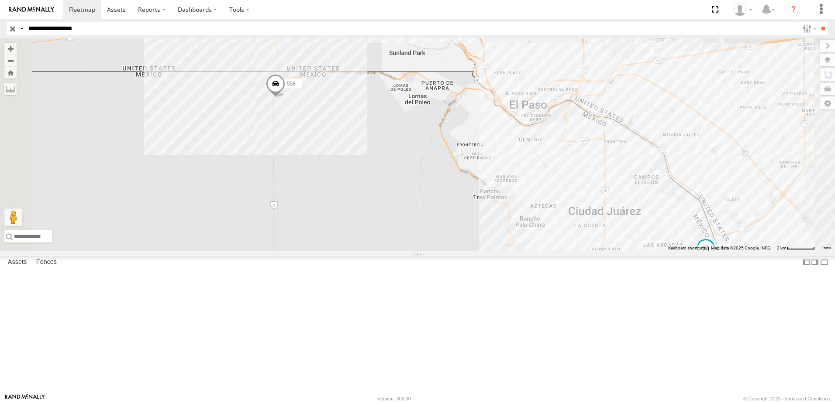
drag, startPoint x: 414, startPoint y: 172, endPoint x: 417, endPoint y: 228, distance: 56.8
click at [417, 228] on div "8736 7323 558 338" at bounding box center [417, 144] width 835 height 213
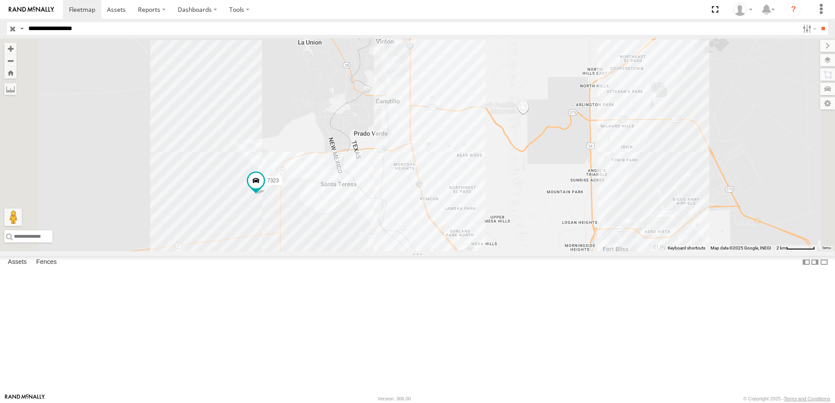
drag, startPoint x: 427, startPoint y: 323, endPoint x: 429, endPoint y: 269, distance: 53.3
click at [429, 251] on div "8736 7323 558 338" at bounding box center [417, 144] width 835 height 213
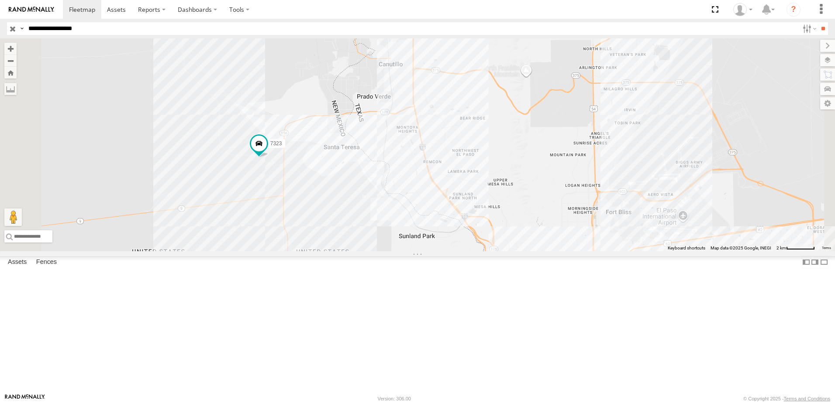
drag, startPoint x: 465, startPoint y: 352, endPoint x: 444, endPoint y: 292, distance: 62.8
click at [444, 251] on div "8736 7323 558 338" at bounding box center [417, 144] width 835 height 213
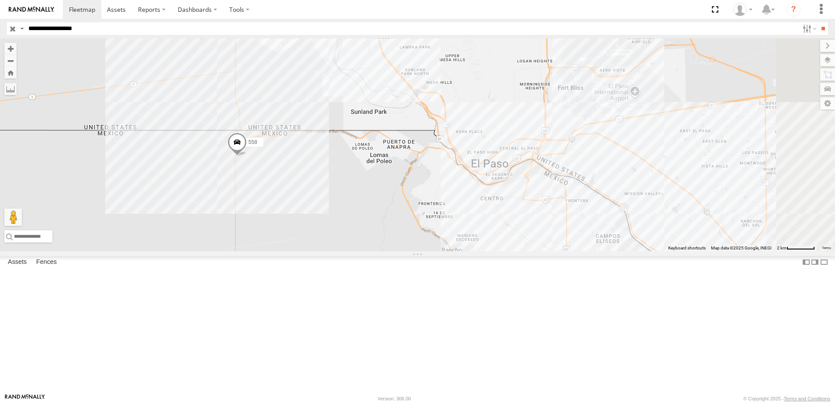
drag, startPoint x: 299, startPoint y: 132, endPoint x: 340, endPoint y: 148, distance: 44.8
click at [340, 148] on div "8736 7323 558 338" at bounding box center [417, 144] width 835 height 213
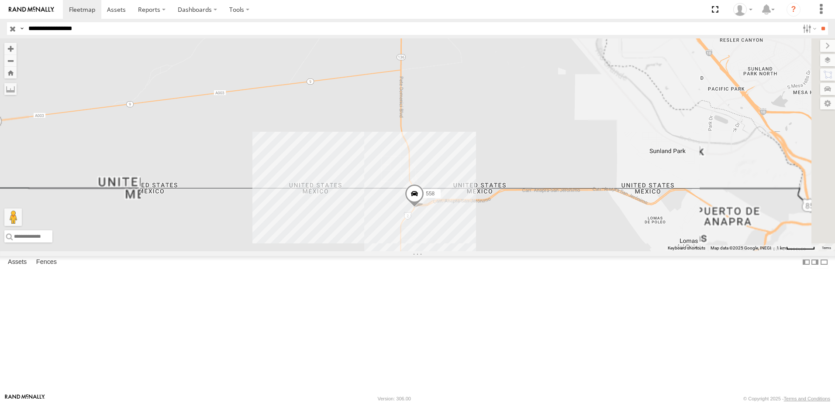
drag, startPoint x: 484, startPoint y: 186, endPoint x: 457, endPoint y: 213, distance: 38.6
click at [463, 199] on div "7323 558 8736 338" at bounding box center [417, 144] width 835 height 213
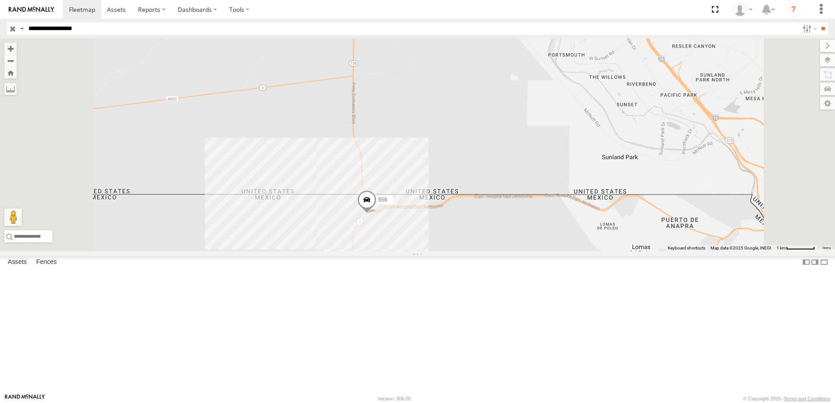
drag, startPoint x: 512, startPoint y: 220, endPoint x: 514, endPoint y: 238, distance: 18.4
click at [514, 238] on div "7323 558 8736 338" at bounding box center [417, 144] width 835 height 213
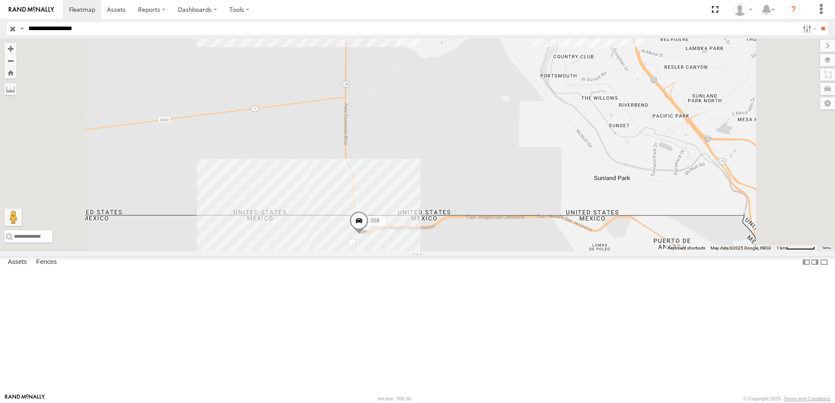
drag, startPoint x: 421, startPoint y: 229, endPoint x: 426, endPoint y: 234, distance: 6.8
click at [423, 234] on div "7323 558 8736 338" at bounding box center [417, 144] width 835 height 213
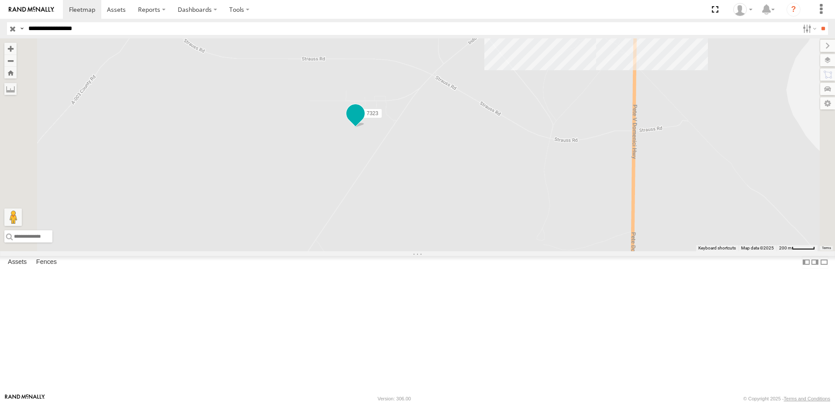
click at [365, 127] on span at bounding box center [355, 116] width 19 height 24
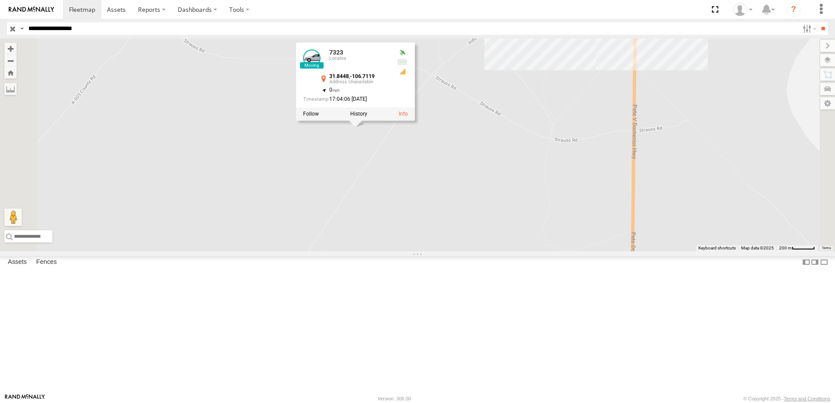
click at [468, 251] on div "7323 558 8736 338 7323 Locales 31.8448 , -106.7119 0 17:04:06 08/20/2025" at bounding box center [417, 144] width 835 height 213
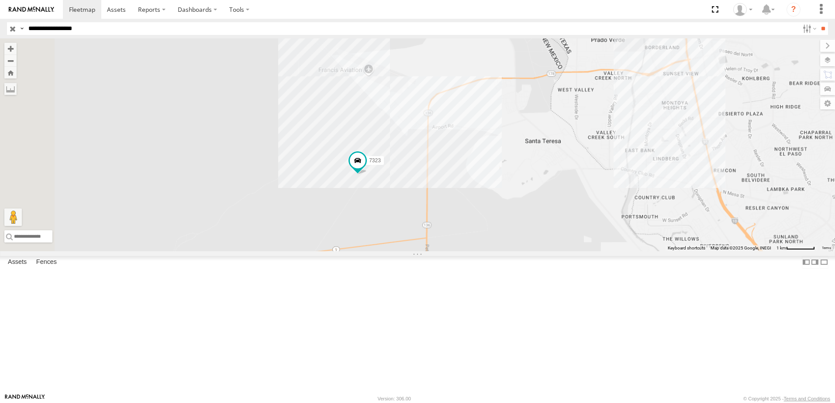
drag, startPoint x: 466, startPoint y: 279, endPoint x: 474, endPoint y: 130, distance: 149.5
click at [474, 133] on div "7323 558 8736 338" at bounding box center [417, 144] width 835 height 213
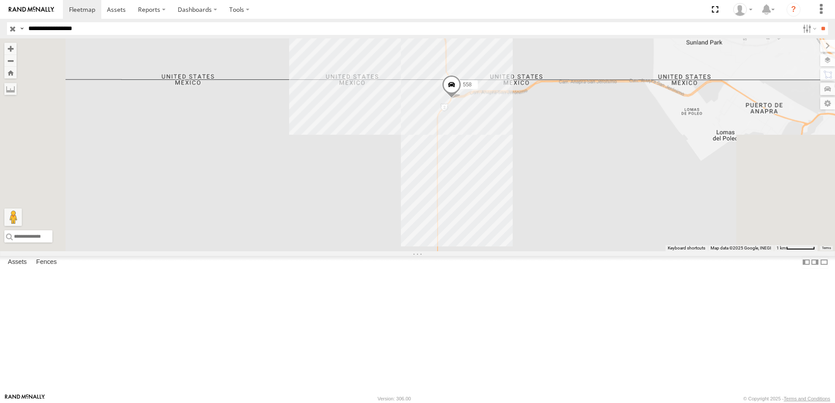
drag, startPoint x: 557, startPoint y: 207, endPoint x: 550, endPoint y: 229, distance: 23.3
click at [550, 229] on div "7323 558 8736 338" at bounding box center [417, 144] width 835 height 213
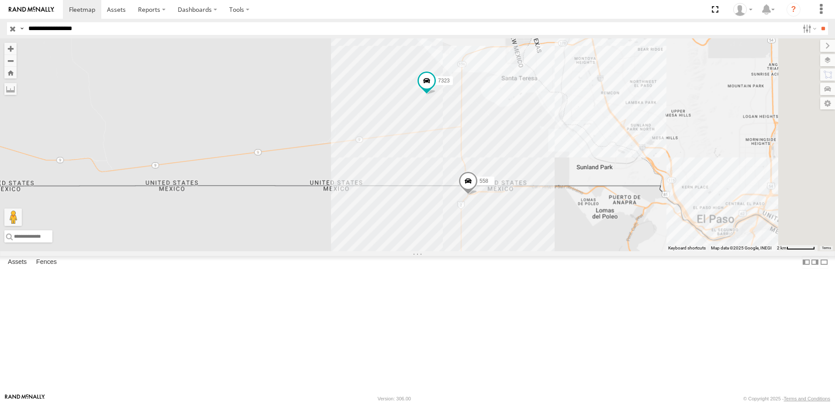
drag, startPoint x: 622, startPoint y: 217, endPoint x: 620, endPoint y: 234, distance: 17.7
click at [620, 234] on div "7323 558 8736 338" at bounding box center [417, 144] width 835 height 213
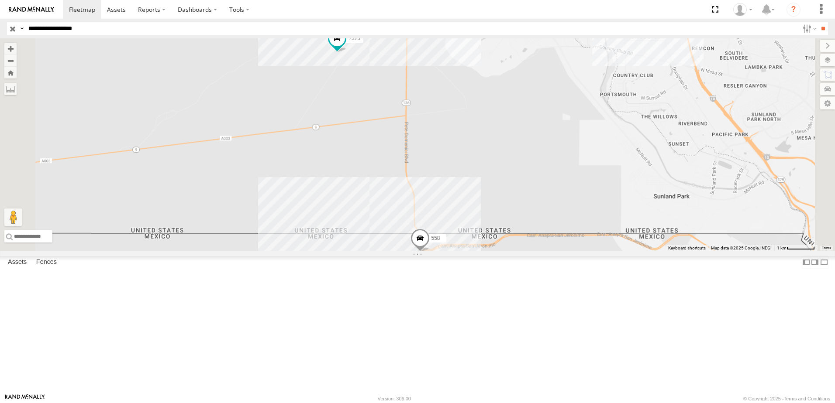
drag, startPoint x: 630, startPoint y: 259, endPoint x: 624, endPoint y: 253, distance: 9.0
click at [624, 251] on div "7323 558 8736 338" at bounding box center [417, 144] width 835 height 213
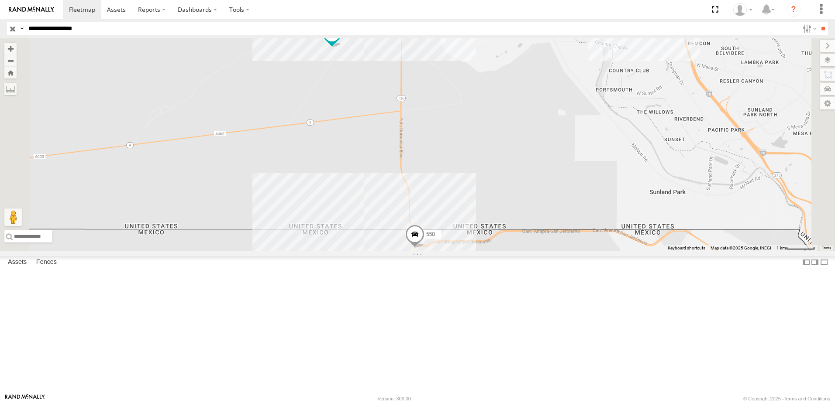
drag, startPoint x: 678, startPoint y: 259, endPoint x: 545, endPoint y: 176, distance: 157.2
click at [678, 251] on div "7323 558 8736 338" at bounding box center [417, 144] width 835 height 213
drag, startPoint x: 574, startPoint y: 327, endPoint x: 550, endPoint y: 319, distance: 25.4
click at [573, 251] on div "7323 558 8736 338" at bounding box center [417, 144] width 835 height 213
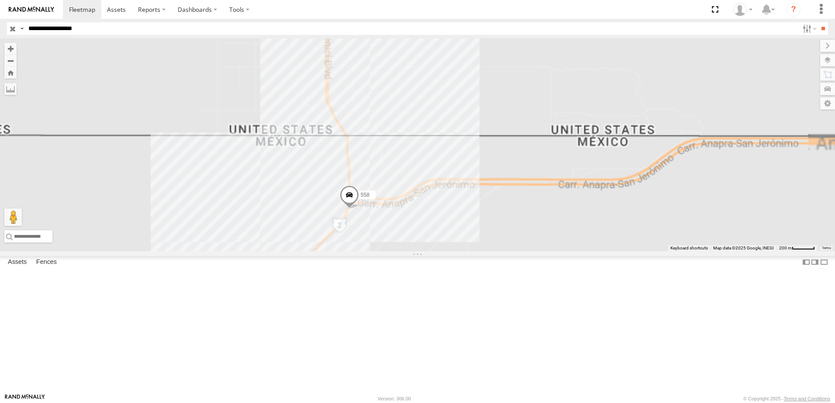
drag, startPoint x: 529, startPoint y: 336, endPoint x: 540, endPoint y: 280, distance: 57.3
click at [540, 251] on div "7323 558 8736 338" at bounding box center [417, 144] width 835 height 213
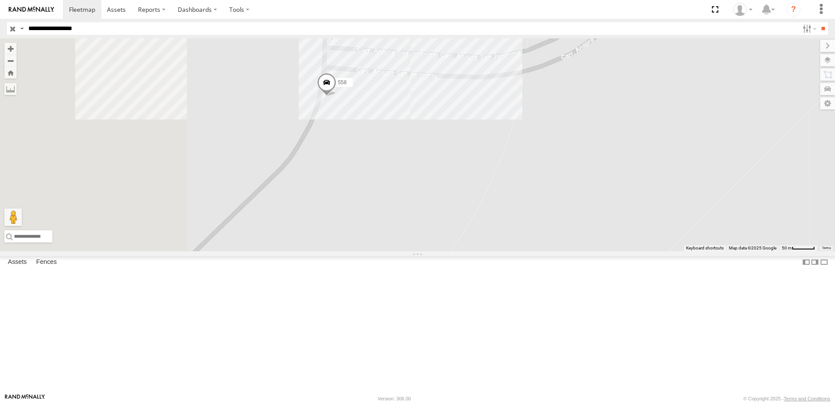
drag, startPoint x: 317, startPoint y: 210, endPoint x: 463, endPoint y: 227, distance: 146.8
click at [463, 227] on div "7323 558 8736 338" at bounding box center [417, 144] width 835 height 213
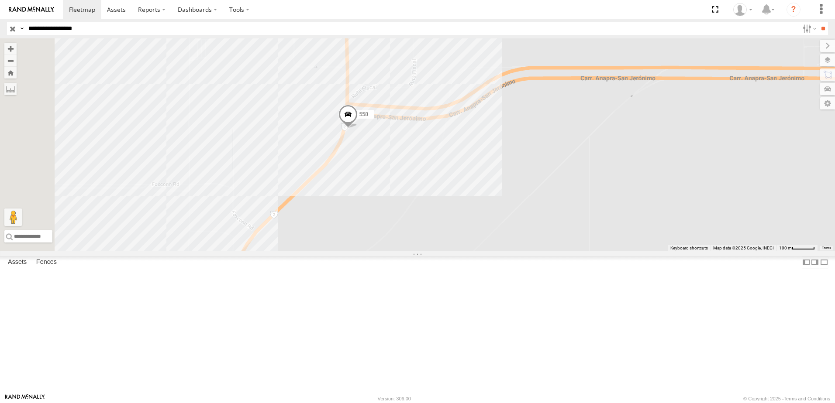
click at [512, 164] on div "7323 558 8736 338" at bounding box center [417, 144] width 835 height 213
click at [465, 166] on div "7323 558 8736 338 AD MEX STA TERE 0" at bounding box center [417, 144] width 835 height 213
click at [480, 225] on div "7323 558 8736 338 EXPO SANTA TERE 0" at bounding box center [417, 144] width 835 height 213
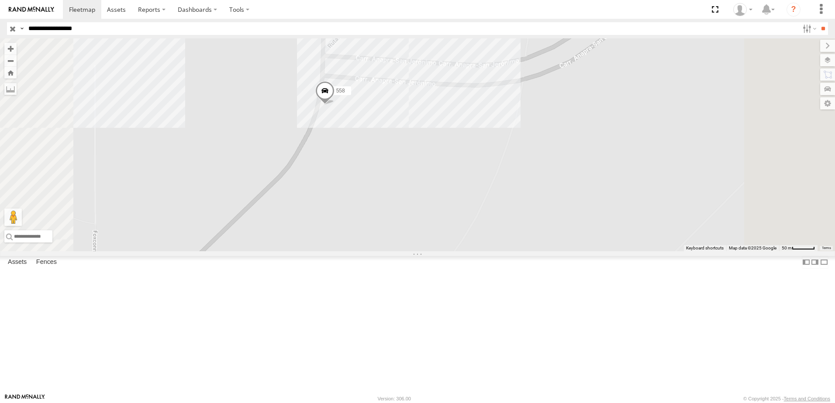
click at [452, 108] on div "7323 558 8736 338" at bounding box center [417, 144] width 835 height 213
click at [544, 110] on div "7323 558 8736 338 EXPO SANTA TERE 0" at bounding box center [417, 144] width 835 height 213
drag, startPoint x: 452, startPoint y: 267, endPoint x: 450, endPoint y: 274, distance: 7.2
click at [452, 251] on div "7323 558 8736 338 AD MEX STA TERE 0" at bounding box center [417, 144] width 835 height 213
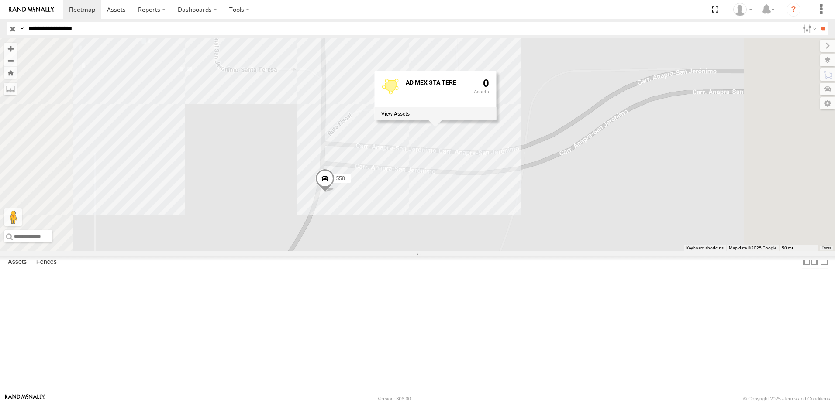
click at [387, 140] on div "7323 558 8736 338 AD MEX STA TERE 0" at bounding box center [417, 144] width 835 height 213
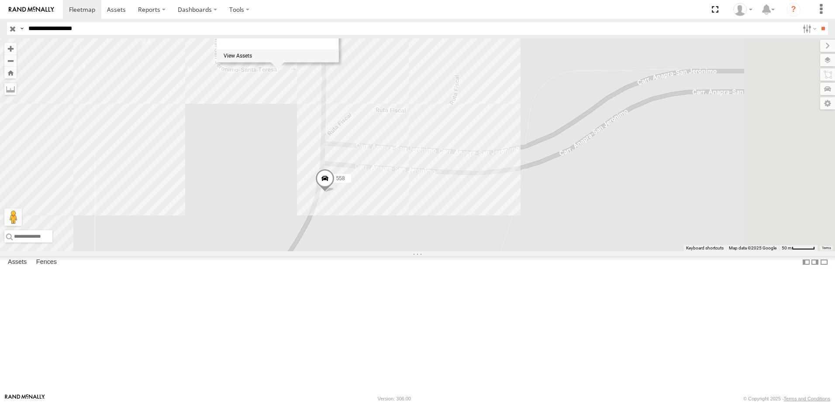
click at [251, 148] on div "7323 558 8736 338 STA TERE IMPO 0" at bounding box center [417, 144] width 835 height 213
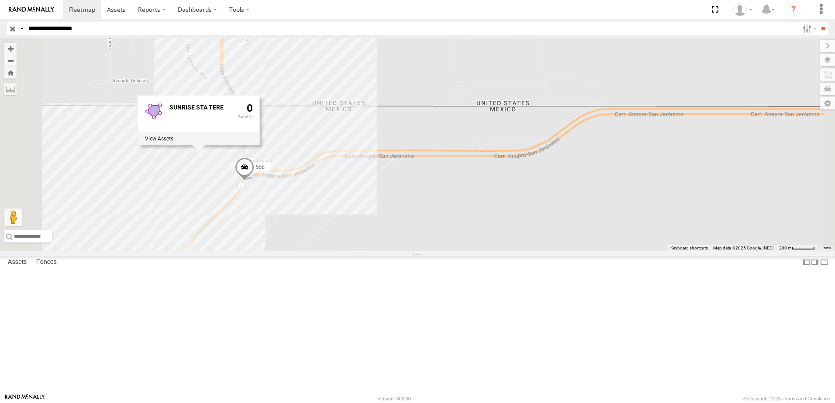
click at [247, 251] on div "7323 558 8736 338 SUNRISE STA TERE 0" at bounding box center [417, 144] width 835 height 213
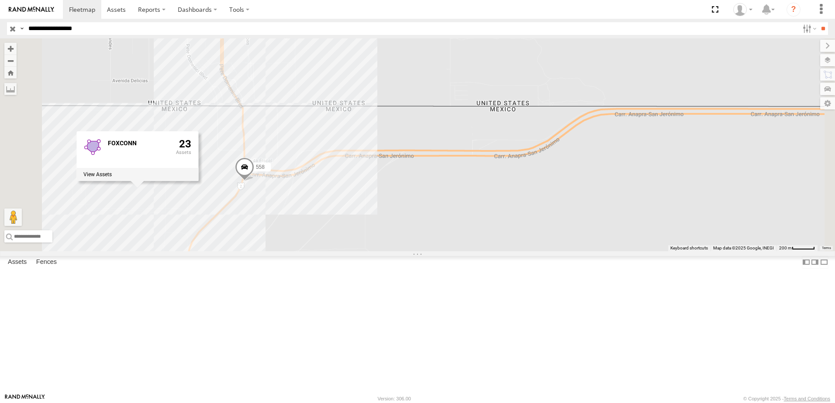
drag, startPoint x: 326, startPoint y: 293, endPoint x: 331, endPoint y: 294, distance: 5.3
click at [334, 251] on div "7323 558 8736 338 FOXCONN 23" at bounding box center [417, 144] width 835 height 213
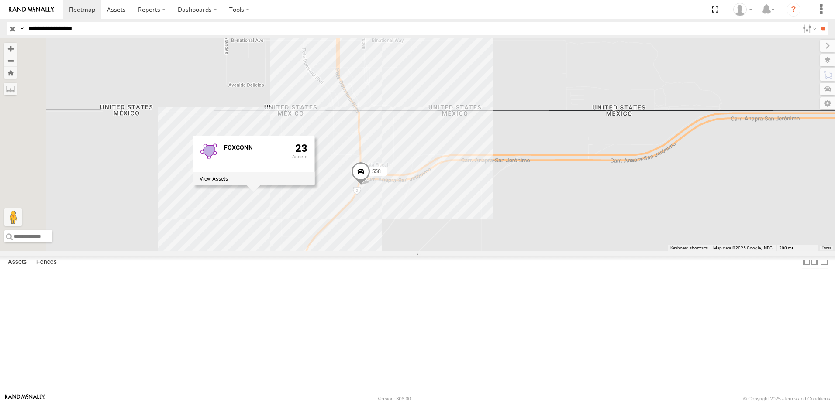
drag, startPoint x: 330, startPoint y: 285, endPoint x: 420, endPoint y: 286, distance: 89.9
click at [420, 251] on div "7323 558 8736 338 FOXCONN 23" at bounding box center [417, 144] width 835 height 213
click at [387, 251] on div "7323 558 8736 338 FOXCONN 23" at bounding box center [417, 144] width 835 height 213
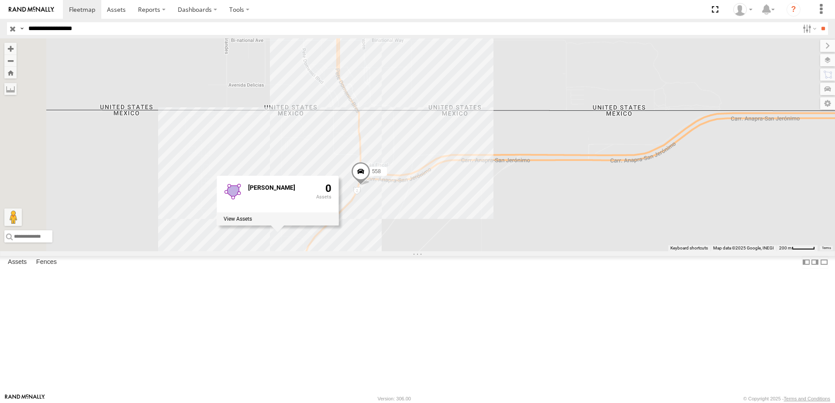
click at [462, 98] on div "7323 558 8736 338 RR DONNELLEY 0" at bounding box center [417, 144] width 835 height 213
click at [468, 108] on div "7323 558 8736 338 RR DONNELLEY 0" at bounding box center [417, 144] width 835 height 213
click at [565, 110] on div "7323 558 8736 338 AD AME STA TERE 1" at bounding box center [417, 144] width 835 height 213
click at [464, 95] on div "7323 558 8736 338" at bounding box center [417, 144] width 835 height 213
click at [576, 110] on div "7323 558 8736 338 TROOPER SANTA TERE 0" at bounding box center [417, 144] width 835 height 213
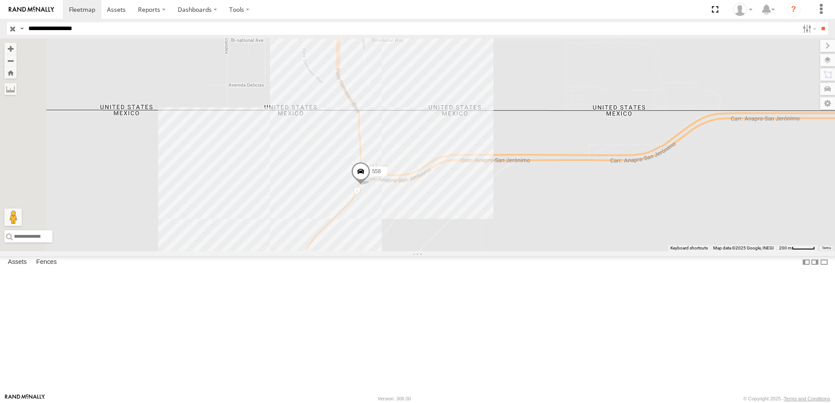
click at [476, 111] on div "7323 558 8736 338" at bounding box center [417, 144] width 835 height 213
click at [581, 128] on div "7323 558 8736 338" at bounding box center [417, 144] width 835 height 213
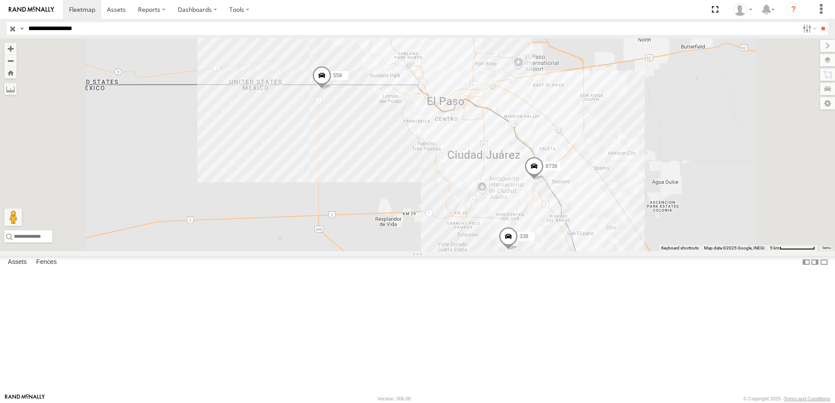
drag, startPoint x: 492, startPoint y: 196, endPoint x: 460, endPoint y: 217, distance: 38.3
click at [489, 217] on div "558 7323 8736 338" at bounding box center [417, 144] width 835 height 213
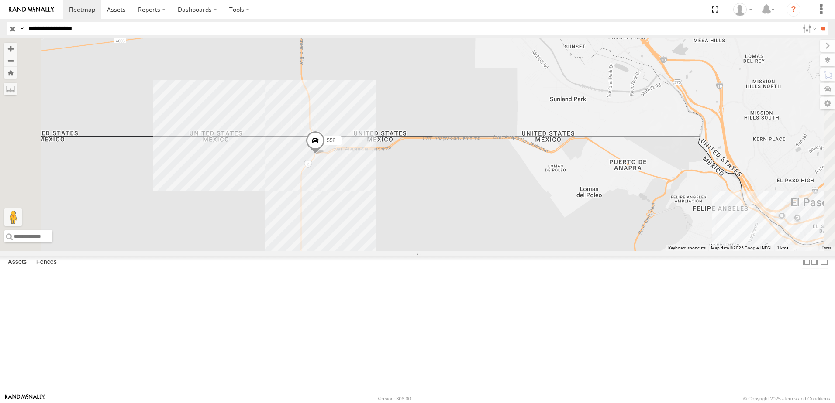
drag, startPoint x: 337, startPoint y: 272, endPoint x: 358, endPoint y: 329, distance: 60.9
click at [358, 251] on div "558 7323 8736 338" at bounding box center [417, 144] width 835 height 213
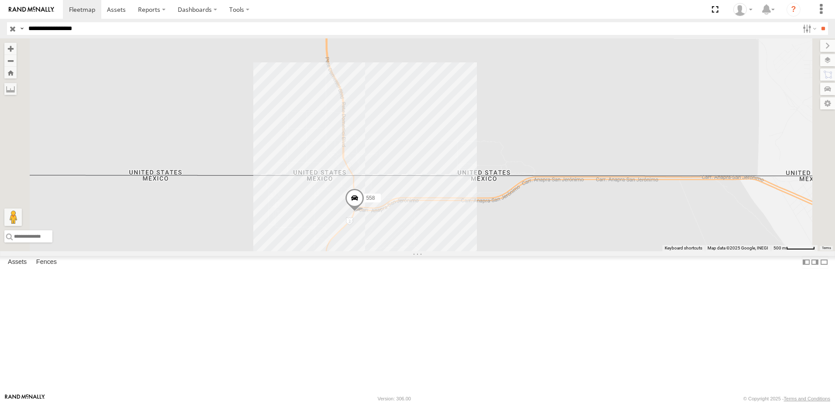
click at [507, 251] on div "558 7323 8736 338" at bounding box center [417, 144] width 835 height 213
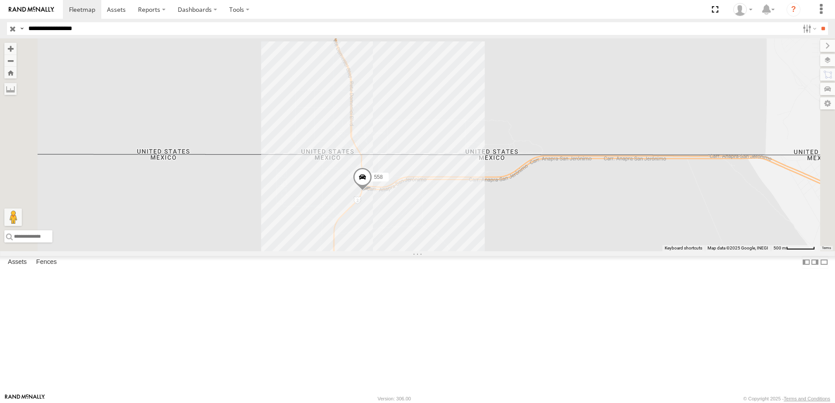
drag, startPoint x: 578, startPoint y: 331, endPoint x: 572, endPoint y: 287, distance: 44.5
click at [572, 251] on div "558 7323 8736 338" at bounding box center [417, 144] width 835 height 213
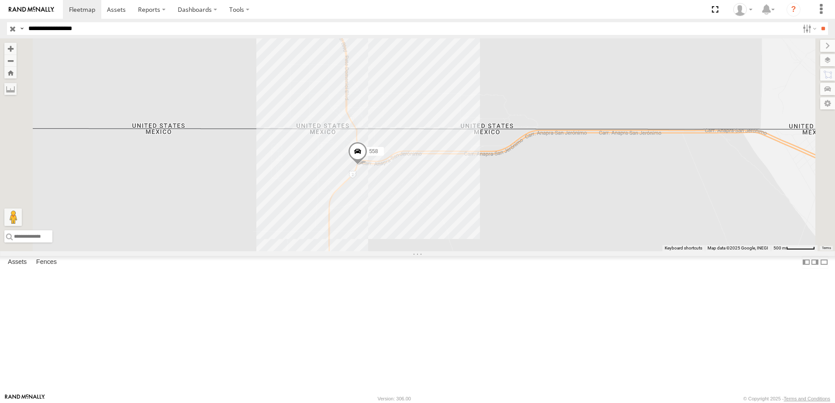
click at [762, 196] on div "558 7323 8736 338" at bounding box center [417, 144] width 835 height 213
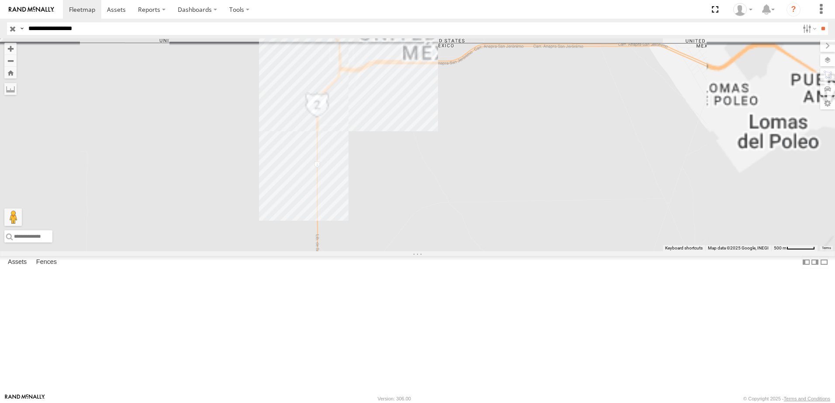
click at [470, 202] on div "7323 8736 558 338" at bounding box center [417, 144] width 835 height 213
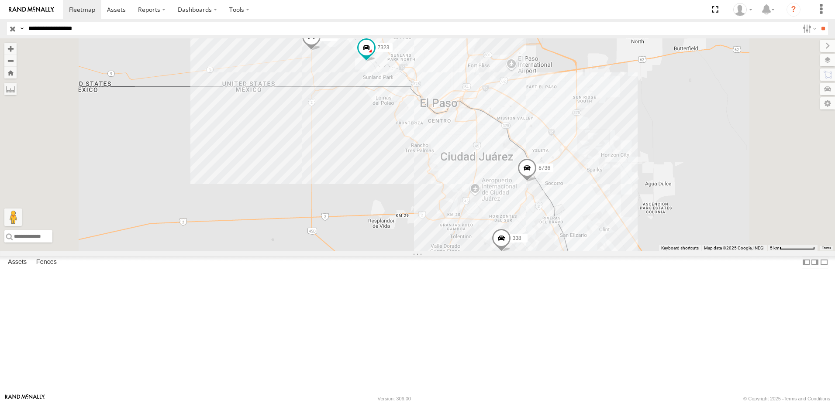
drag, startPoint x: 388, startPoint y: 130, endPoint x: 399, endPoint y: 166, distance: 38.0
click at [396, 164] on div "7323 8736 558 338" at bounding box center [417, 144] width 835 height 213
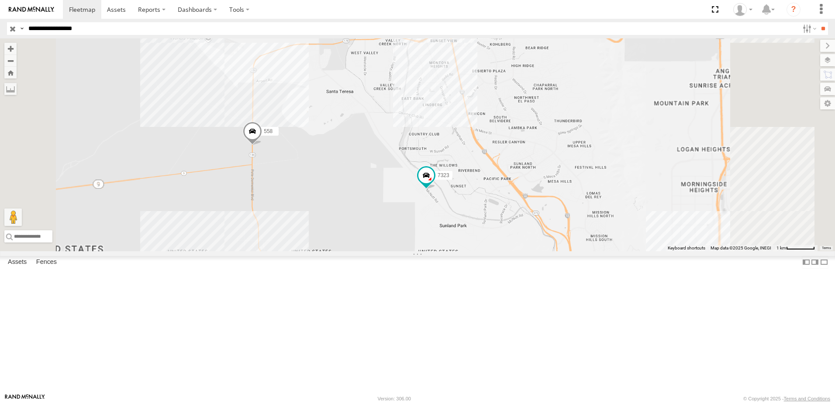
drag, startPoint x: 668, startPoint y: 110, endPoint x: 645, endPoint y: 155, distance: 51.1
click at [640, 155] on div "7323 8736 558 338" at bounding box center [417, 144] width 835 height 213
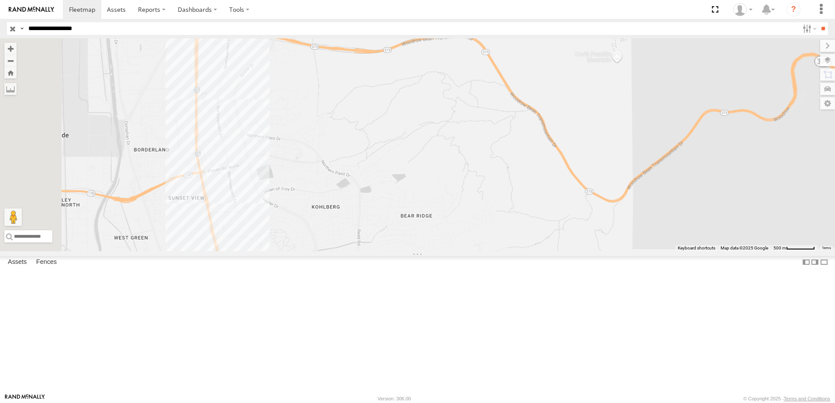
drag, startPoint x: 751, startPoint y: 154, endPoint x: 691, endPoint y: 185, distance: 68.3
click at [691, 185] on div "7323 8736 558 338" at bounding box center [417, 144] width 835 height 213
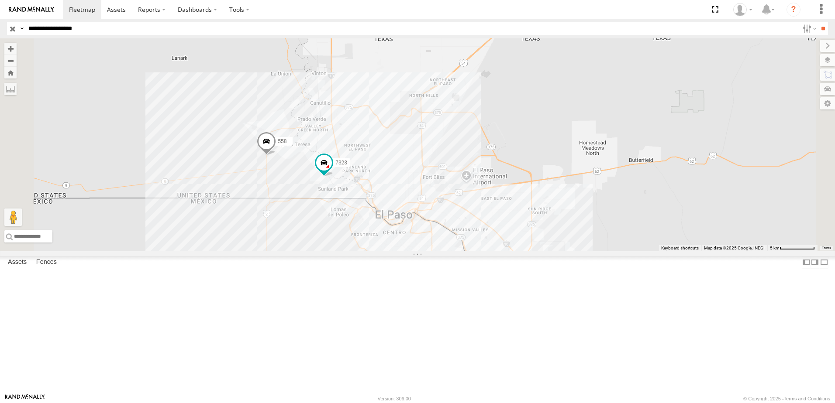
drag, startPoint x: 631, startPoint y: 290, endPoint x: 592, endPoint y: 230, distance: 71.8
click at [592, 230] on div "7323 8736 558 338" at bounding box center [417, 144] width 835 height 213
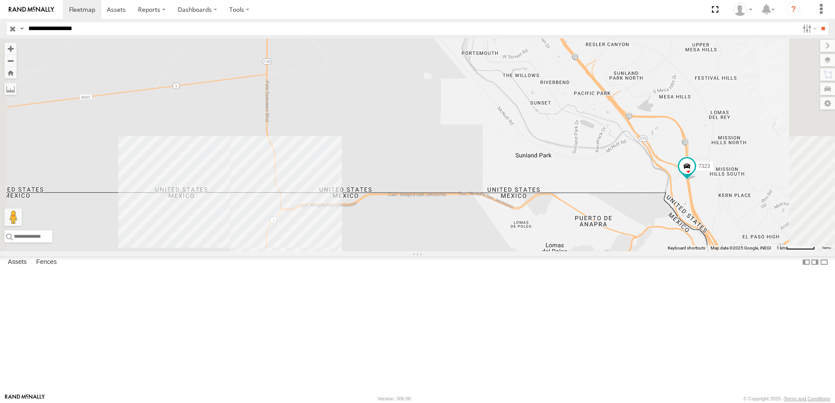
drag, startPoint x: 306, startPoint y: 119, endPoint x: 274, endPoint y: 26, distance: 98.0
click at [320, 138] on div "7323 8736 558 338" at bounding box center [417, 144] width 835 height 213
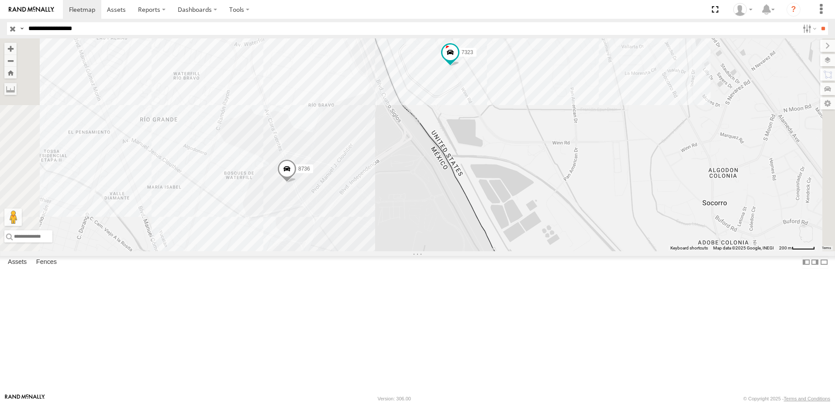
drag, startPoint x: 492, startPoint y: 143, endPoint x: 482, endPoint y: 179, distance: 36.6
click at [484, 179] on div "558 338 7323 8736" at bounding box center [417, 144] width 835 height 213
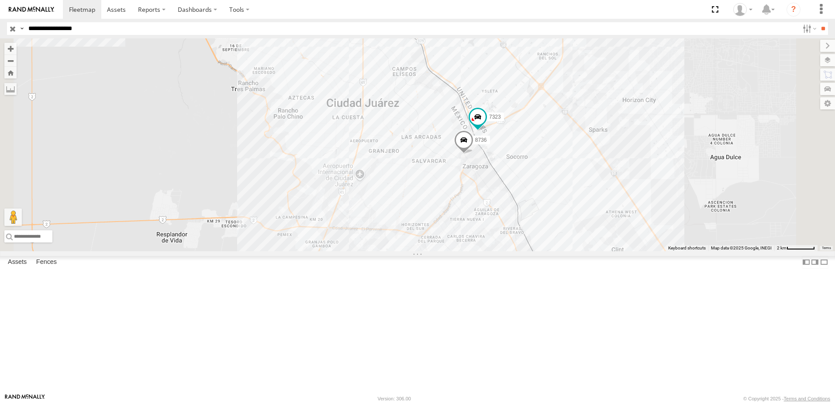
drag, startPoint x: 640, startPoint y: 196, endPoint x: 575, endPoint y: 210, distance: 66.2
click at [575, 210] on div "7323 8736 558 338" at bounding box center [417, 144] width 835 height 213
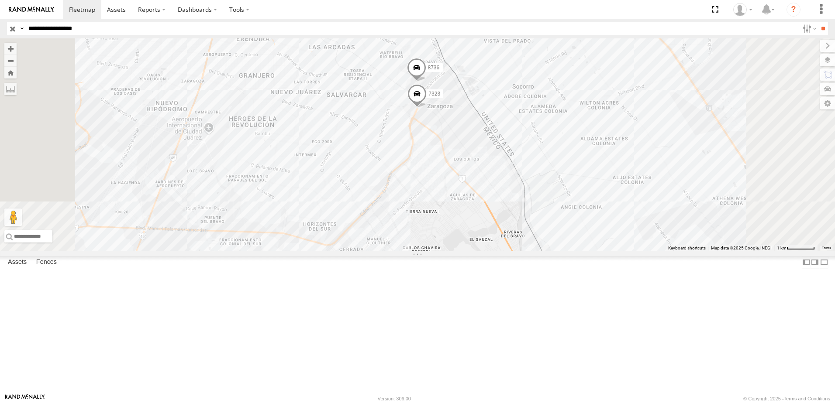
drag, startPoint x: 555, startPoint y: 112, endPoint x: 552, endPoint y: 138, distance: 26.4
click at [552, 138] on div "7323 8736 558 338" at bounding box center [417, 144] width 835 height 213
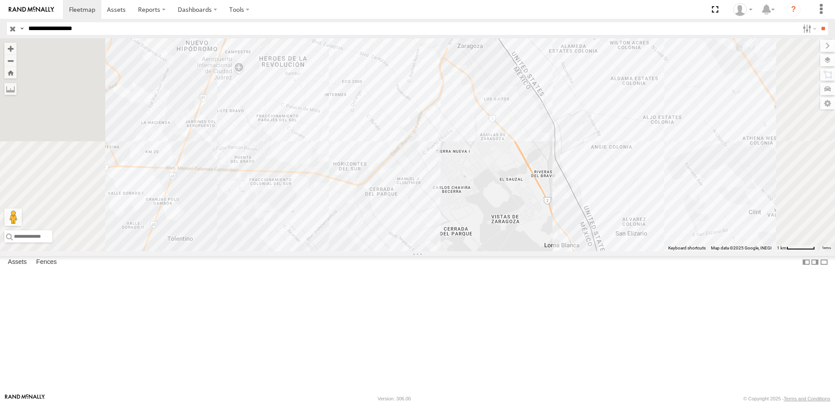
drag, startPoint x: 532, startPoint y: 144, endPoint x: 514, endPoint y: 176, distance: 36.8
click at [514, 176] on div "7323 8736 558 338" at bounding box center [417, 144] width 835 height 213
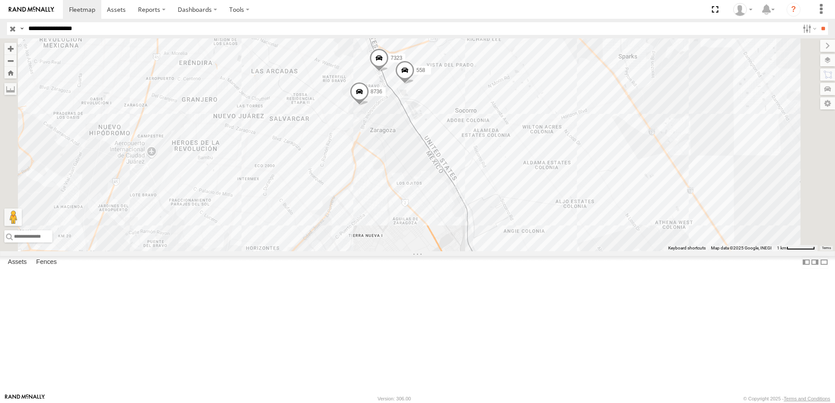
drag, startPoint x: 479, startPoint y: 302, endPoint x: 441, endPoint y: 332, distance: 48.4
click at [439, 251] on div "7323 8736 558 338" at bounding box center [417, 144] width 835 height 213
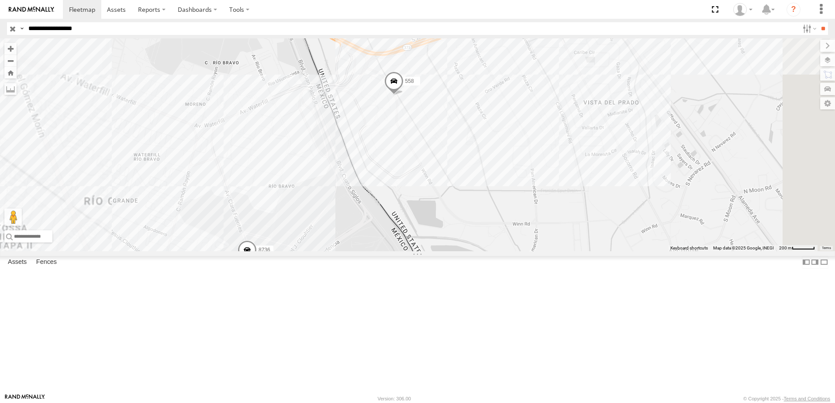
drag, startPoint x: 475, startPoint y: 182, endPoint x: 488, endPoint y: 209, distance: 29.7
click at [488, 209] on div "7323 8736 558 338" at bounding box center [417, 144] width 835 height 213
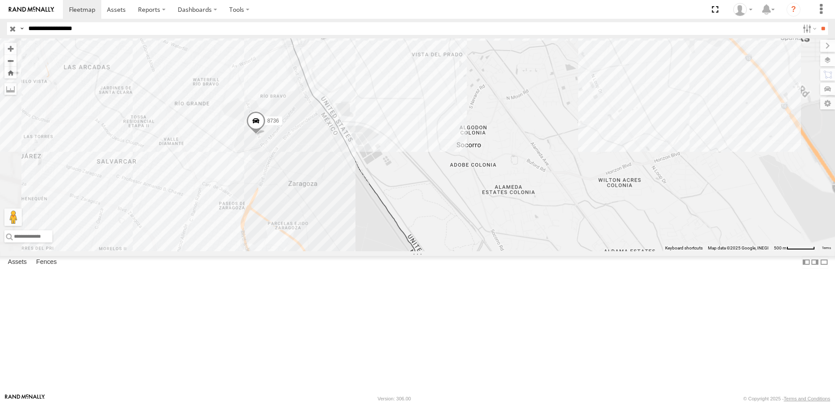
drag, startPoint x: 519, startPoint y: 231, endPoint x: 487, endPoint y: 229, distance: 32.4
click at [514, 247] on div "8736 558 7323 338" at bounding box center [417, 144] width 835 height 213
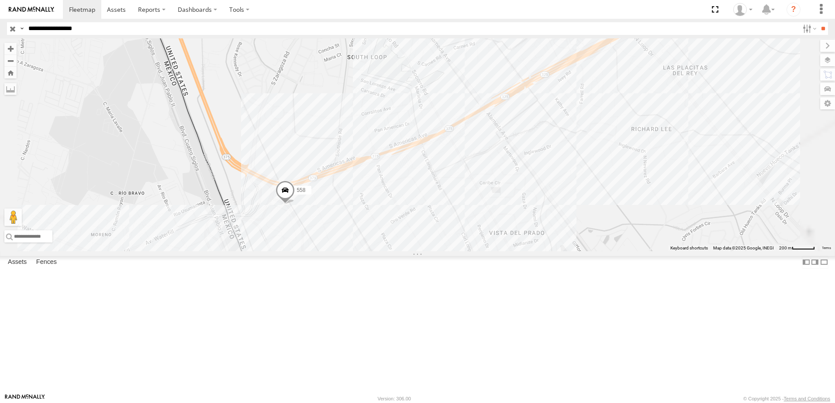
click at [437, 251] on div "8736 558 7323 338" at bounding box center [417, 144] width 835 height 213
